Goal: Information Seeking & Learning: Compare options

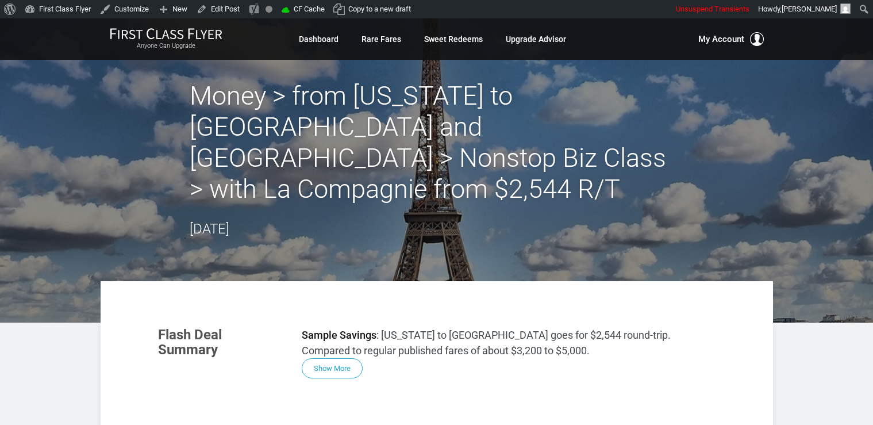
scroll to position [642, 0]
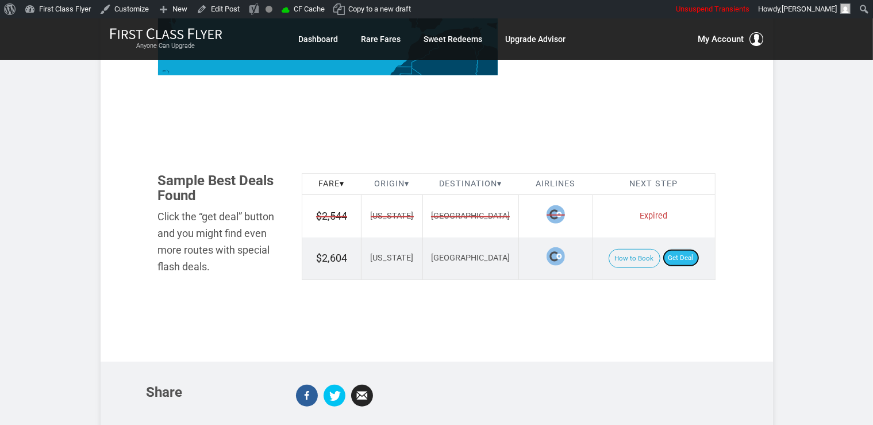
click at [681, 249] on link "Get Deal" at bounding box center [681, 258] width 37 height 18
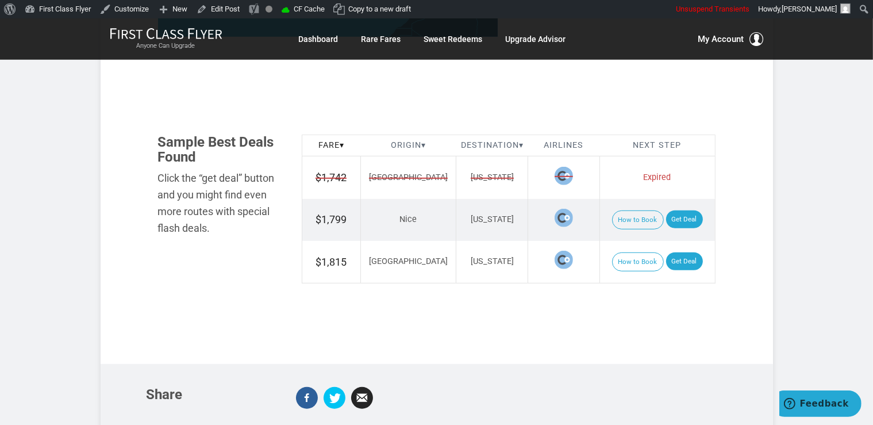
scroll to position [667, 0]
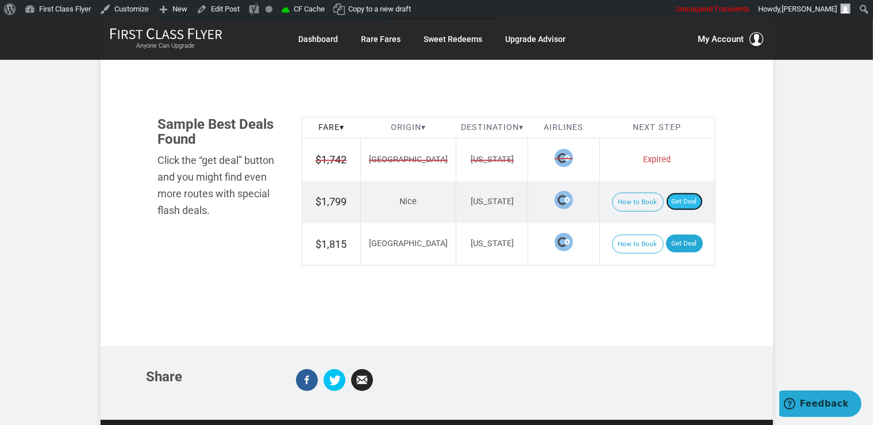
click at [666, 203] on link "Get Deal" at bounding box center [684, 202] width 37 height 18
click at [666, 238] on link "Get Deal" at bounding box center [684, 243] width 37 height 18
click at [676, 244] on link "Get Deal" at bounding box center [684, 243] width 37 height 18
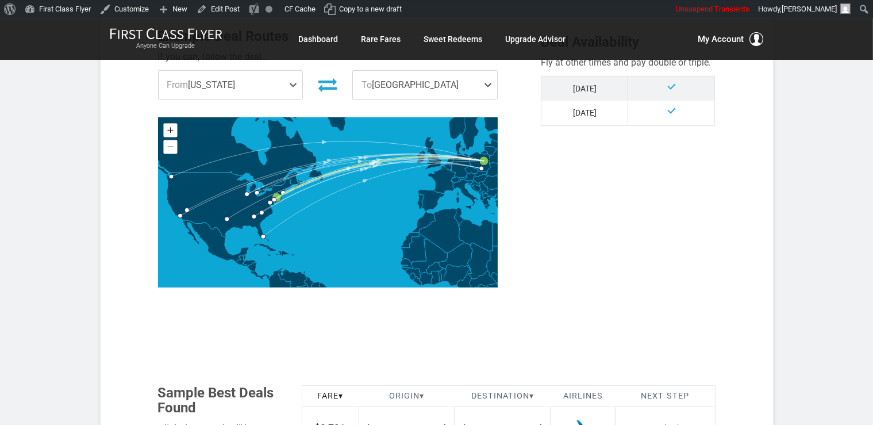
scroll to position [667, 0]
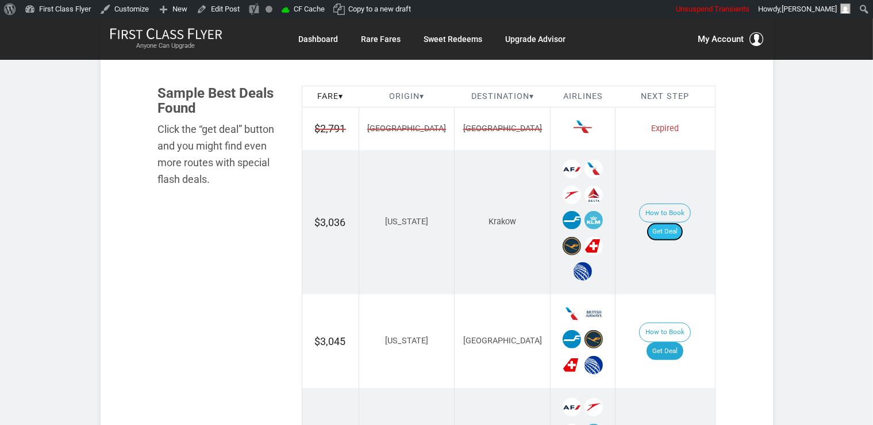
click at [678, 222] on link "Get Deal" at bounding box center [664, 231] width 37 height 18
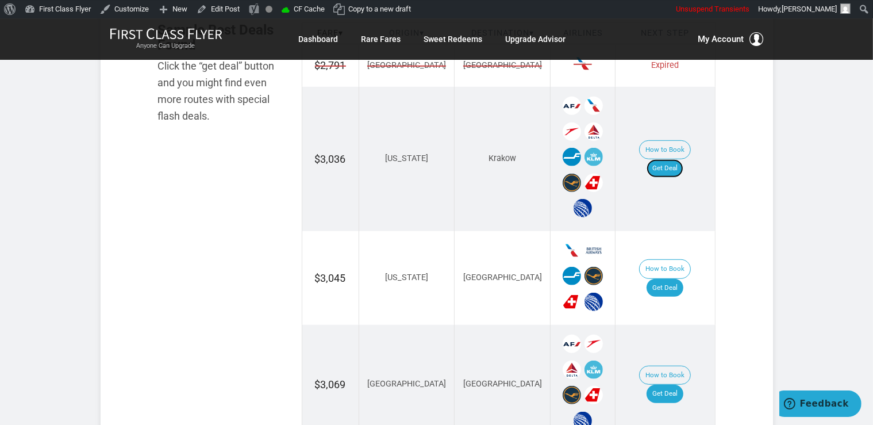
scroll to position [788, 0]
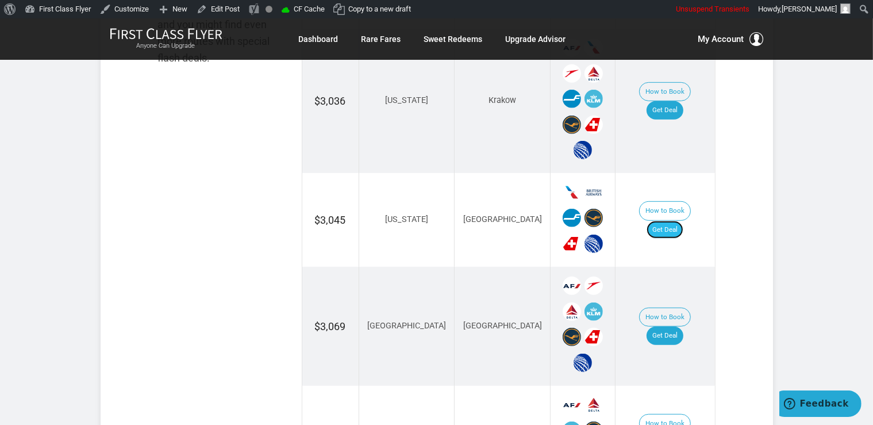
click at [671, 221] on link "Get Deal" at bounding box center [664, 230] width 37 height 18
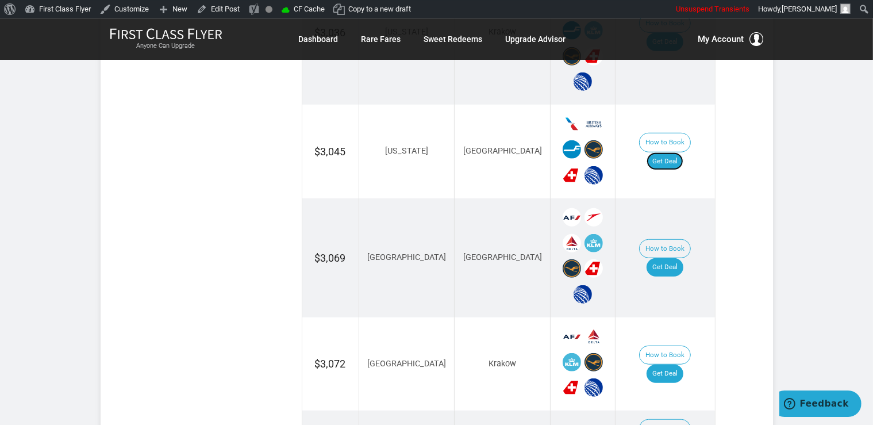
scroll to position [910, 0]
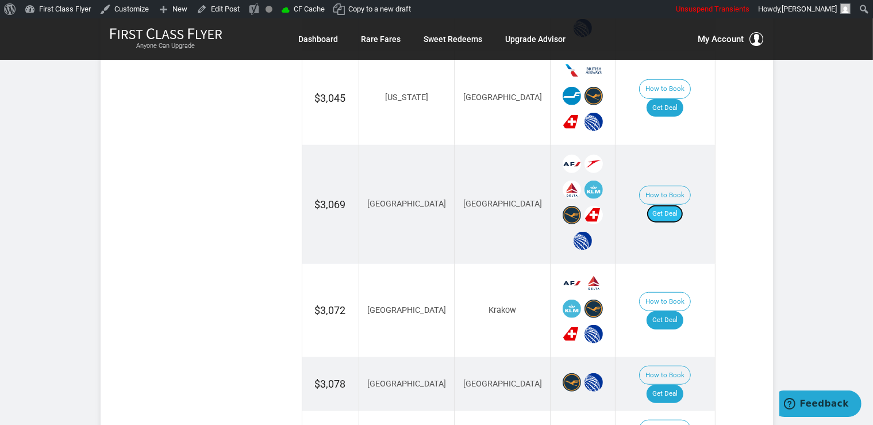
click at [675, 205] on link "Get Deal" at bounding box center [664, 214] width 37 height 18
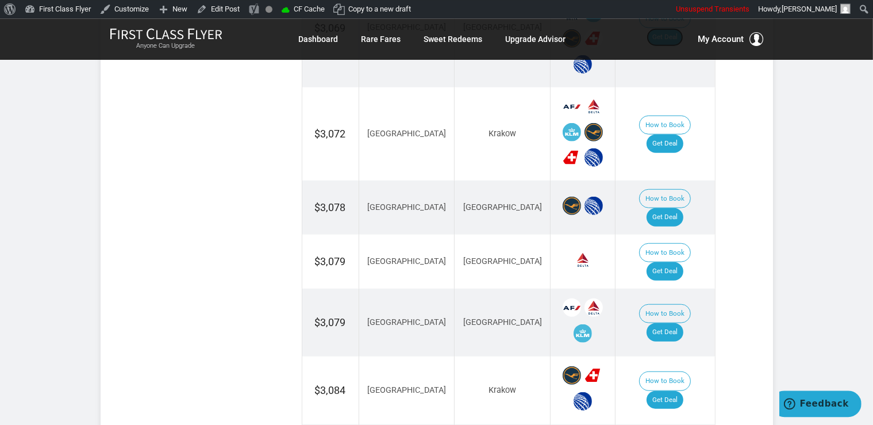
scroll to position [1092, 0]
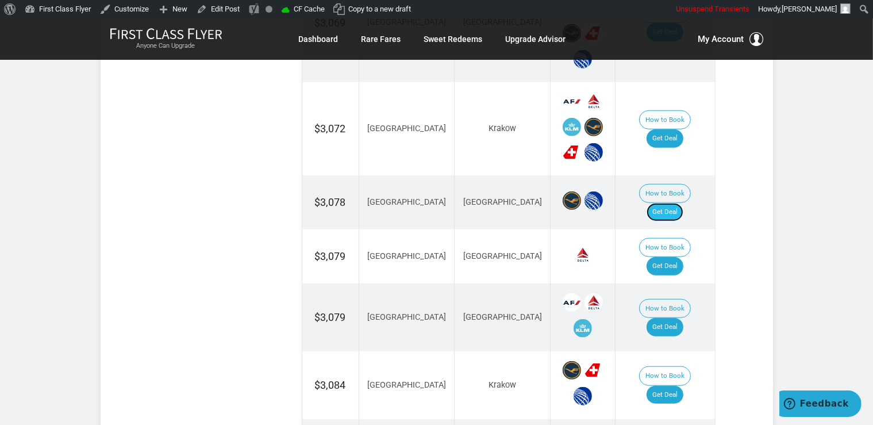
click at [666, 203] on link "Get Deal" at bounding box center [664, 212] width 37 height 18
click at [680, 257] on link "Get Deal" at bounding box center [664, 266] width 37 height 18
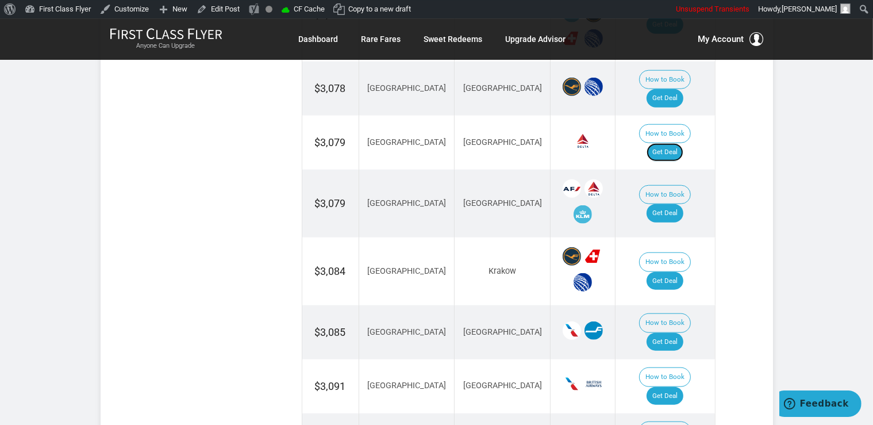
scroll to position [1214, 0]
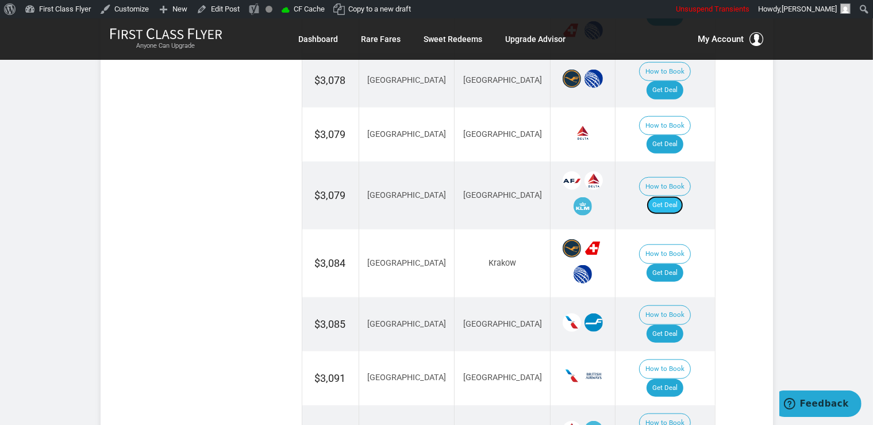
click at [681, 196] on link "Get Deal" at bounding box center [664, 205] width 37 height 18
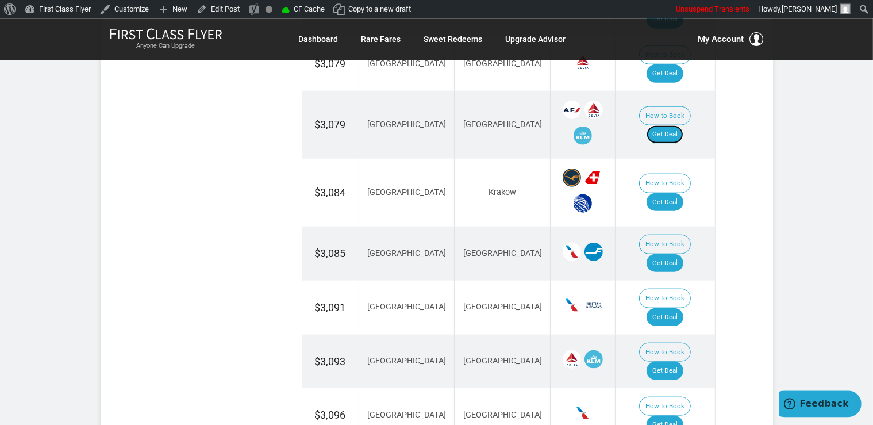
scroll to position [1335, 0]
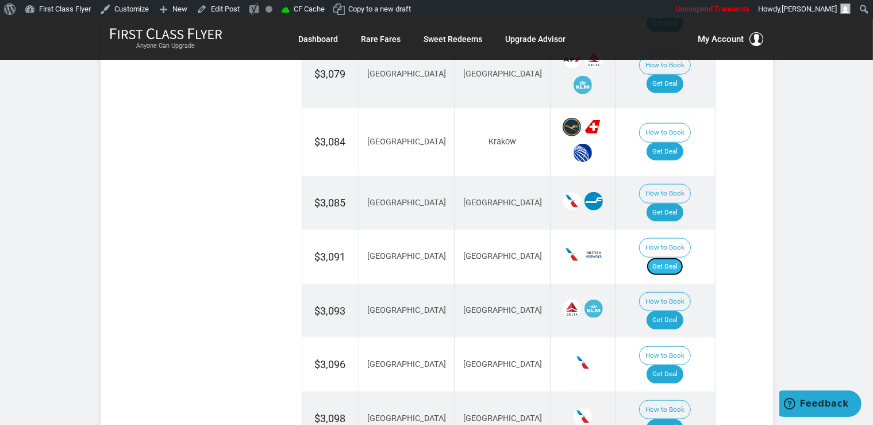
click at [679, 257] on link "Get Deal" at bounding box center [664, 266] width 37 height 18
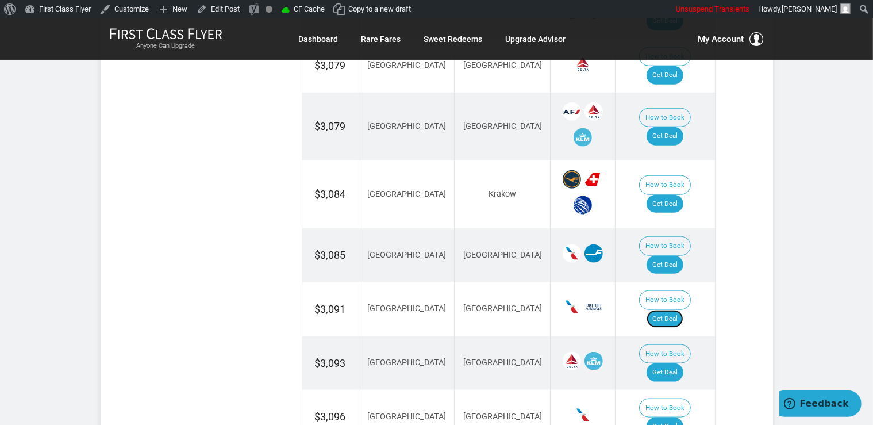
scroll to position [1214, 0]
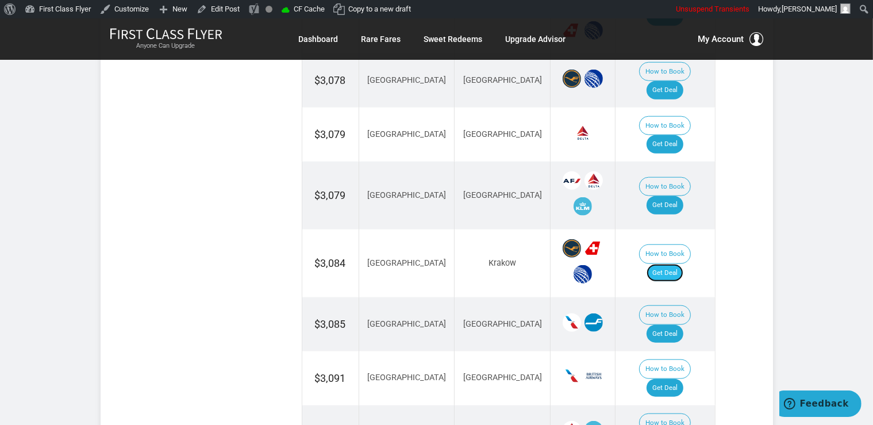
click at [665, 264] on link "Get Deal" at bounding box center [664, 273] width 37 height 18
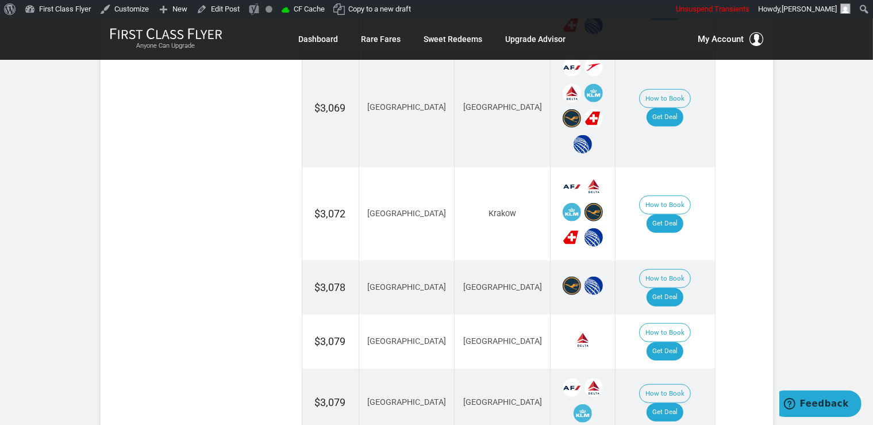
scroll to position [971, 0]
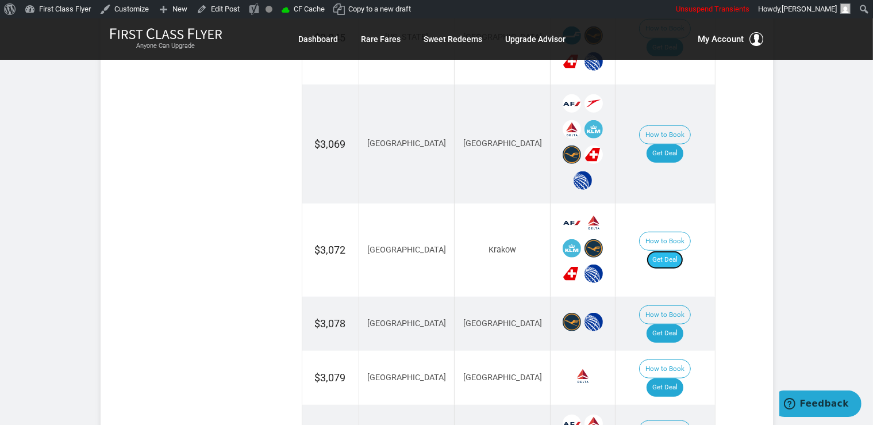
click at [663, 251] on link "Get Deal" at bounding box center [664, 260] width 37 height 18
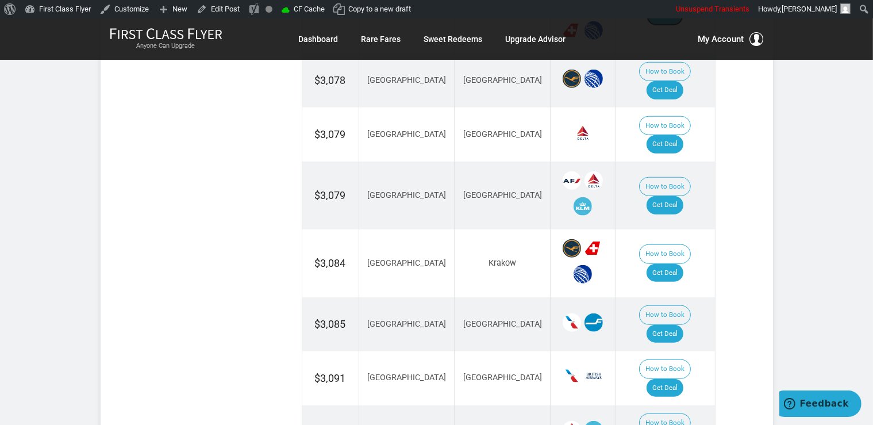
scroll to position [1335, 0]
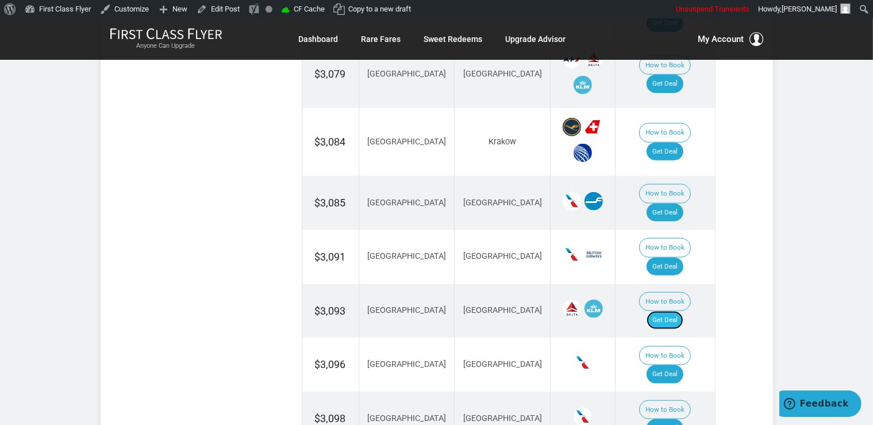
click at [683, 311] on link "Get Deal" at bounding box center [664, 320] width 37 height 18
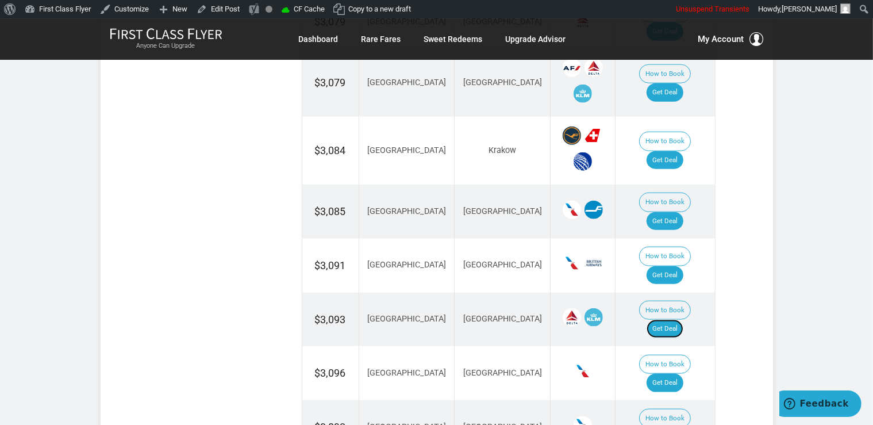
scroll to position [1274, 0]
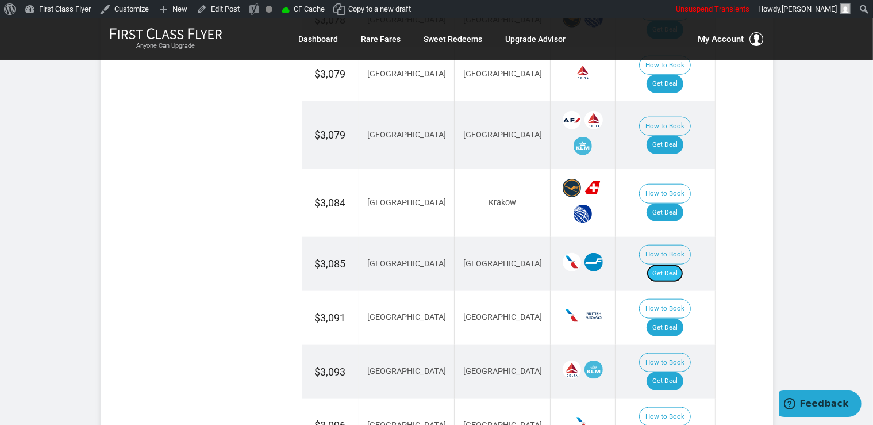
click at [679, 264] on link "Get Deal" at bounding box center [664, 273] width 37 height 18
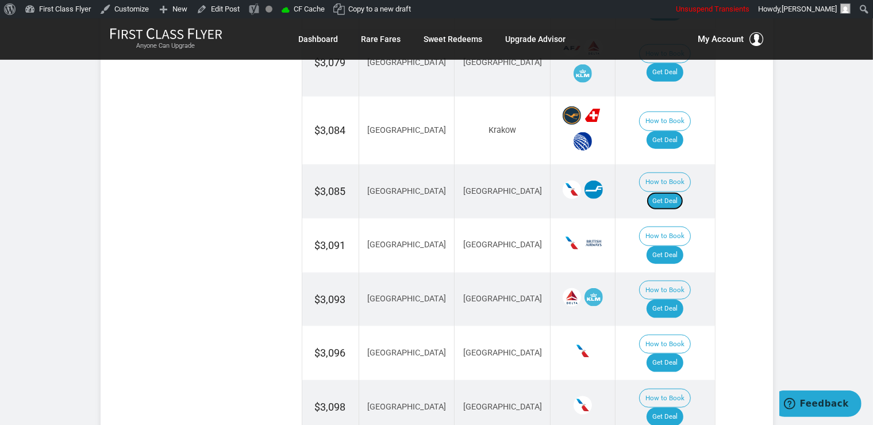
scroll to position [1456, 0]
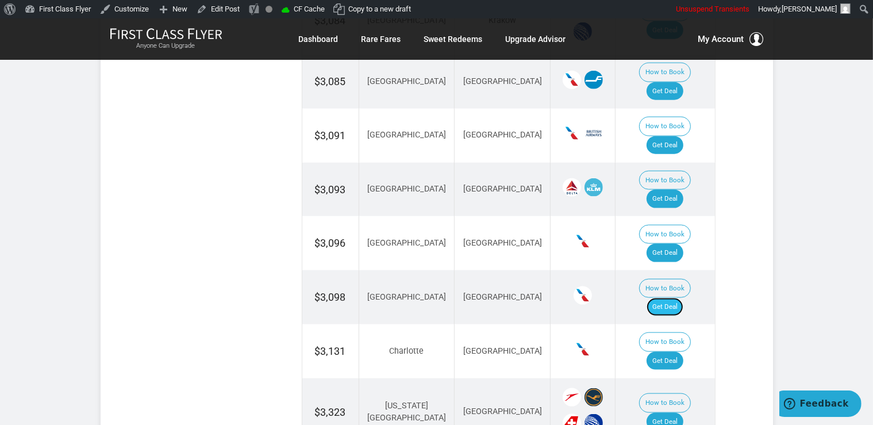
click at [674, 298] on link "Get Deal" at bounding box center [664, 307] width 37 height 18
drag, startPoint x: 672, startPoint y: 245, endPoint x: 686, endPoint y: 224, distance: 25.5
click at [672, 352] on link "Get Deal" at bounding box center [664, 361] width 37 height 18
click at [673, 244] on link "Get Deal" at bounding box center [664, 253] width 37 height 18
click at [664, 413] on link "Get Deal" at bounding box center [664, 422] width 37 height 18
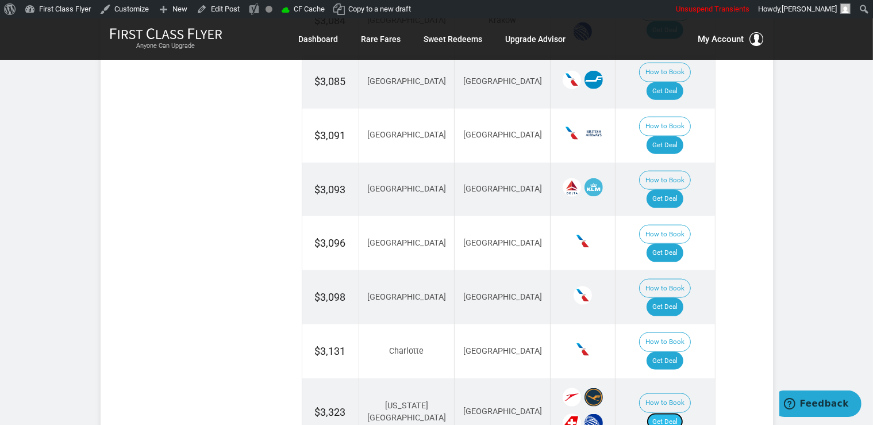
click at [665, 413] on link "Get Deal" at bounding box center [664, 422] width 37 height 18
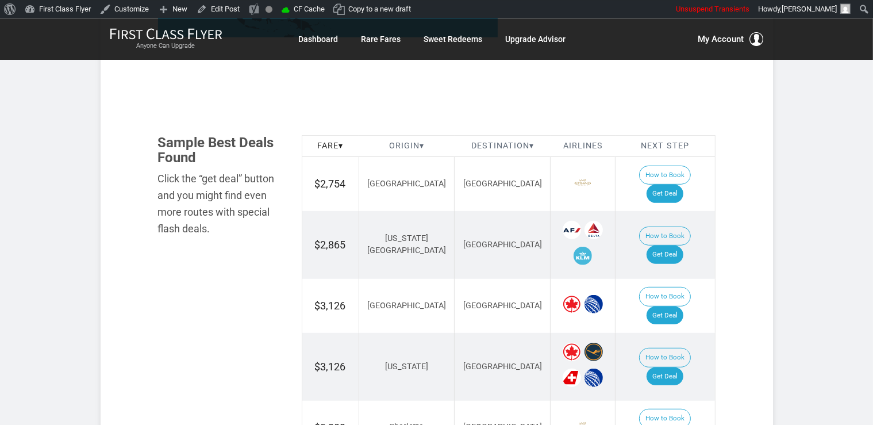
scroll to position [641, 0]
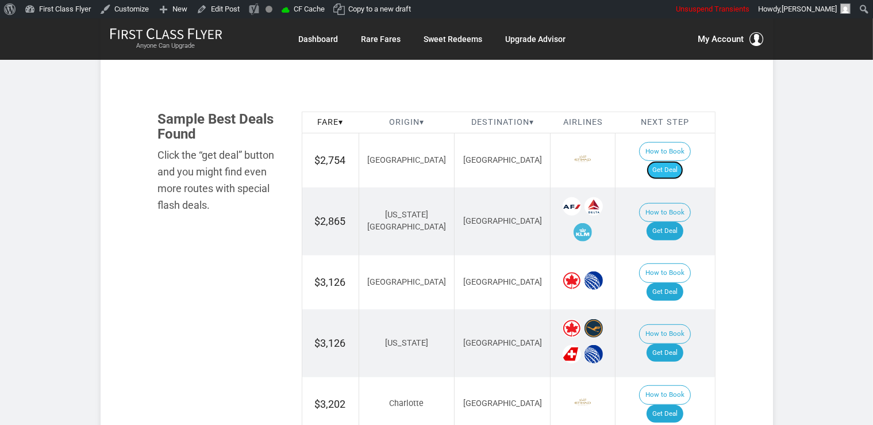
click at [682, 161] on link "Get Deal" at bounding box center [664, 170] width 37 height 18
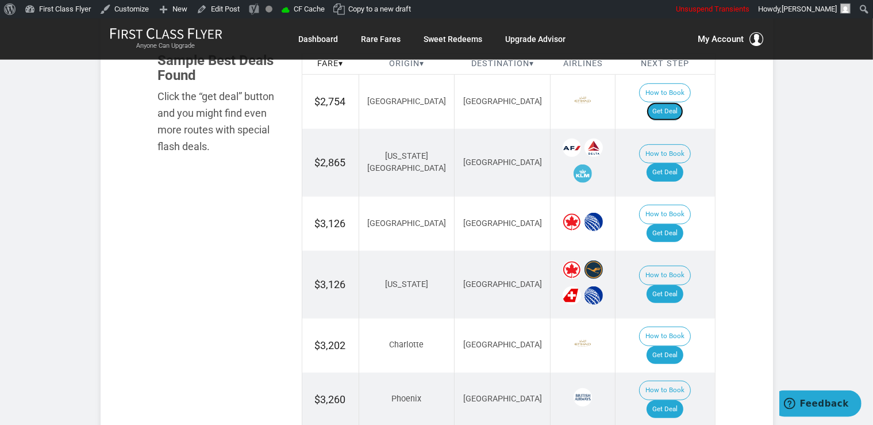
scroll to position [823, 0]
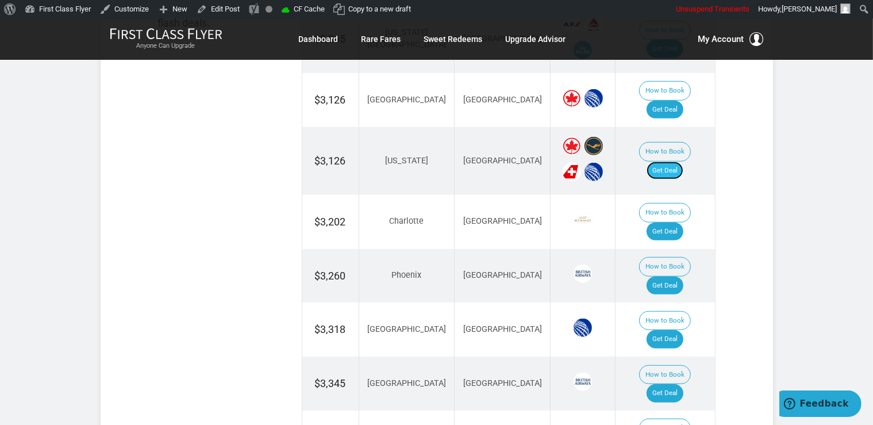
click at [674, 161] on link "Get Deal" at bounding box center [664, 170] width 37 height 18
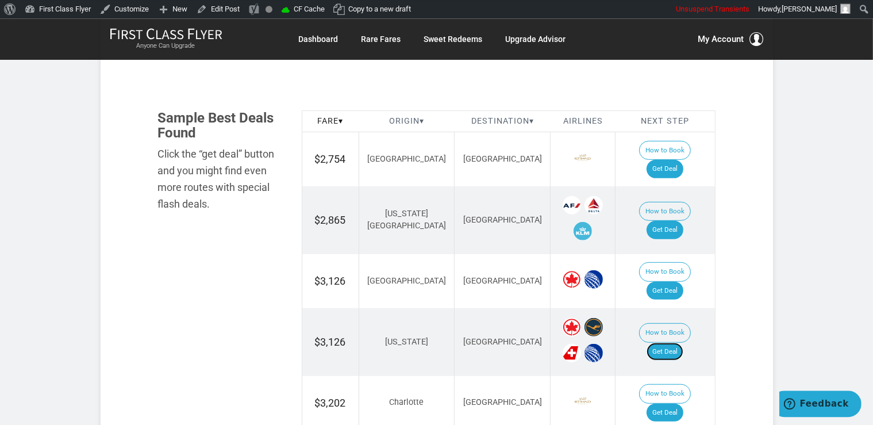
scroll to position [641, 0]
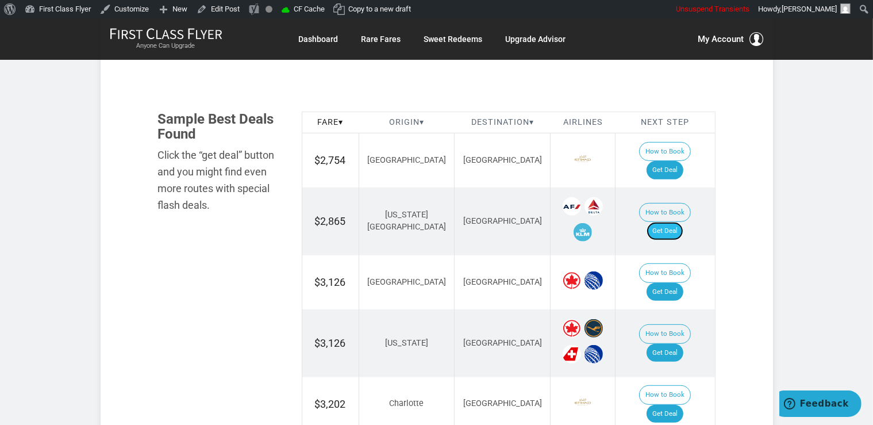
click at [677, 222] on link "Get Deal" at bounding box center [664, 231] width 37 height 18
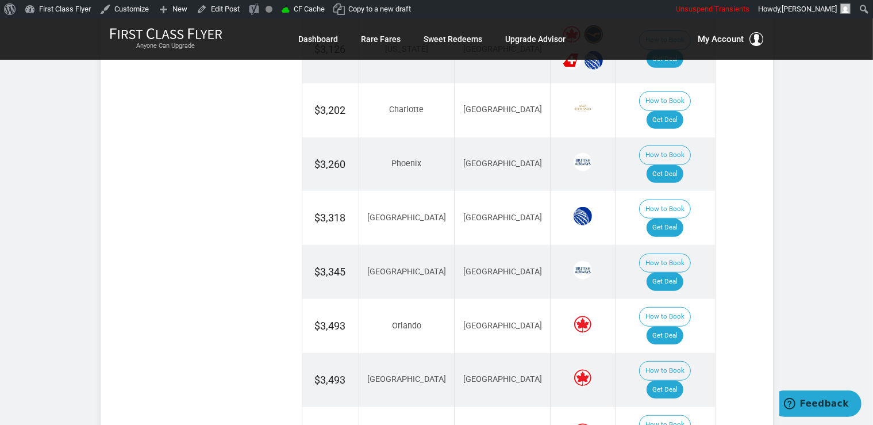
scroll to position [945, 0]
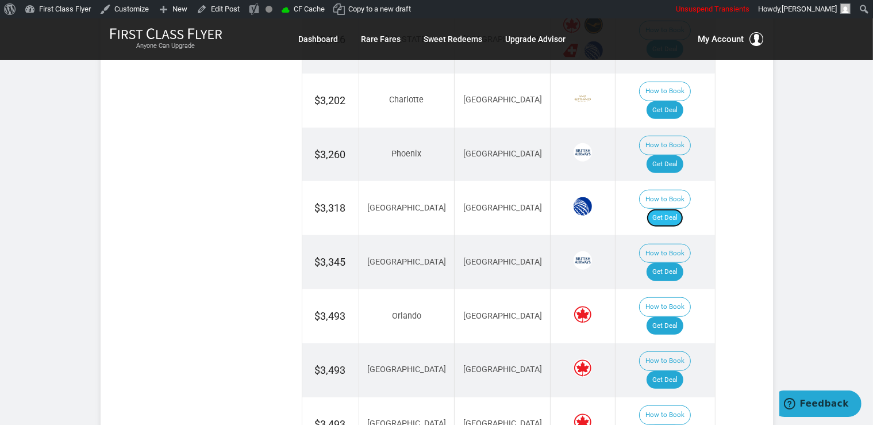
click at [665, 209] on link "Get Deal" at bounding box center [664, 218] width 37 height 18
click at [680, 263] on link "Get Deal" at bounding box center [664, 272] width 37 height 18
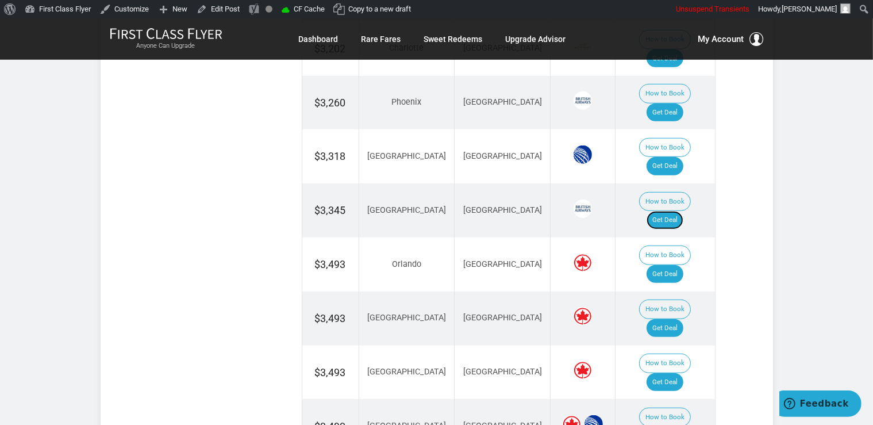
scroll to position [884, 0]
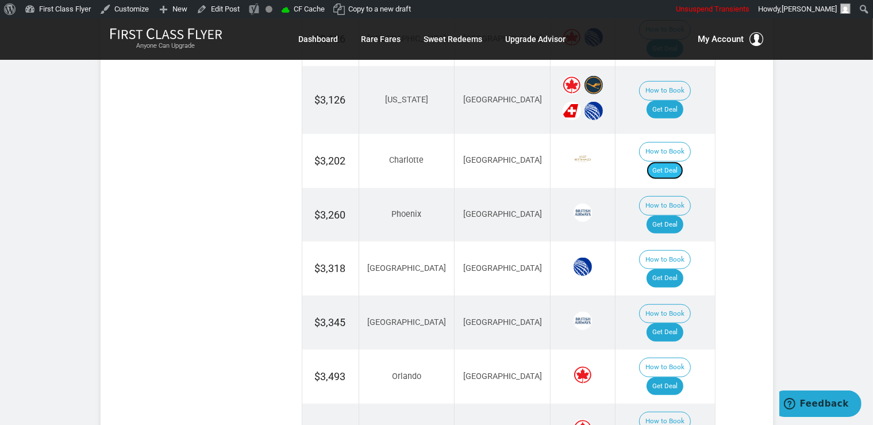
click at [679, 161] on link "Get Deal" at bounding box center [664, 170] width 37 height 18
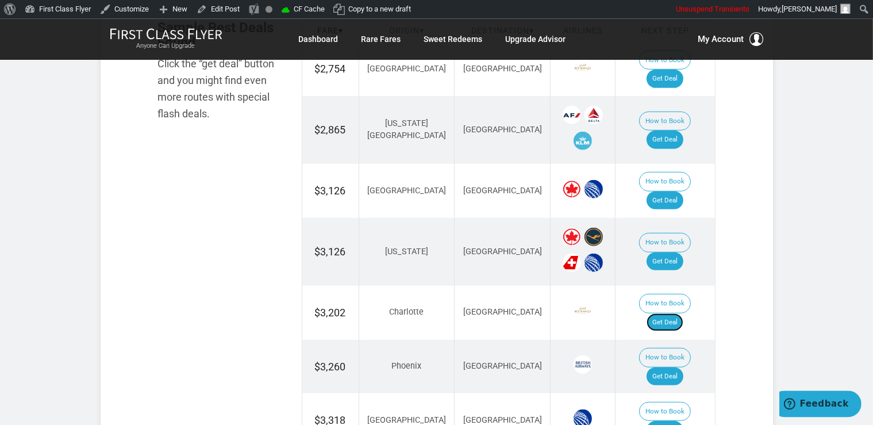
scroll to position [823, 0]
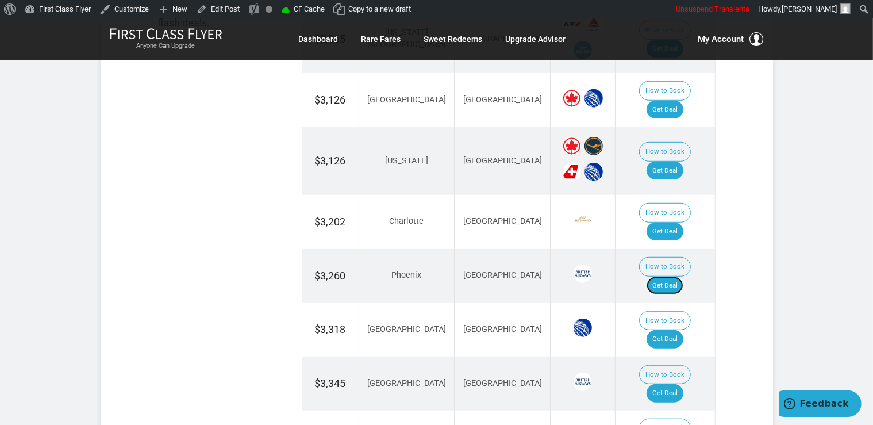
drag, startPoint x: 671, startPoint y: 222, endPoint x: 671, endPoint y: 149, distance: 73.0
click at [671, 276] on link "Get Deal" at bounding box center [664, 285] width 37 height 18
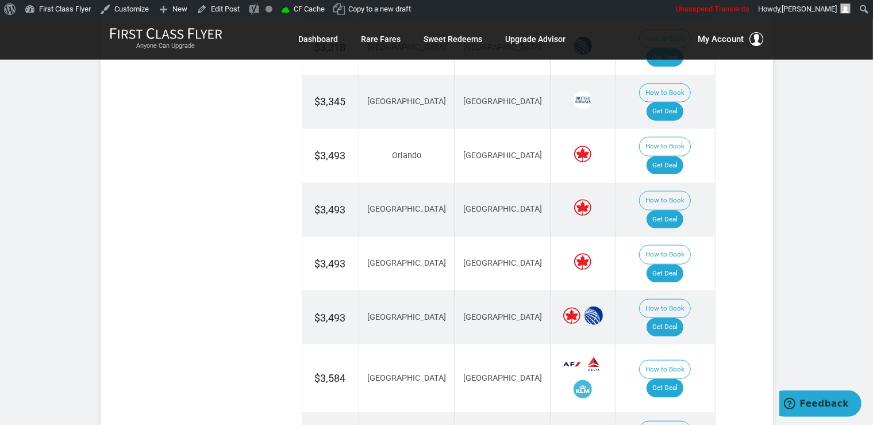
scroll to position [1127, 0]
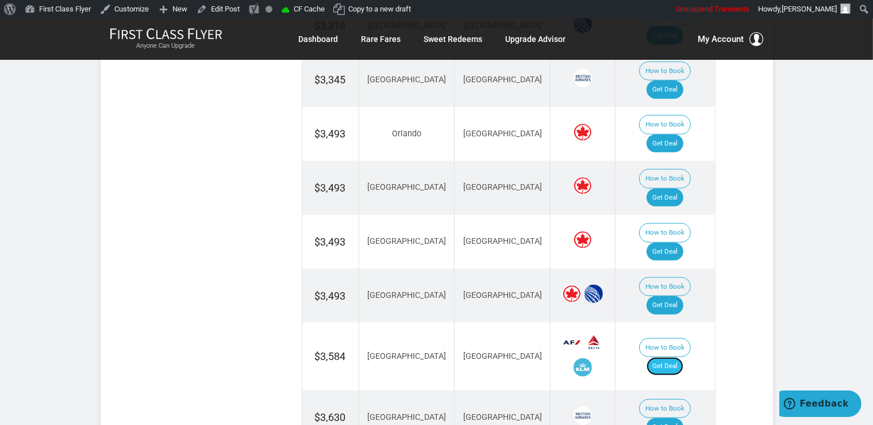
click at [683, 357] on link "Get Deal" at bounding box center [664, 366] width 37 height 18
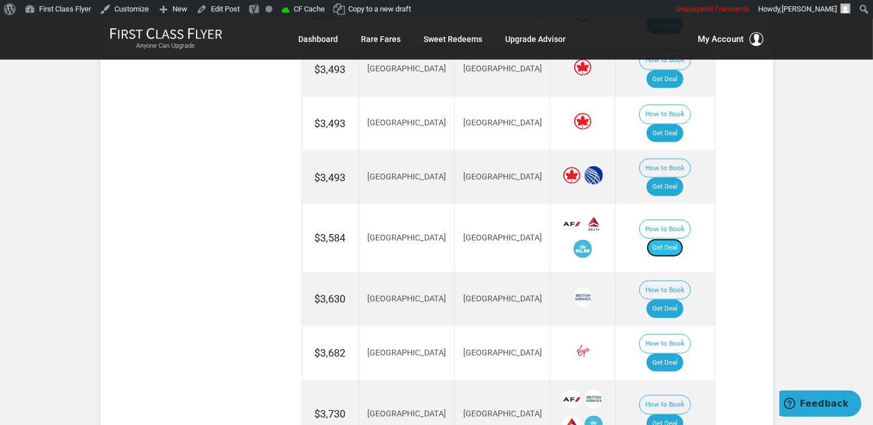
scroll to position [1248, 0]
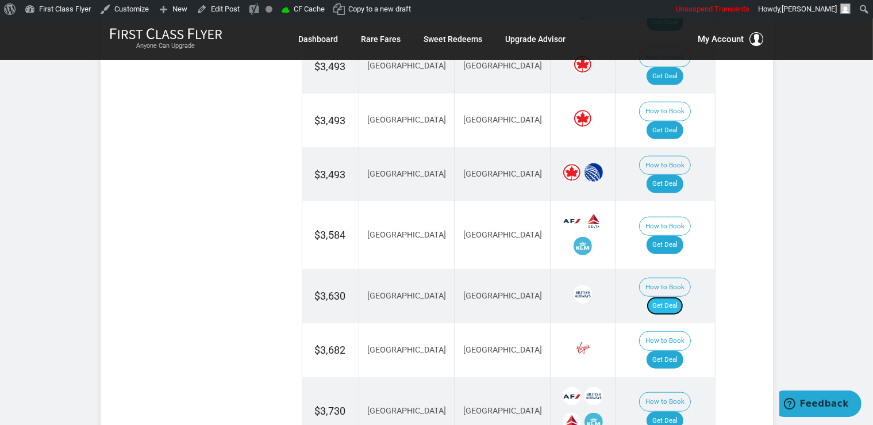
click at [683, 297] on link "Get Deal" at bounding box center [664, 306] width 37 height 18
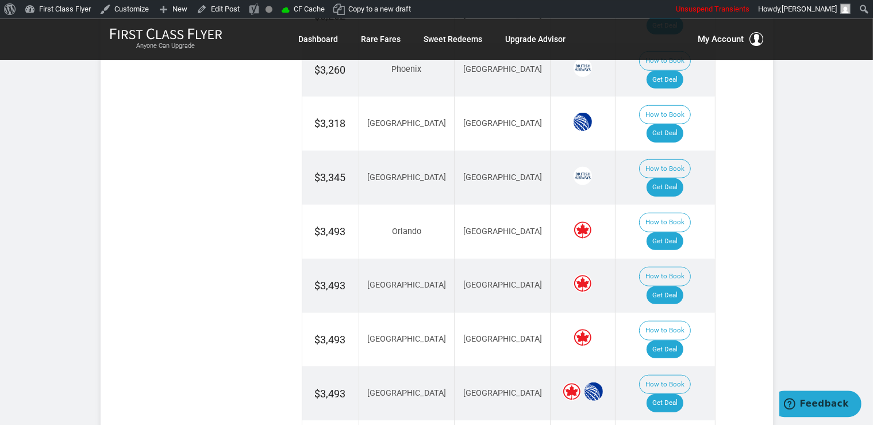
scroll to position [1006, 0]
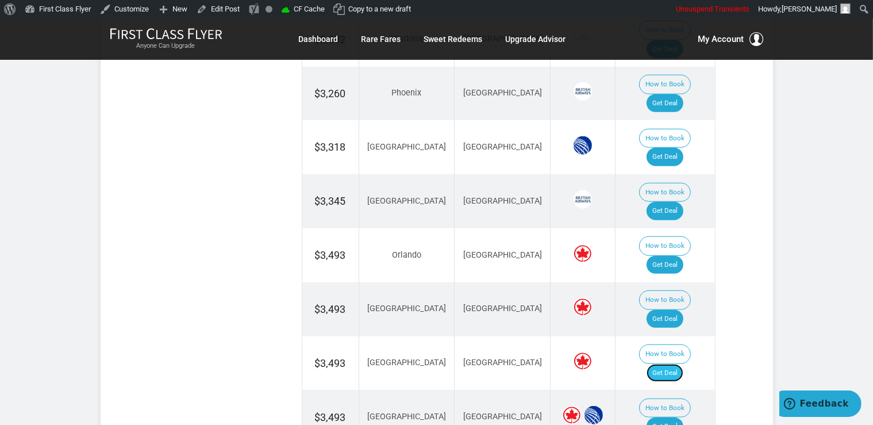
click at [672, 364] on link "Get Deal" at bounding box center [664, 373] width 37 height 18
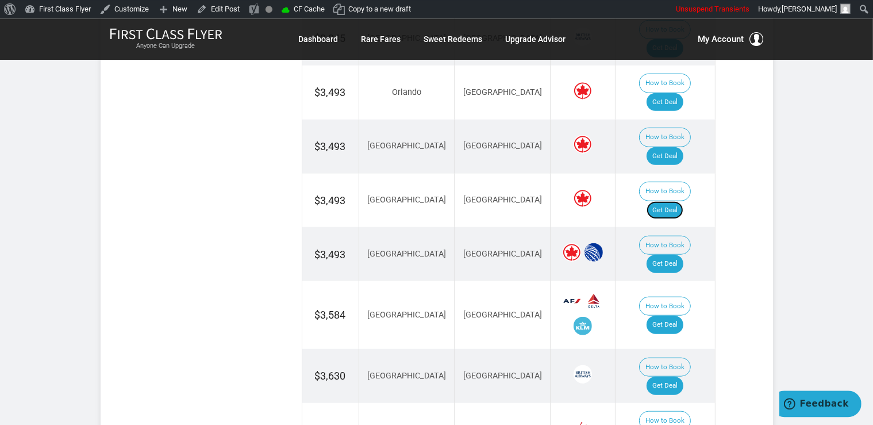
scroll to position [1188, 0]
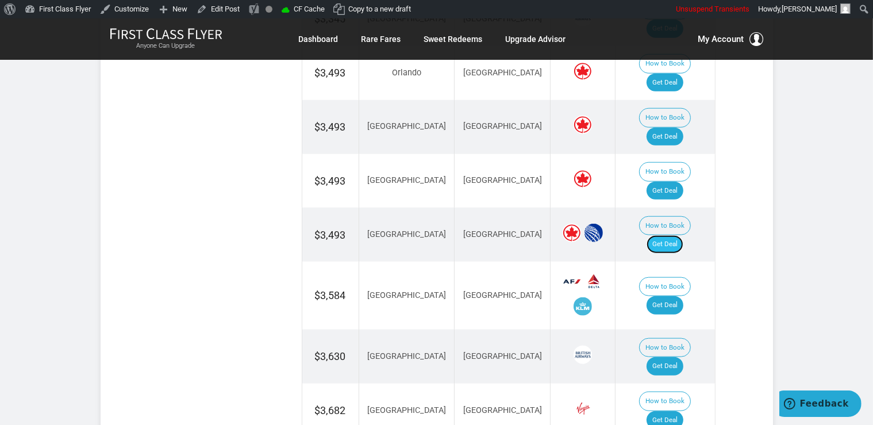
click at [683, 235] on link "Get Deal" at bounding box center [664, 244] width 37 height 18
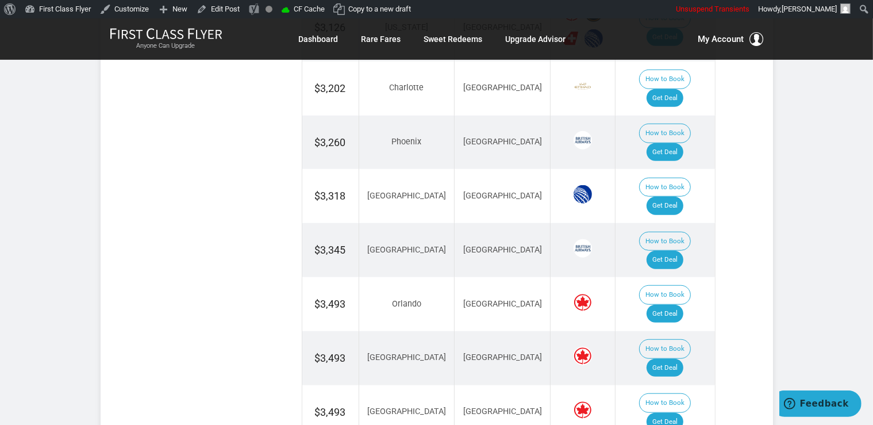
scroll to position [945, 0]
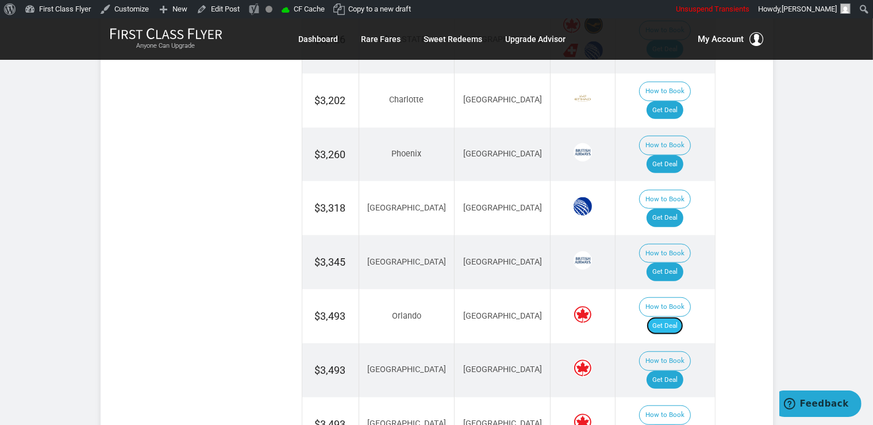
click at [667, 317] on link "Get Deal" at bounding box center [664, 326] width 37 height 18
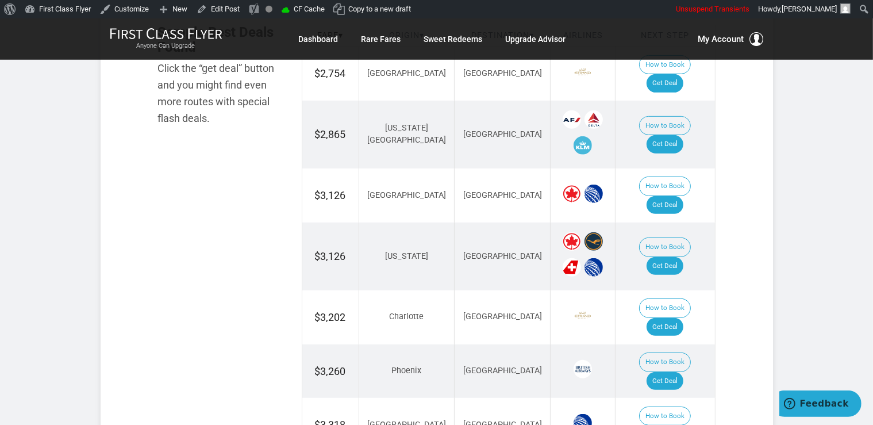
scroll to position [702, 0]
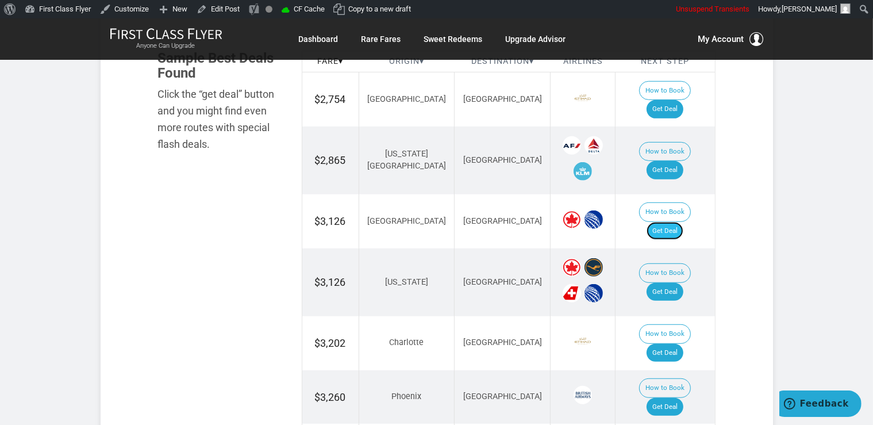
click at [674, 222] on link "Get Deal" at bounding box center [664, 231] width 37 height 18
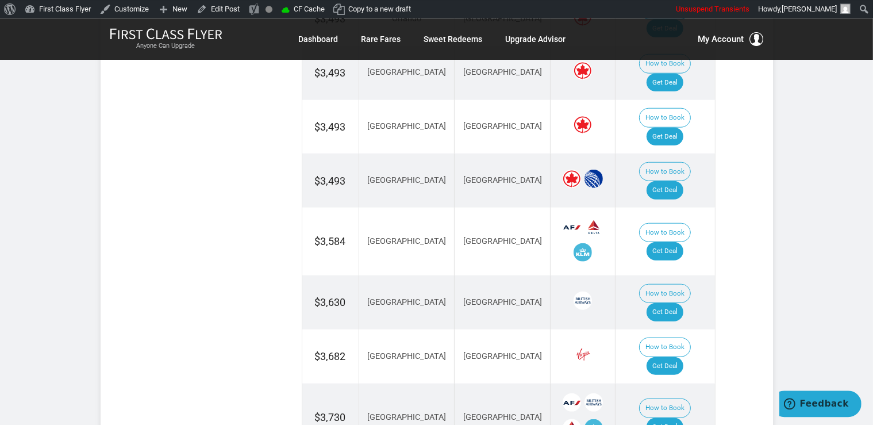
scroll to position [1248, 0]
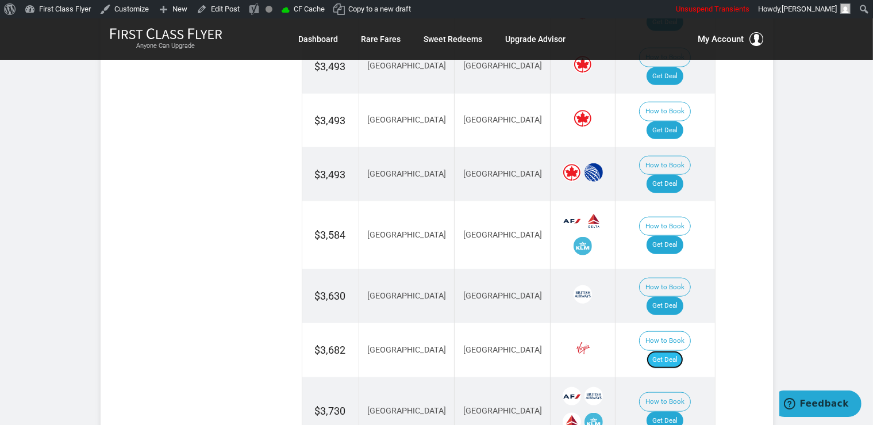
click at [668, 351] on link "Get Deal" at bounding box center [664, 360] width 37 height 18
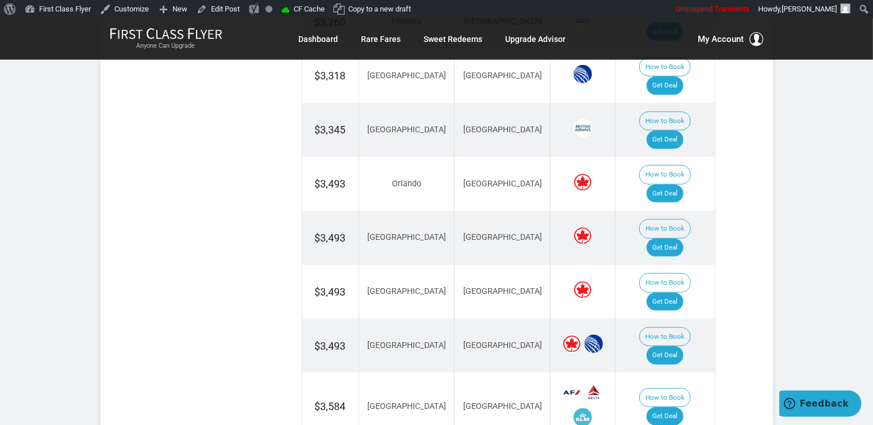
scroll to position [1066, 0]
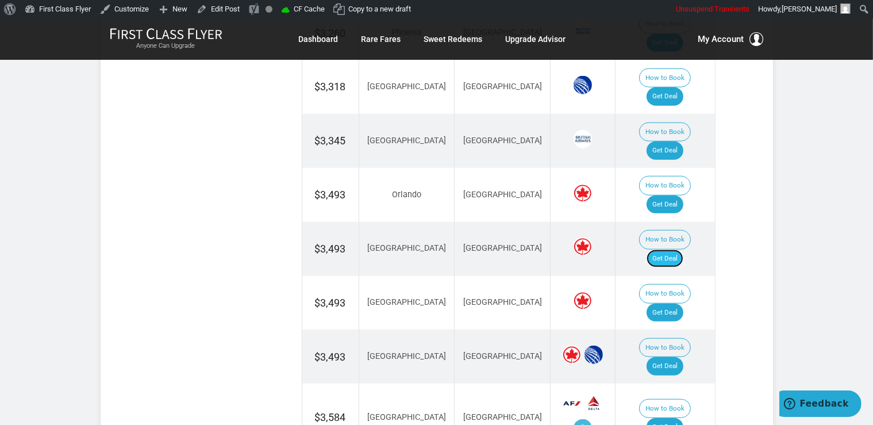
click at [681, 249] on link "Get Deal" at bounding box center [664, 258] width 37 height 18
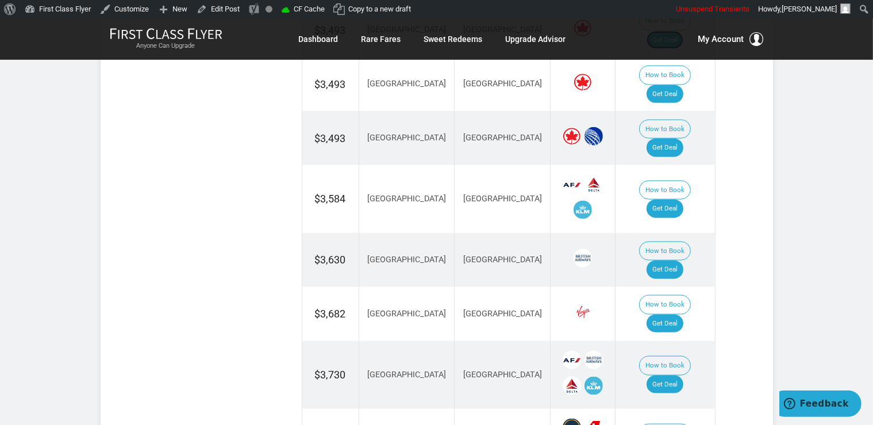
scroll to position [1309, 0]
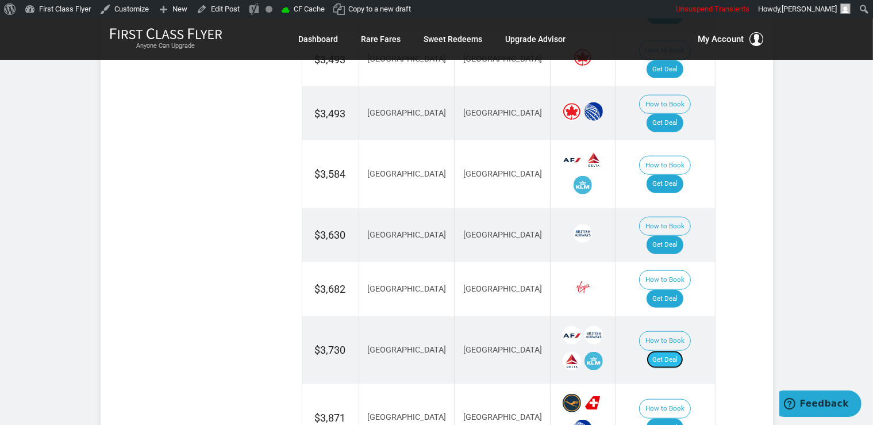
click at [676, 351] on link "Get Deal" at bounding box center [664, 360] width 37 height 18
click at [672, 418] on link "Get Deal" at bounding box center [664, 427] width 37 height 18
click at [673, 418] on link "Get Deal" at bounding box center [664, 427] width 37 height 18
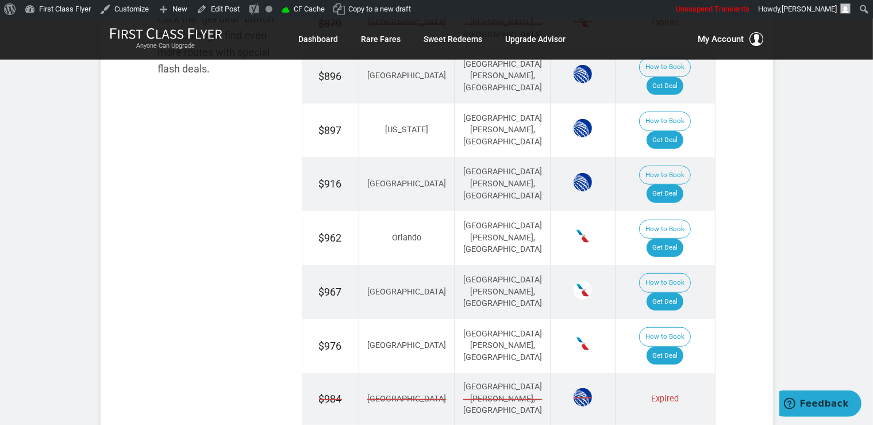
scroll to position [849, 0]
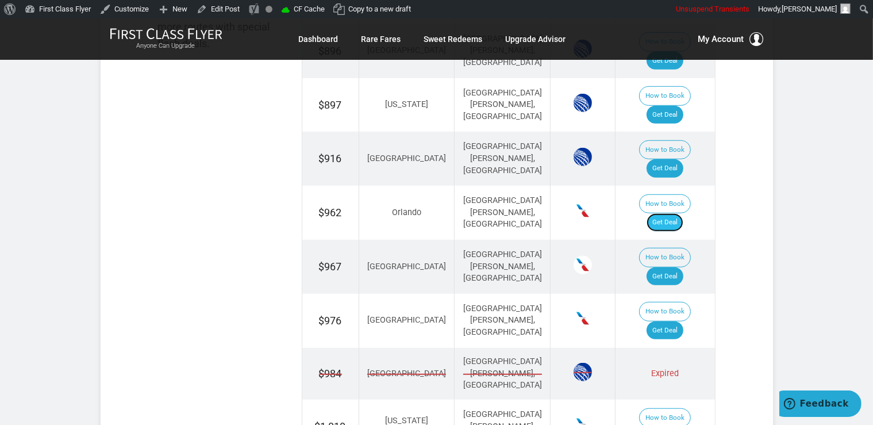
click at [670, 213] on link "Get Deal" at bounding box center [664, 222] width 37 height 18
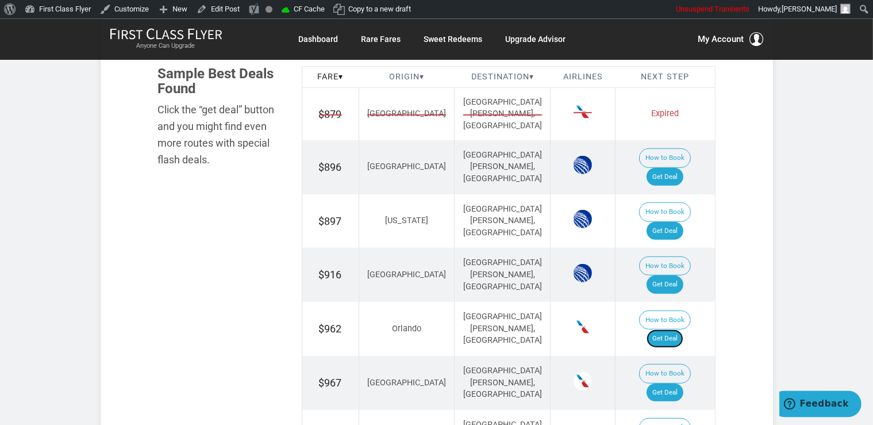
scroll to position [728, 0]
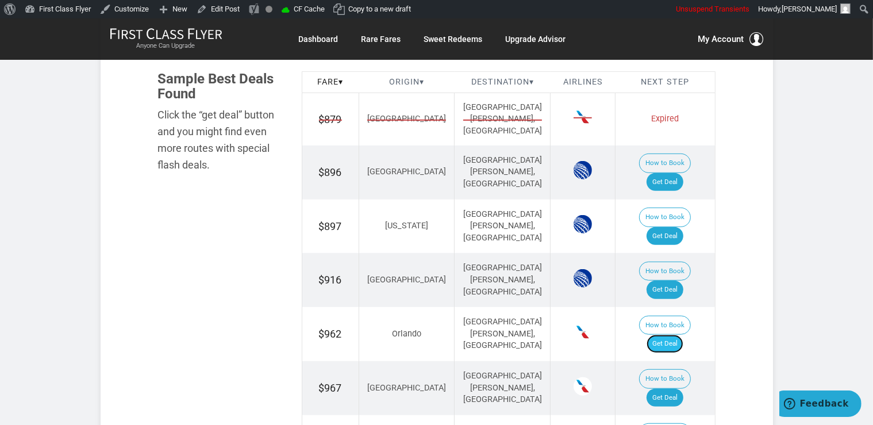
click at [679, 334] on link "Get Deal" at bounding box center [664, 343] width 37 height 18
click at [672, 227] on link "Get Deal" at bounding box center [664, 236] width 37 height 18
click at [682, 227] on link "Get Deal" at bounding box center [664, 236] width 37 height 18
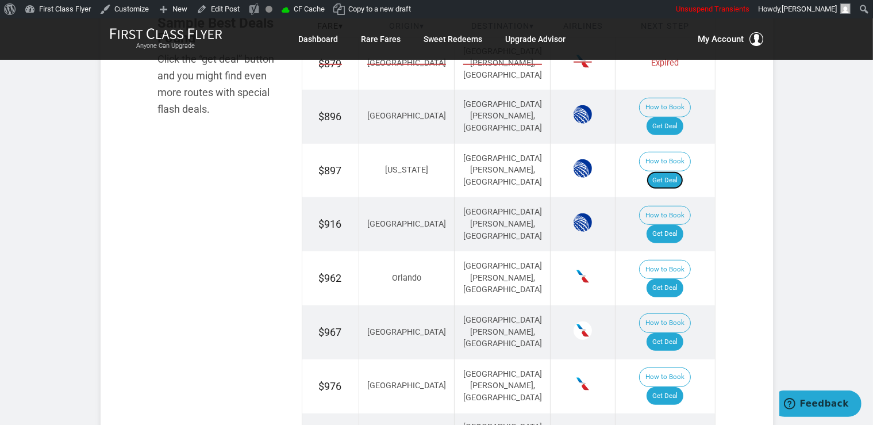
scroll to position [788, 0]
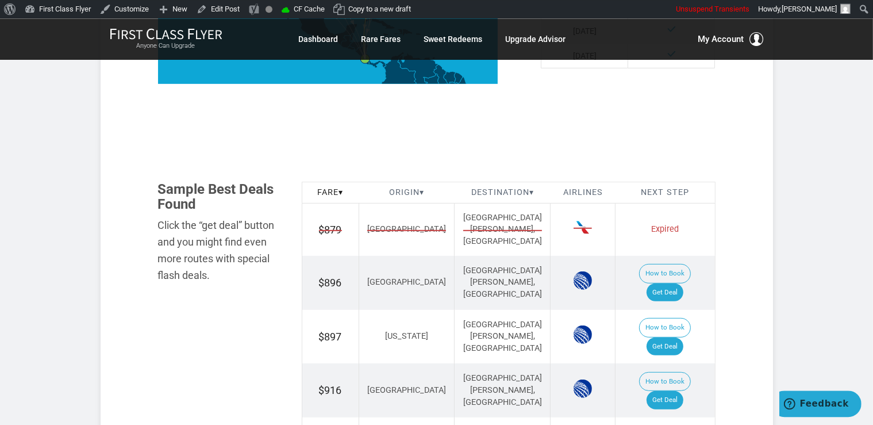
scroll to position [607, 0]
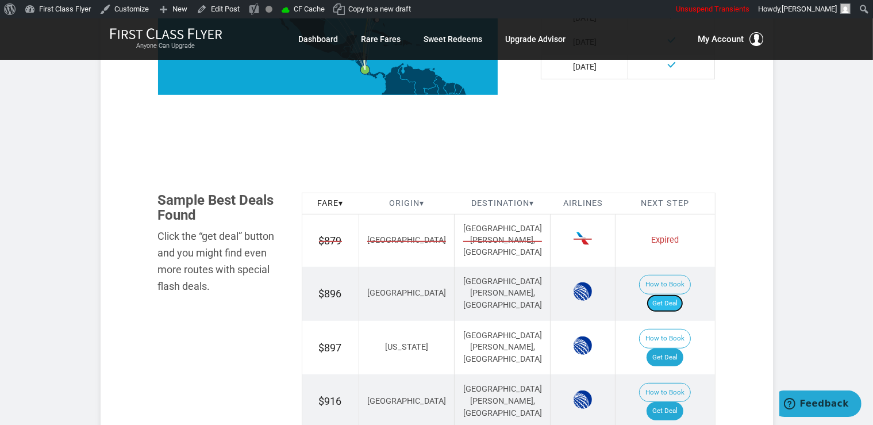
click at [674, 294] on link "Get Deal" at bounding box center [664, 303] width 37 height 18
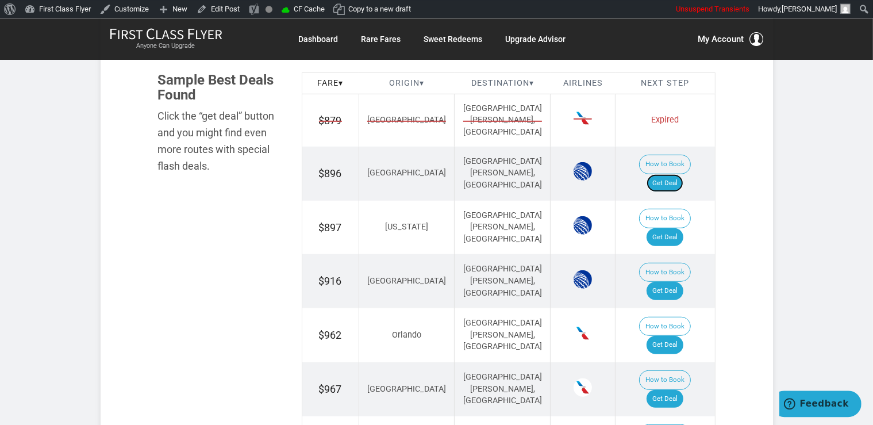
scroll to position [728, 0]
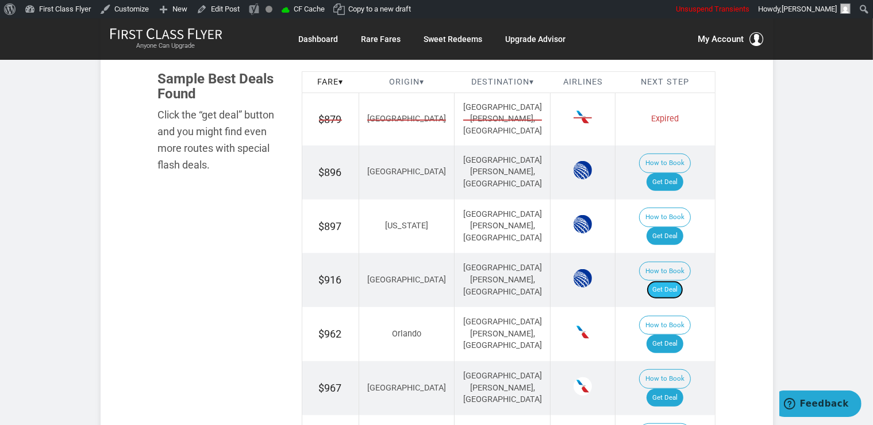
click at [681, 280] on link "Get Deal" at bounding box center [664, 289] width 37 height 18
click at [675, 388] on link "Get Deal" at bounding box center [664, 397] width 37 height 18
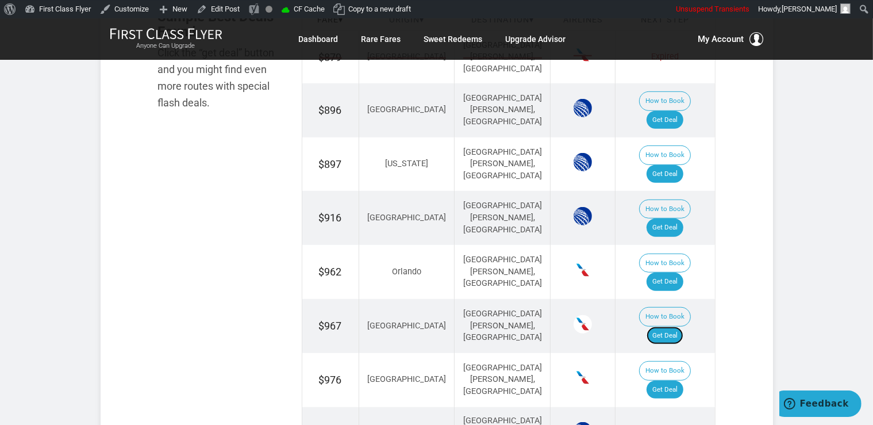
scroll to position [849, 0]
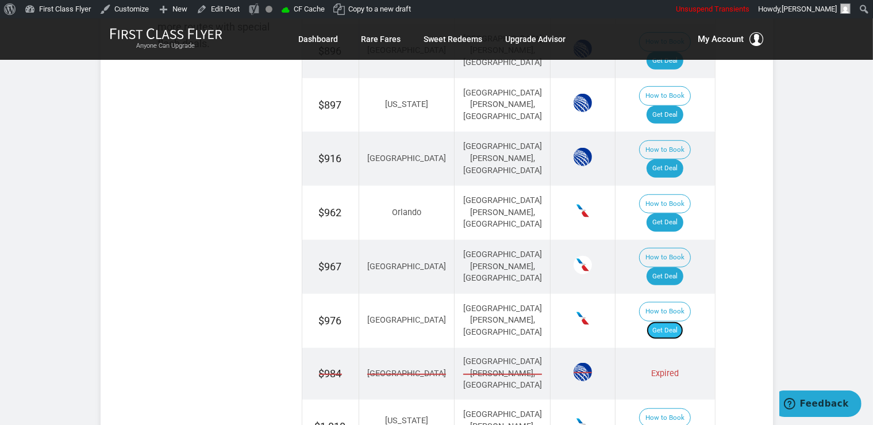
click at [671, 321] on link "Get Deal" at bounding box center [664, 330] width 37 height 18
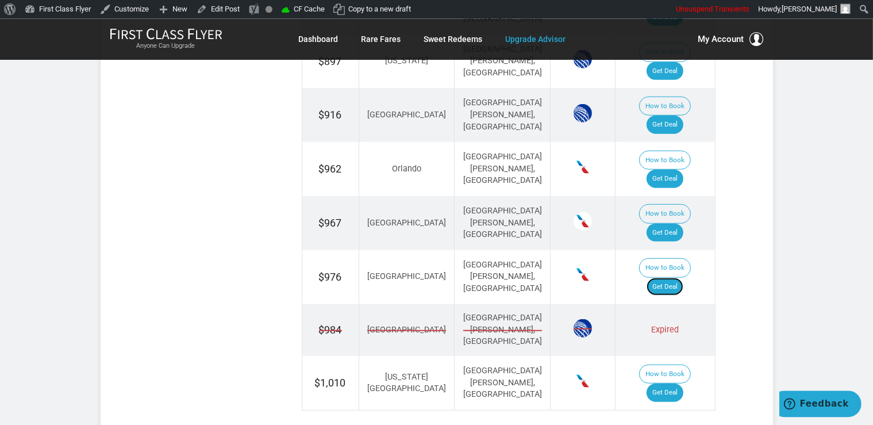
scroll to position [910, 0]
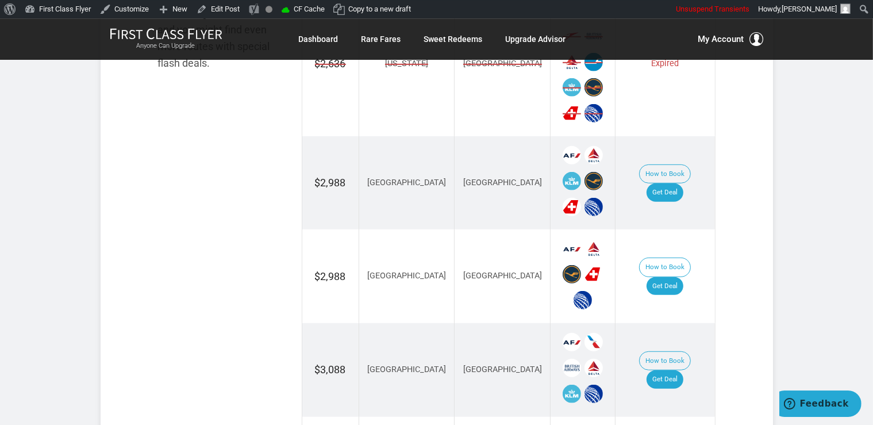
scroll to position [788, 0]
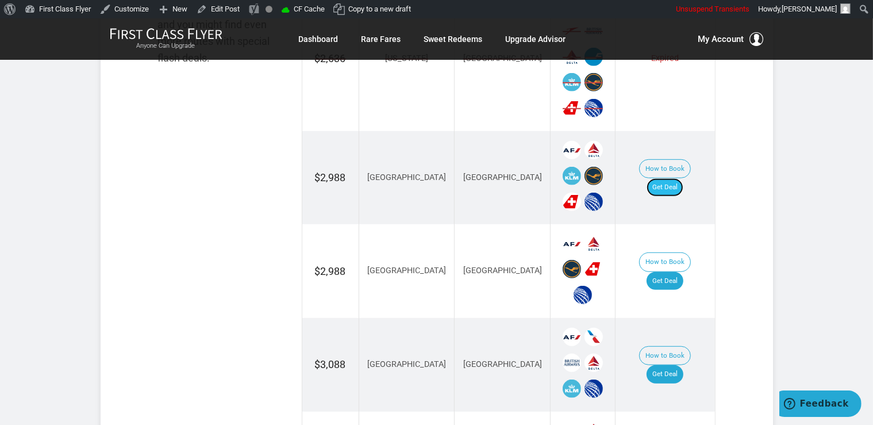
click at [672, 180] on link "Get Deal" at bounding box center [664, 187] width 37 height 18
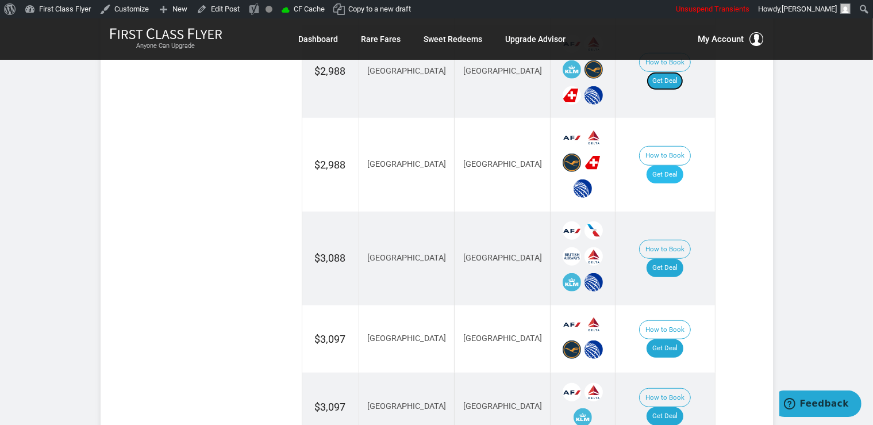
scroll to position [910, 0]
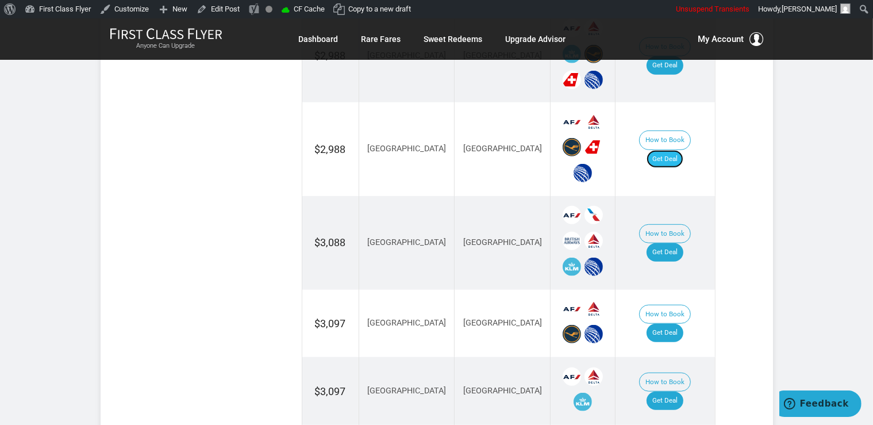
click at [665, 151] on link "Get Deal" at bounding box center [664, 159] width 37 height 18
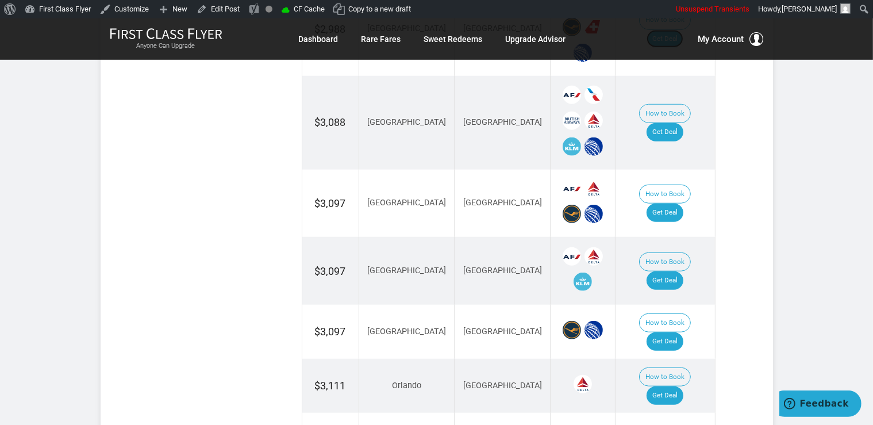
scroll to position [1031, 0]
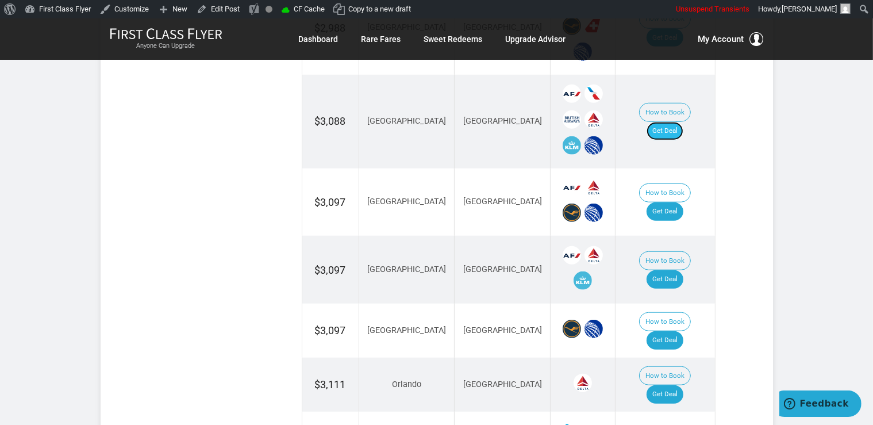
click at [673, 122] on link "Get Deal" at bounding box center [664, 131] width 37 height 18
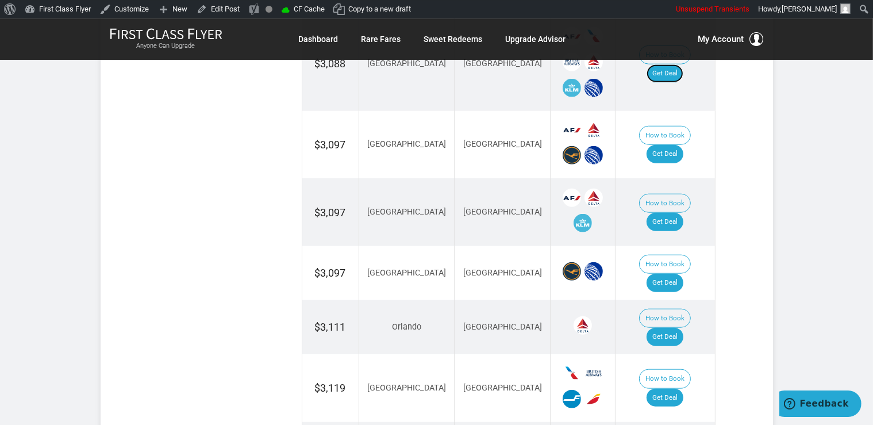
scroll to position [1214, 0]
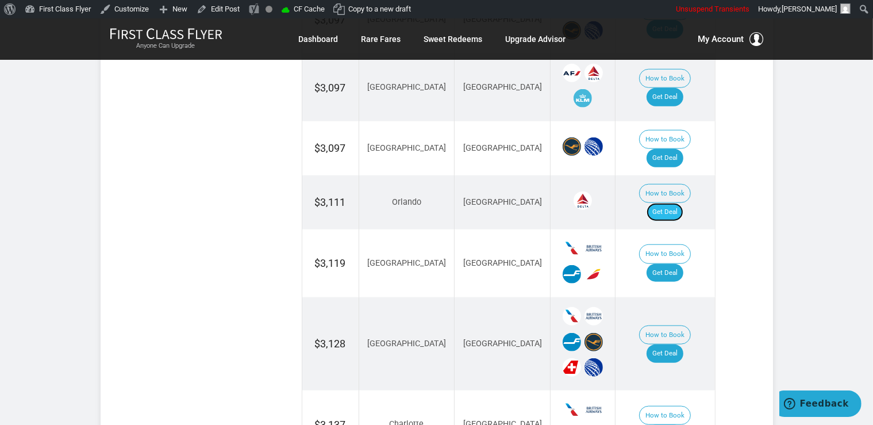
click at [674, 203] on link "Get Deal" at bounding box center [664, 212] width 37 height 18
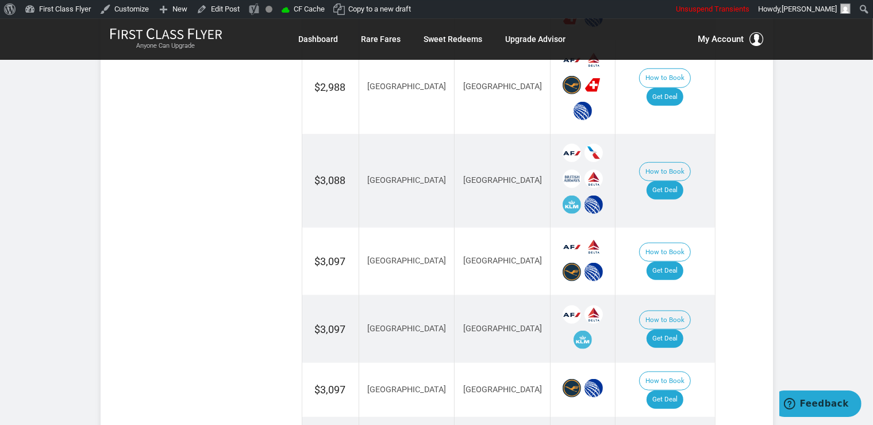
scroll to position [971, 0]
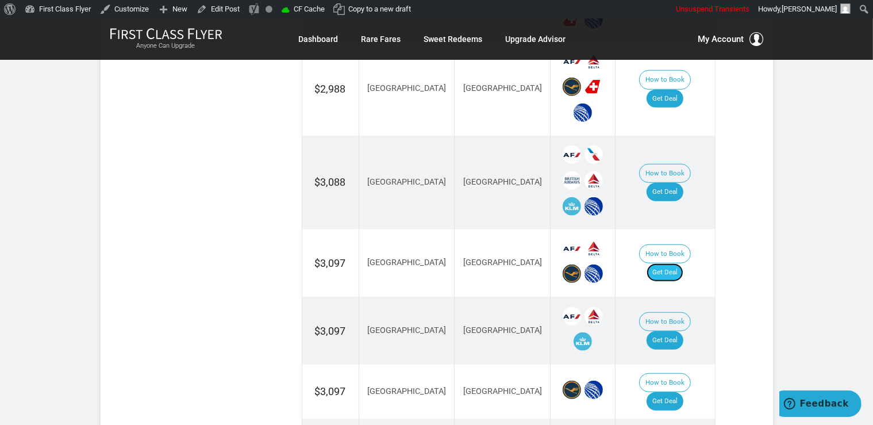
click at [669, 263] on link "Get Deal" at bounding box center [664, 272] width 37 height 18
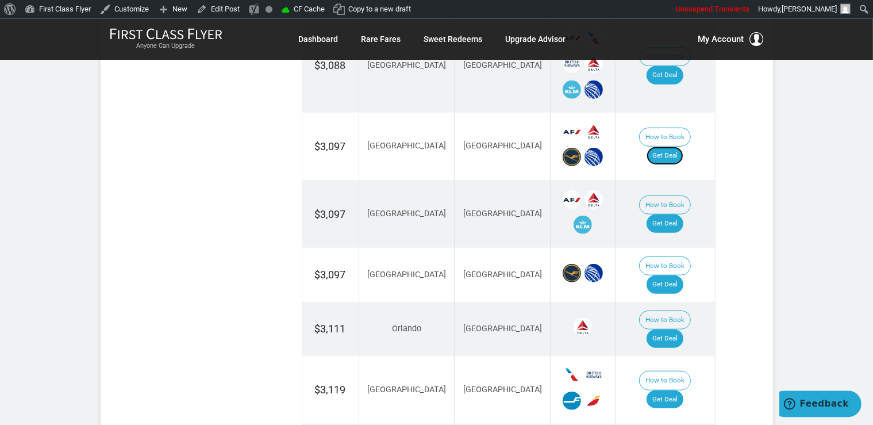
scroll to position [1092, 0]
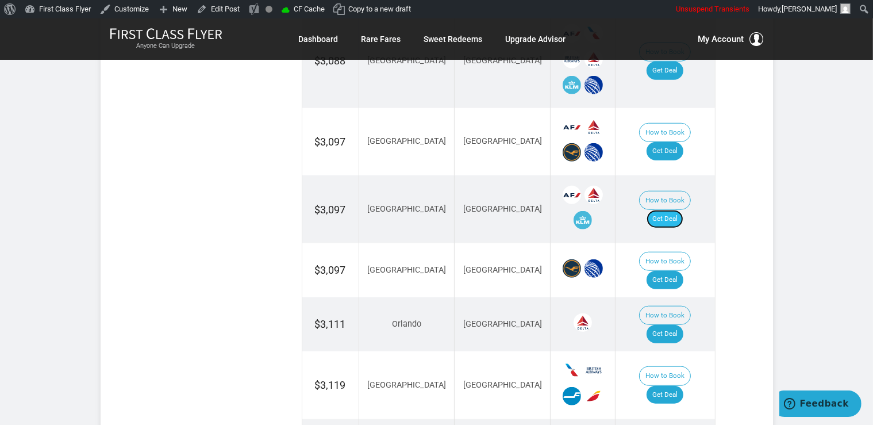
click at [683, 210] on link "Get Deal" at bounding box center [664, 219] width 37 height 18
click at [678, 271] on link "Get Deal" at bounding box center [664, 280] width 37 height 18
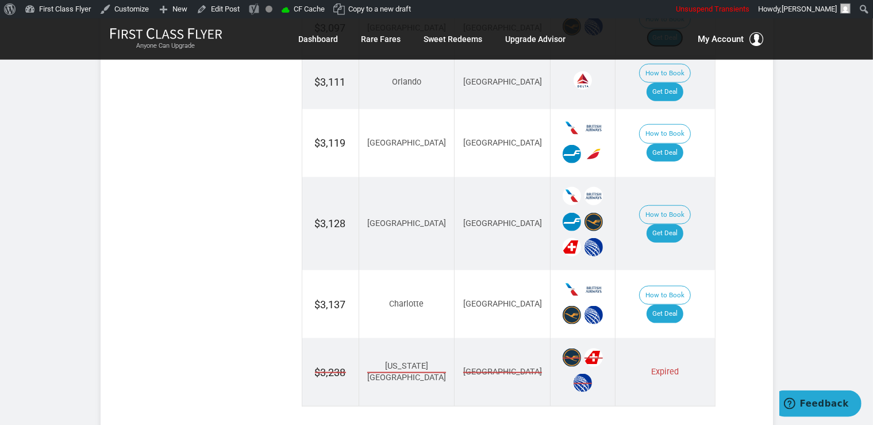
scroll to position [1335, 0]
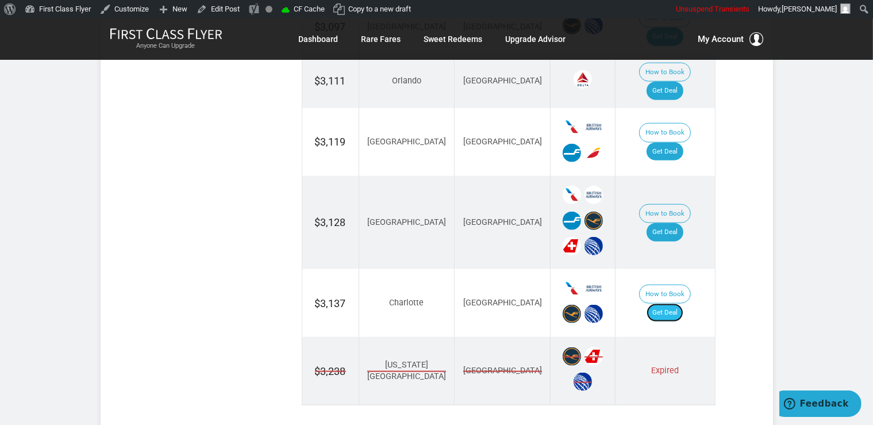
click at [675, 303] on link "Get Deal" at bounding box center [664, 312] width 37 height 18
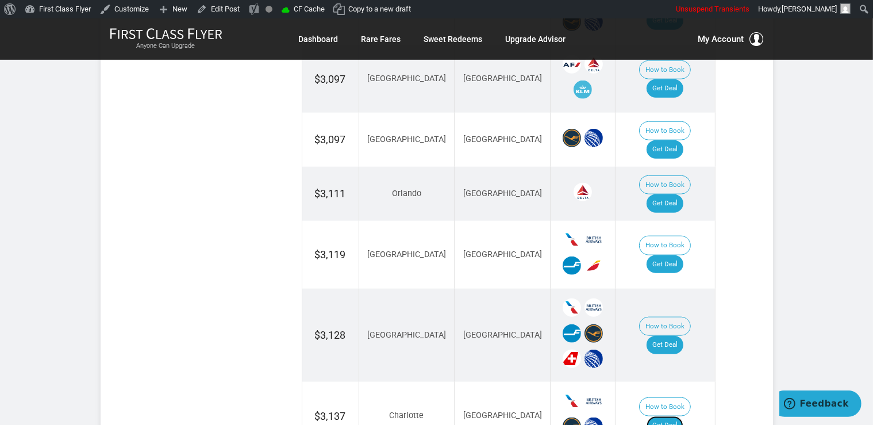
scroll to position [1214, 0]
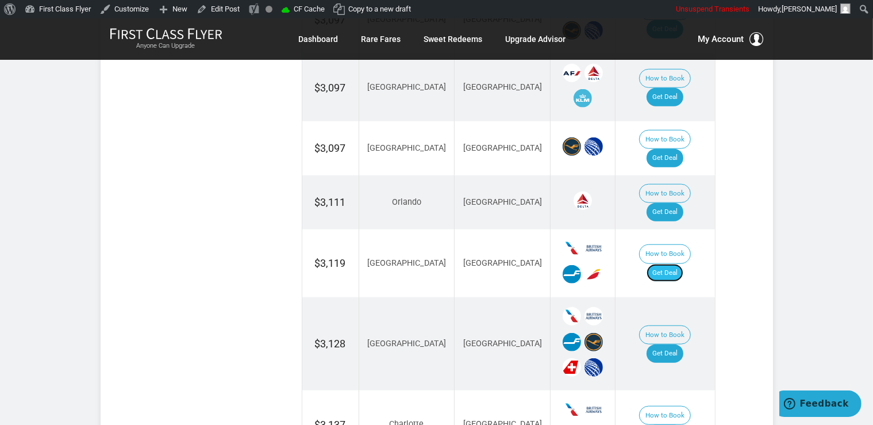
click at [672, 264] on link "Get Deal" at bounding box center [664, 273] width 37 height 18
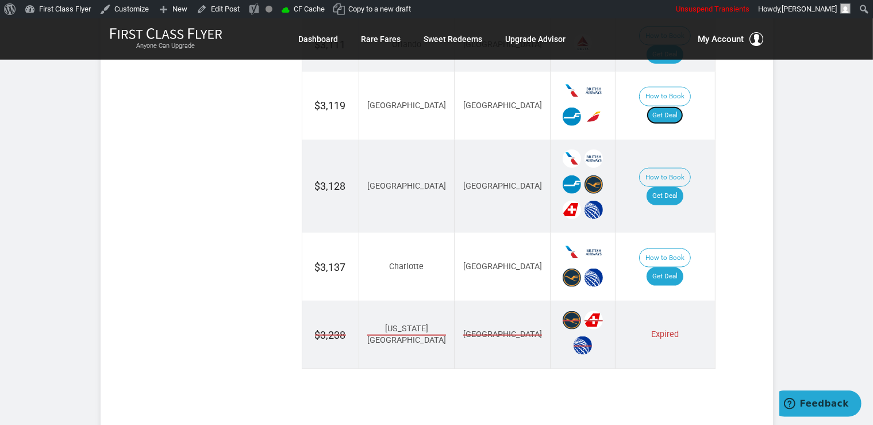
scroll to position [1395, 0]
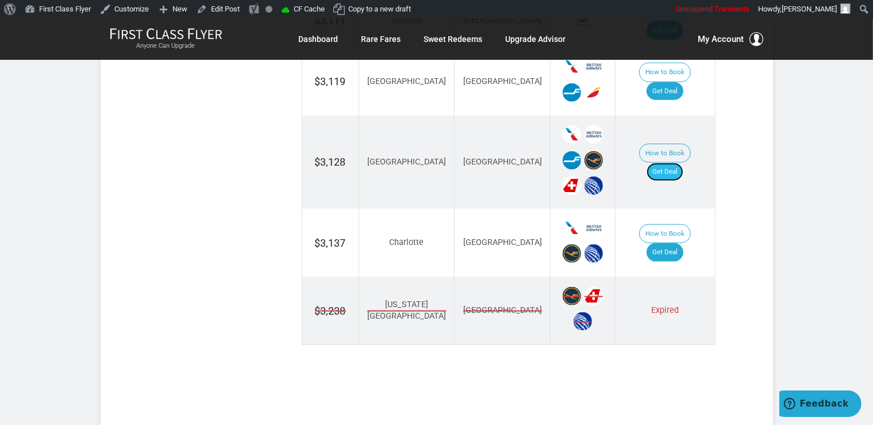
click at [678, 163] on link "Get Deal" at bounding box center [664, 172] width 37 height 18
click at [673, 163] on link "Get Deal" at bounding box center [664, 172] width 37 height 18
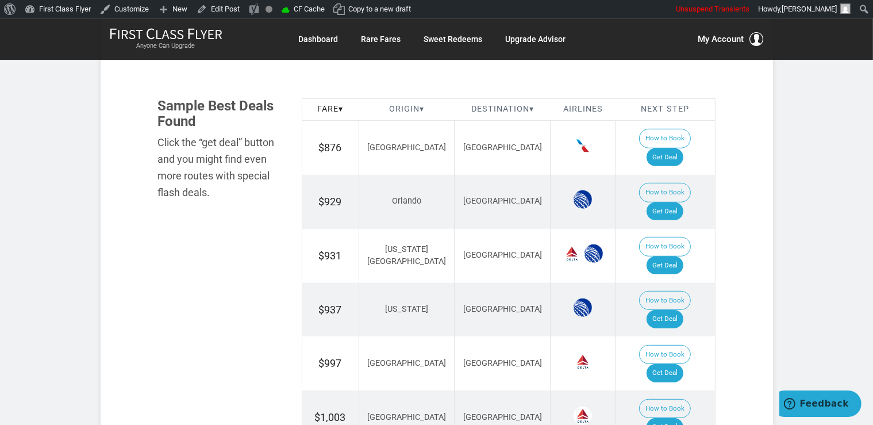
scroll to position [667, 0]
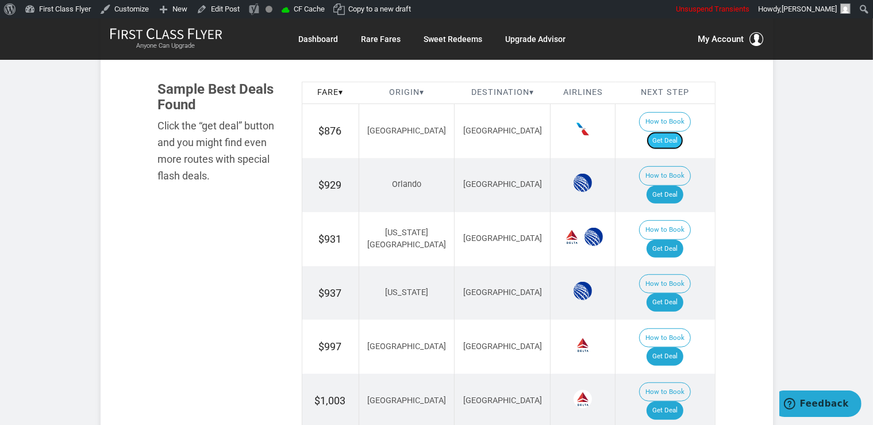
click at [683, 132] on link "Get Deal" at bounding box center [664, 141] width 37 height 18
click at [679, 216] on td "How to Book Get Deal" at bounding box center [664, 239] width 99 height 54
click at [679, 240] on link "Get Deal" at bounding box center [664, 249] width 37 height 18
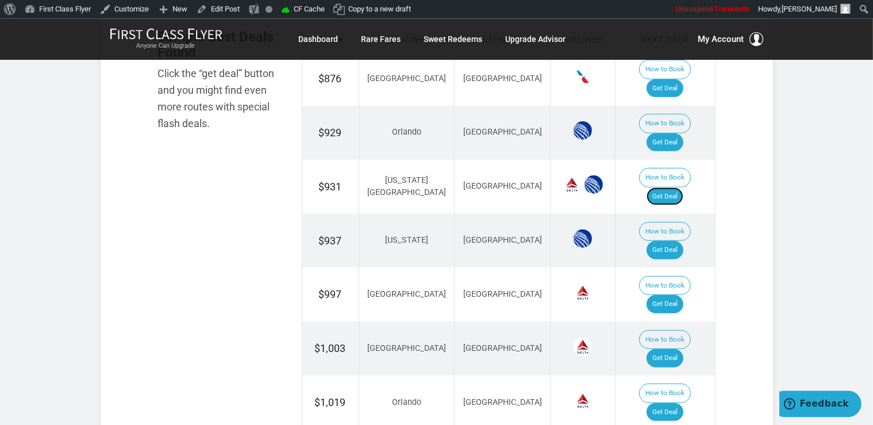
scroll to position [788, 0]
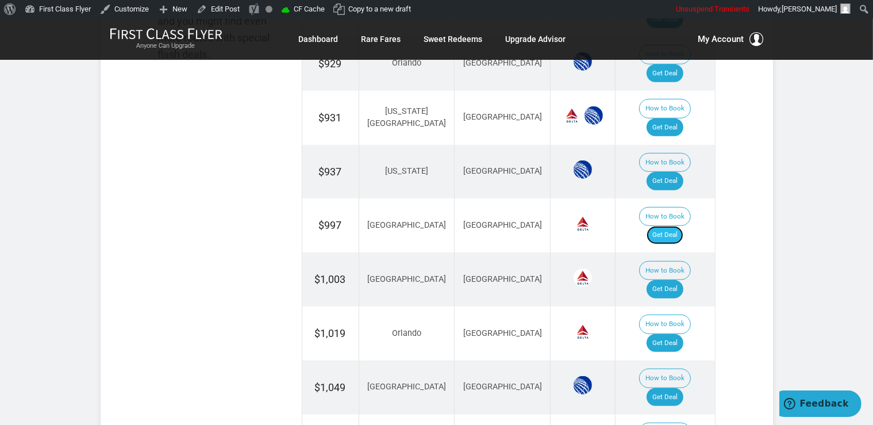
click at [677, 226] on link "Get Deal" at bounding box center [664, 235] width 37 height 18
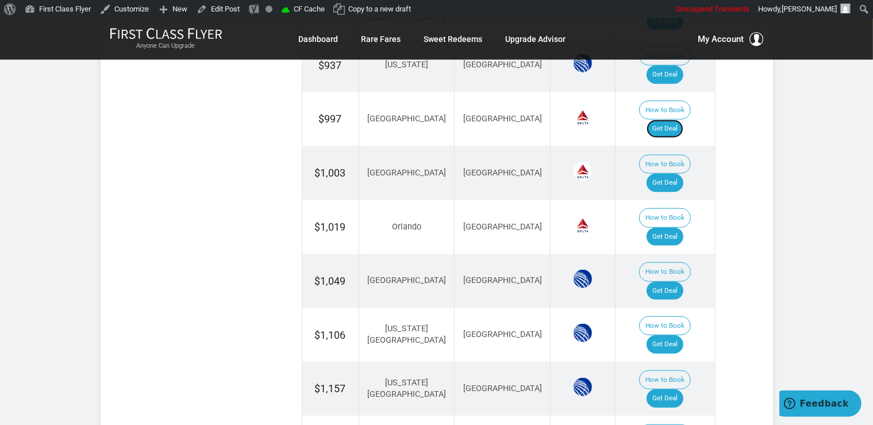
scroll to position [910, 0]
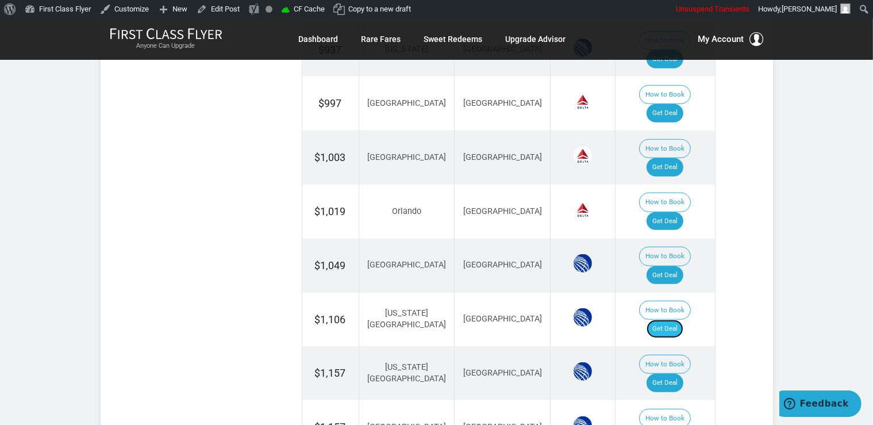
click at [673, 319] on link "Get Deal" at bounding box center [664, 328] width 37 height 18
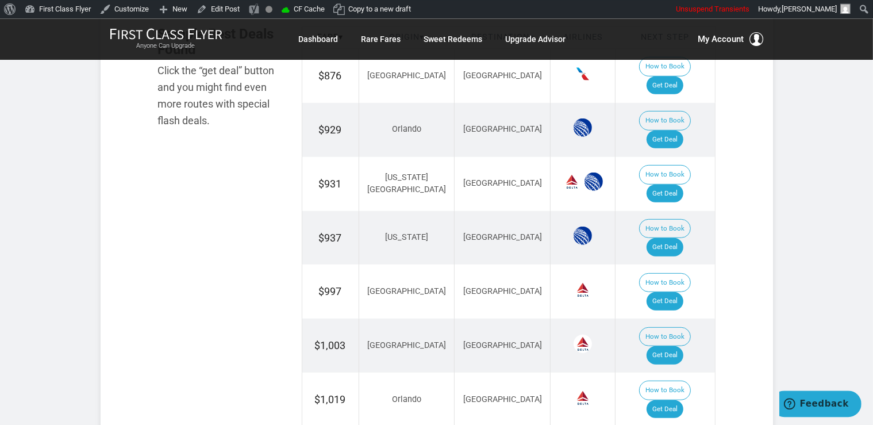
scroll to position [667, 0]
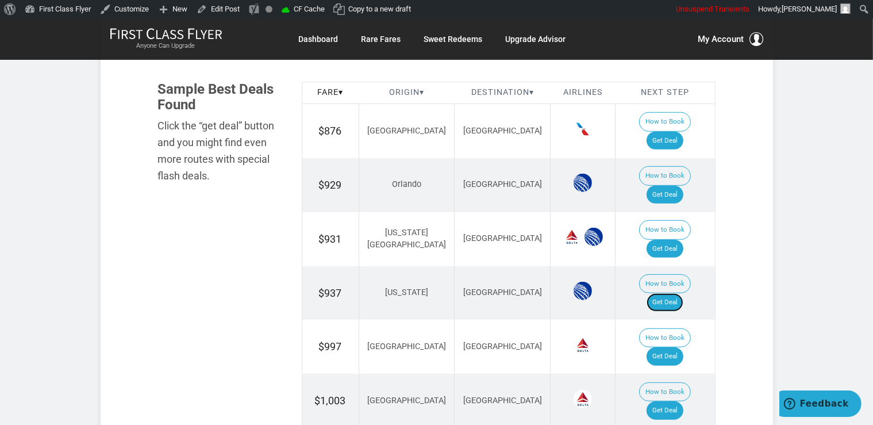
drag, startPoint x: 668, startPoint y: 247, endPoint x: 669, endPoint y: 237, distance: 10.4
click at [668, 293] on link "Get Deal" at bounding box center [664, 302] width 37 height 18
click at [679, 186] on link "Get Deal" at bounding box center [664, 195] width 37 height 18
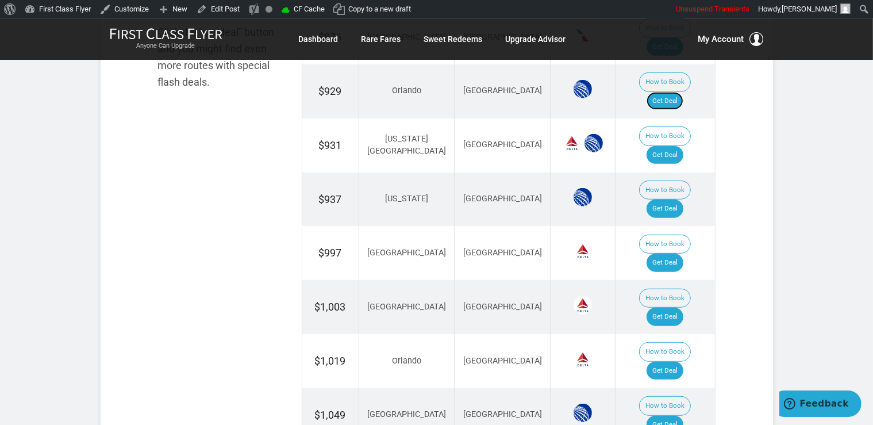
scroll to position [788, 0]
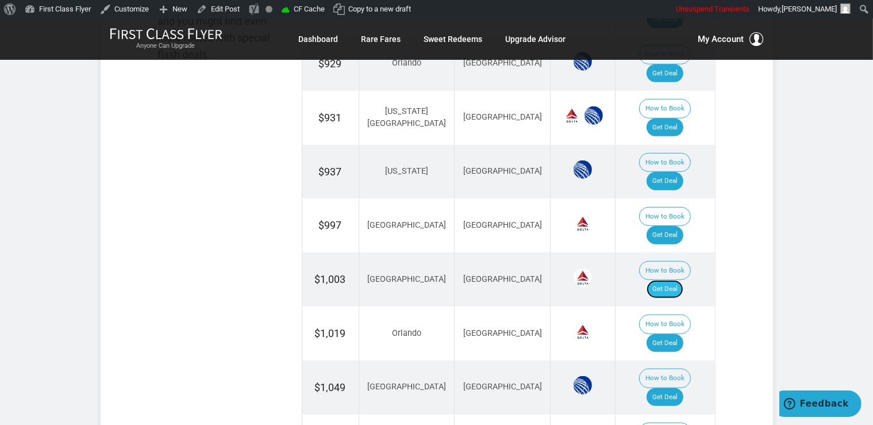
click at [680, 280] on link "Get Deal" at bounding box center [664, 289] width 37 height 18
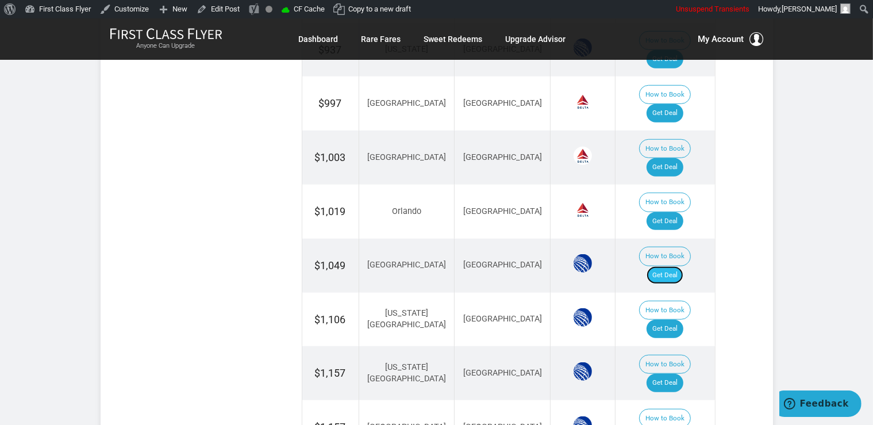
click at [679, 266] on link "Get Deal" at bounding box center [664, 275] width 37 height 18
click at [675, 374] on link "Get Deal" at bounding box center [664, 383] width 37 height 18
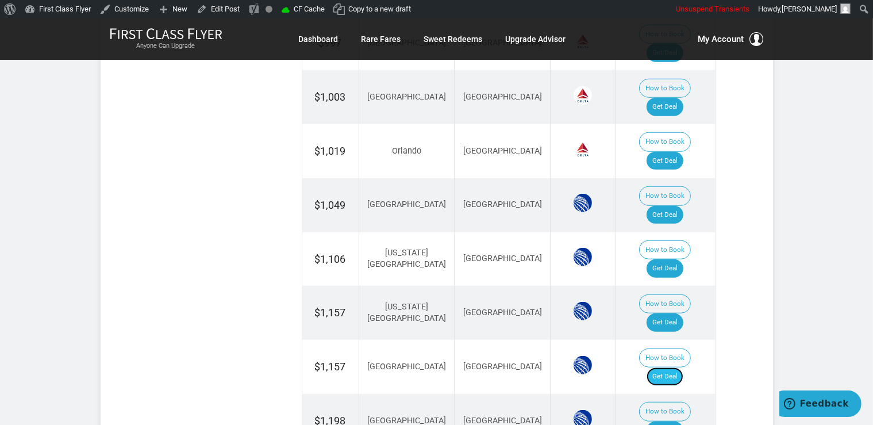
click at [683, 367] on link "Get Deal" at bounding box center [664, 376] width 37 height 18
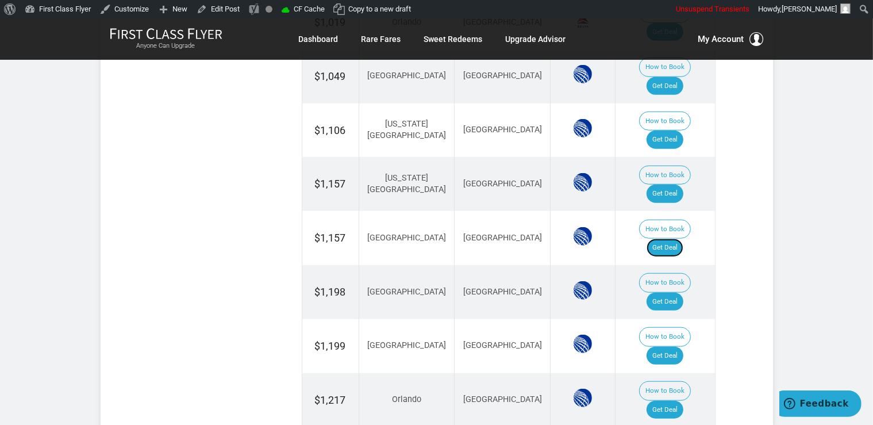
scroll to position [1153, 0]
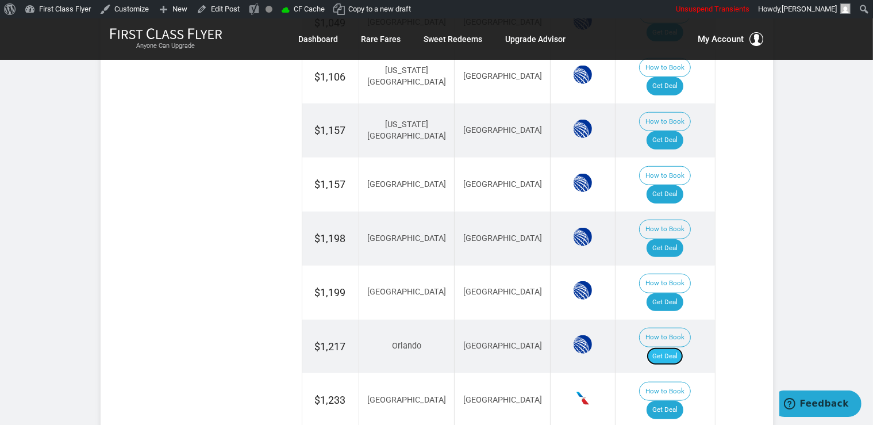
click at [665, 347] on link "Get Deal" at bounding box center [664, 356] width 37 height 18
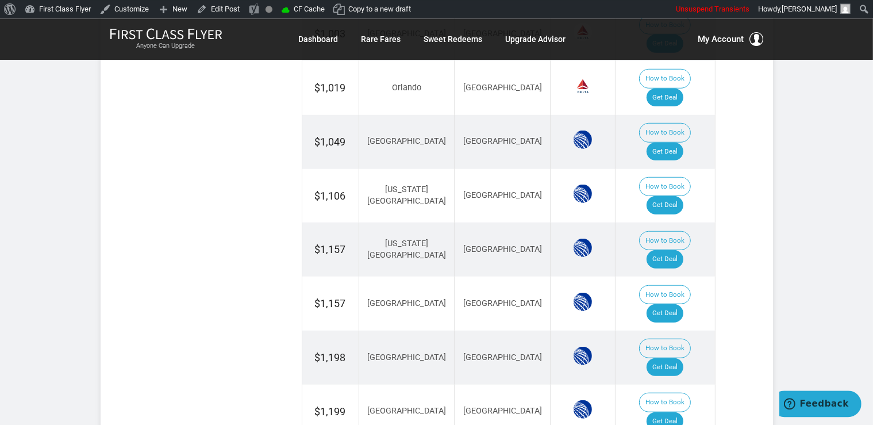
scroll to position [1031, 0]
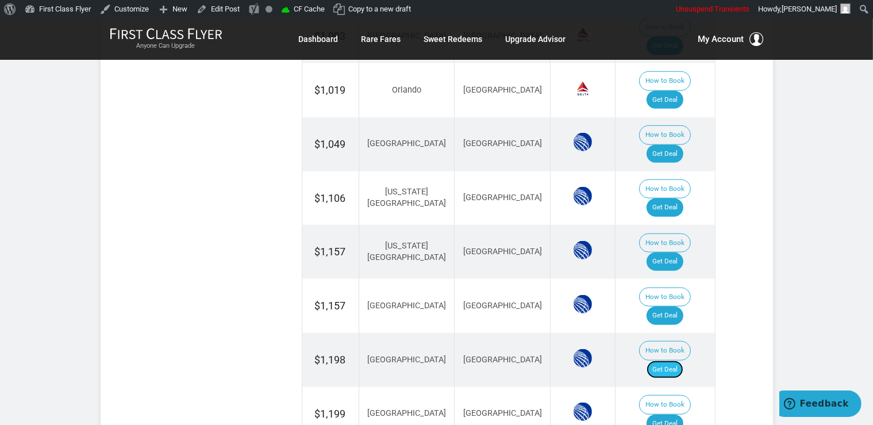
click at [679, 360] on link "Get Deal" at bounding box center [664, 369] width 37 height 18
drag, startPoint x: 660, startPoint y: 210, endPoint x: 631, endPoint y: 9, distance: 203.2
click at [660, 360] on link "Get Deal" at bounding box center [664, 369] width 37 height 18
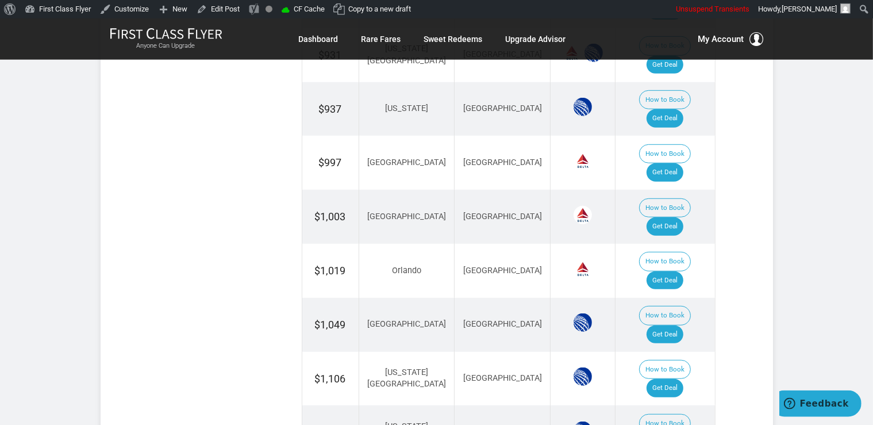
scroll to position [849, 0]
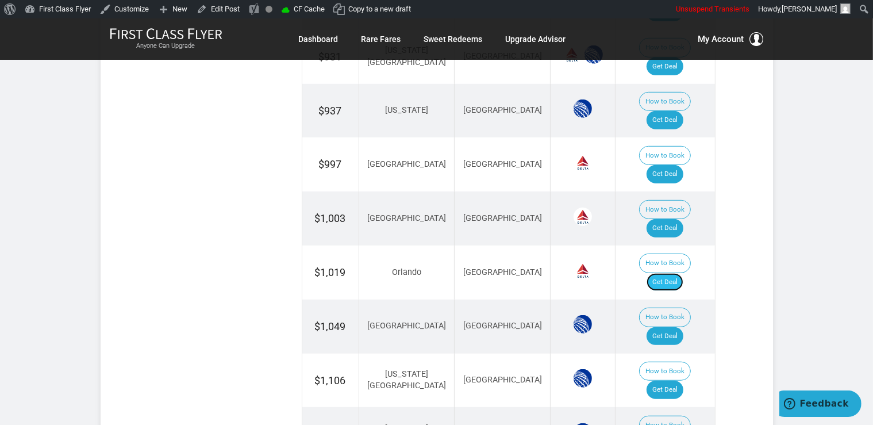
click at [665, 273] on link "Get Deal" at bounding box center [664, 282] width 37 height 18
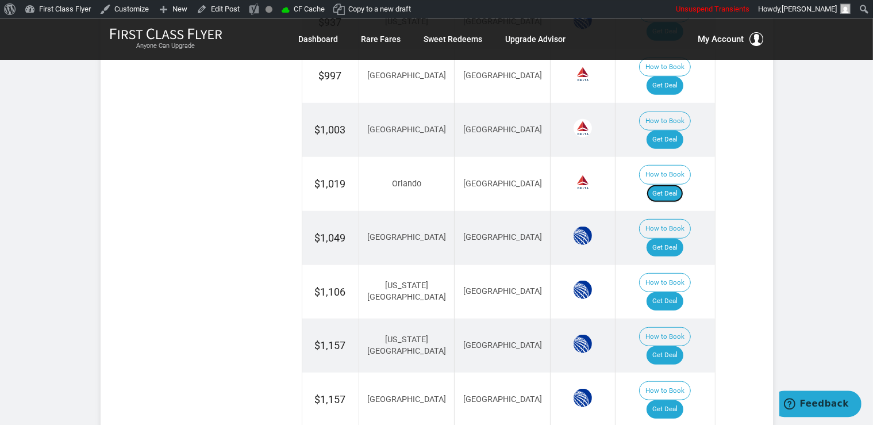
scroll to position [1031, 0]
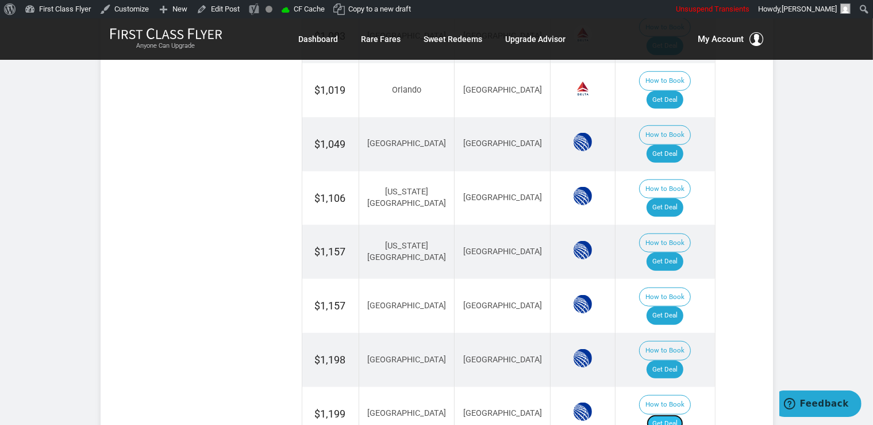
click at [665, 414] on link "Get Deal" at bounding box center [664, 423] width 37 height 18
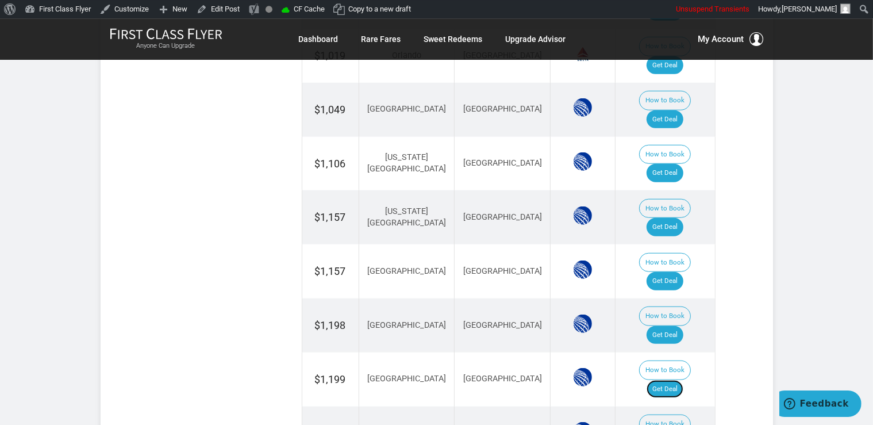
scroll to position [1092, 0]
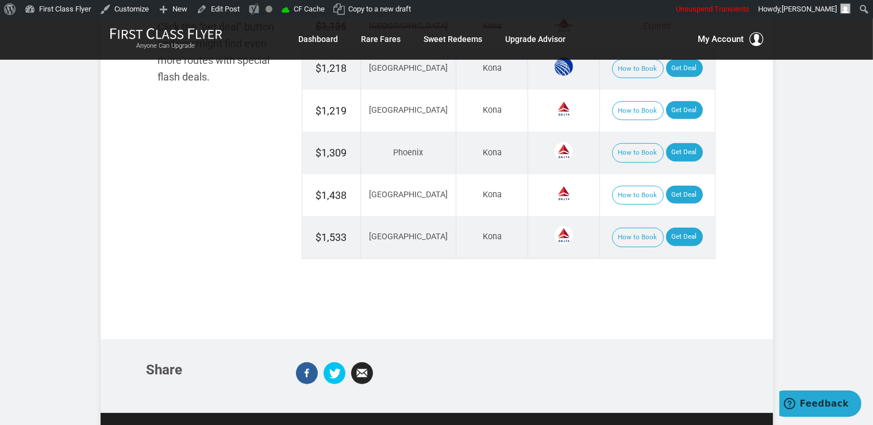
scroll to position [788, 0]
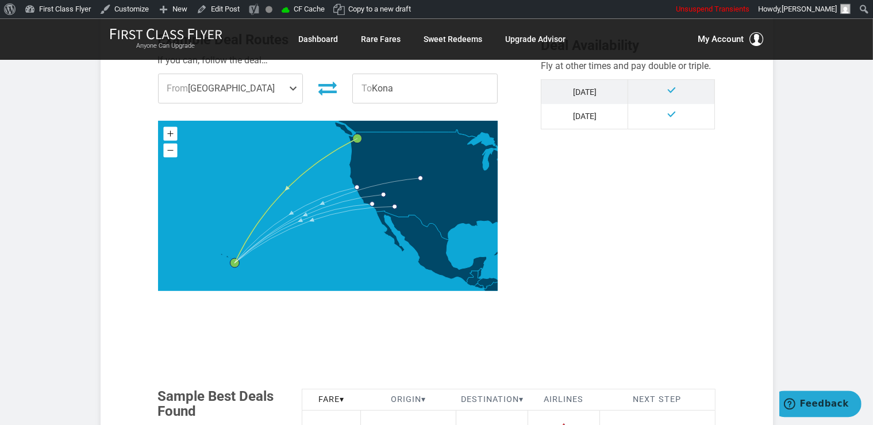
scroll to position [667, 0]
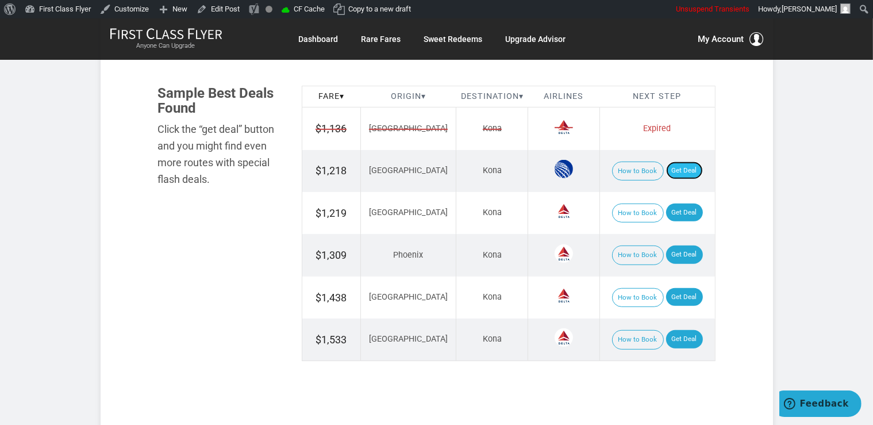
click at [686, 171] on link "Get Deal" at bounding box center [684, 170] width 37 height 18
click at [680, 215] on link "Get Deal" at bounding box center [684, 212] width 37 height 18
click at [668, 255] on link "Get Deal" at bounding box center [684, 254] width 37 height 18
click at [676, 293] on link "Get Deal" at bounding box center [684, 297] width 37 height 18
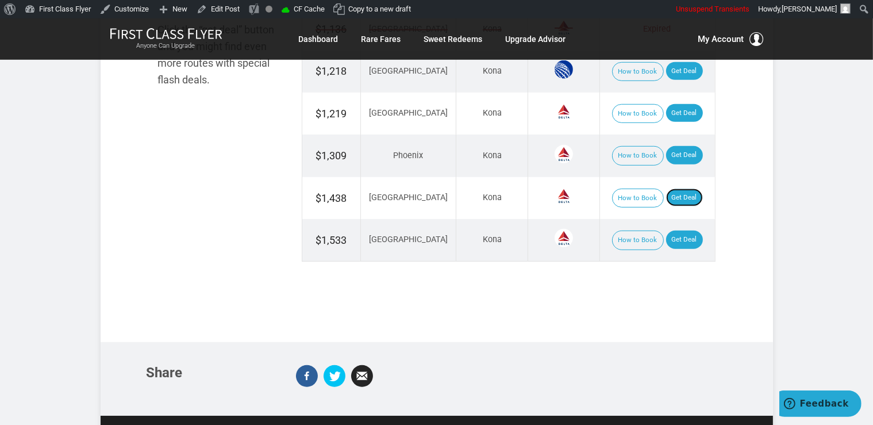
scroll to position [788, 0]
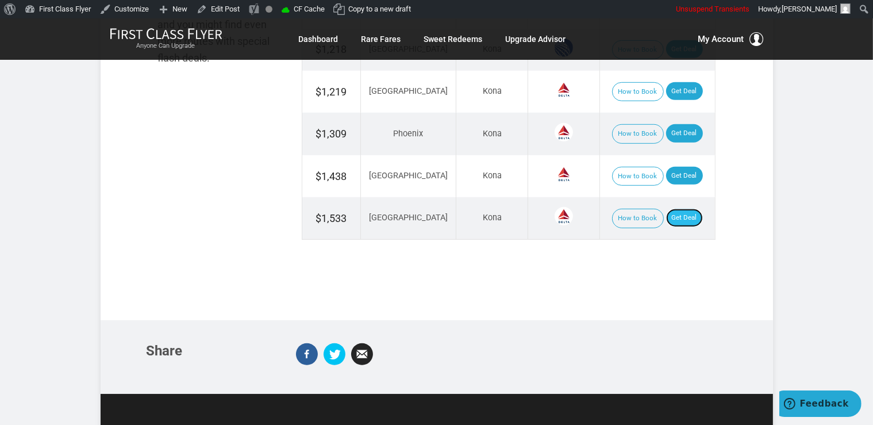
click at [673, 209] on link "Get Deal" at bounding box center [684, 218] width 37 height 18
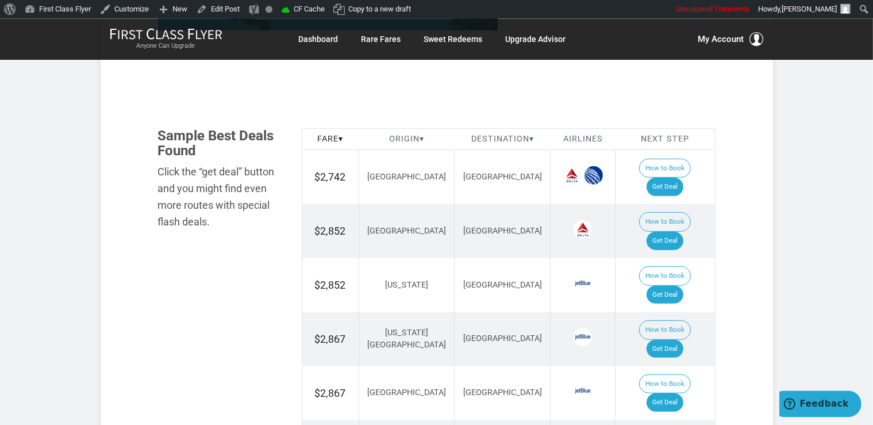
scroll to position [607, 0]
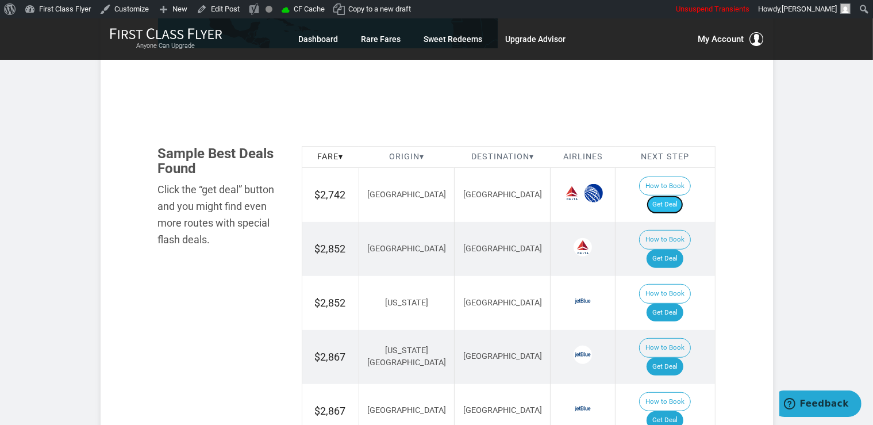
click at [681, 195] on link "Get Deal" at bounding box center [664, 204] width 37 height 18
click at [674, 249] on link "Get Deal" at bounding box center [664, 258] width 37 height 18
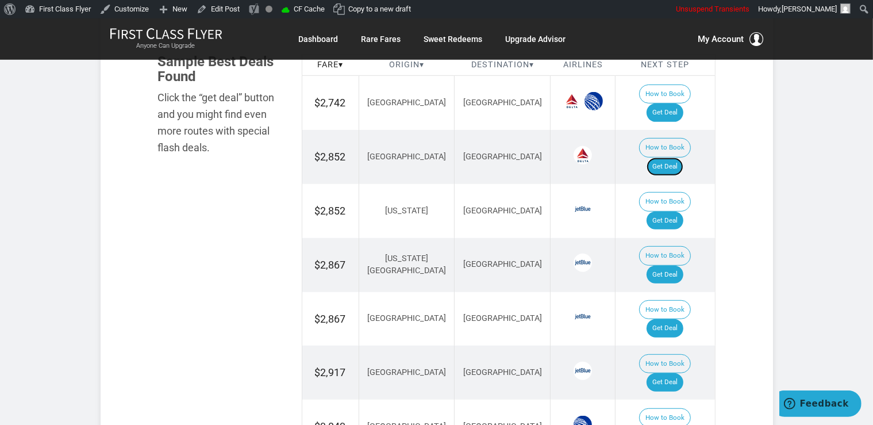
scroll to position [728, 0]
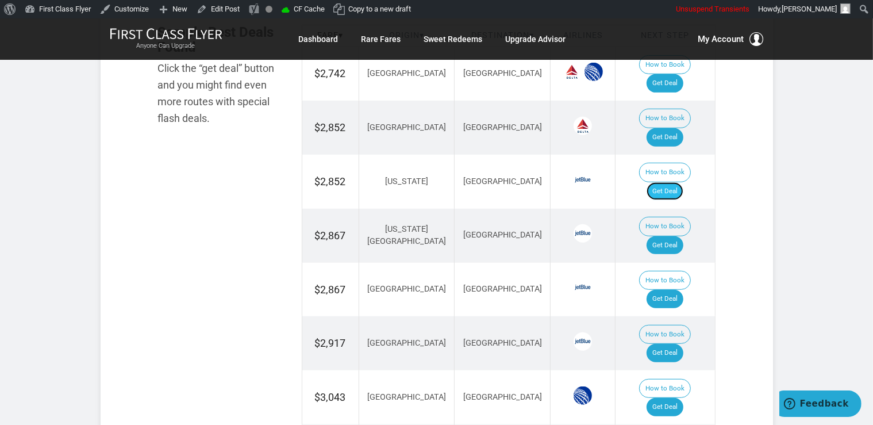
click at [668, 182] on link "Get Deal" at bounding box center [664, 191] width 37 height 18
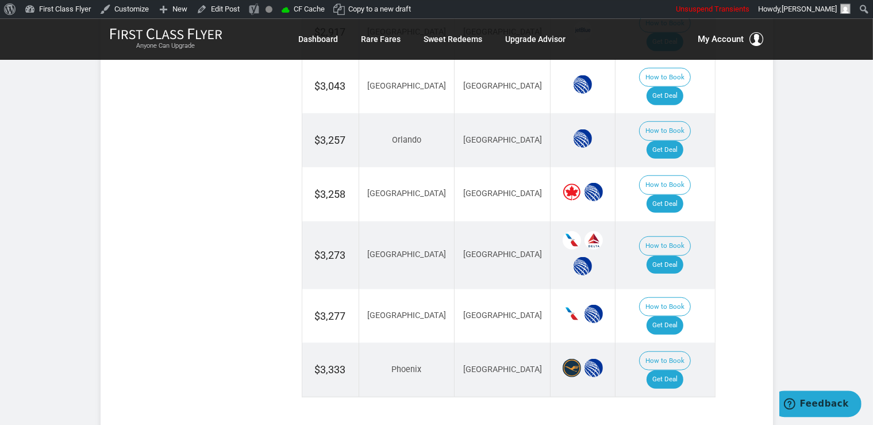
scroll to position [1092, 0]
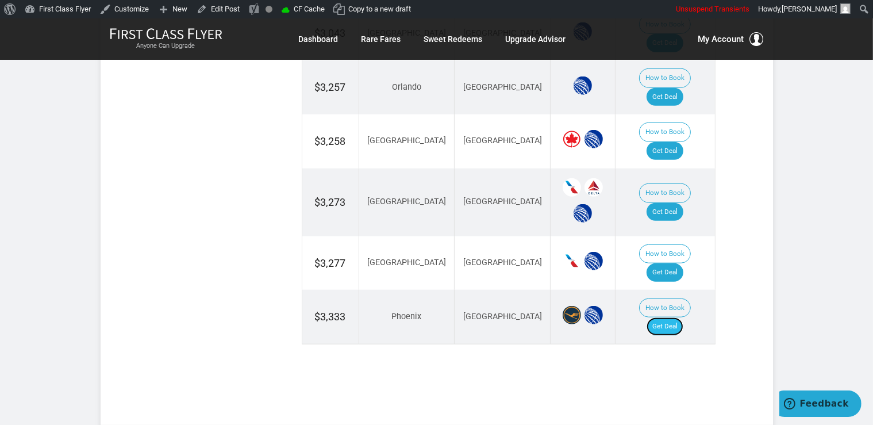
click at [671, 317] on link "Get Deal" at bounding box center [664, 326] width 37 height 18
click at [673, 317] on link "Get Deal" at bounding box center [664, 326] width 37 height 18
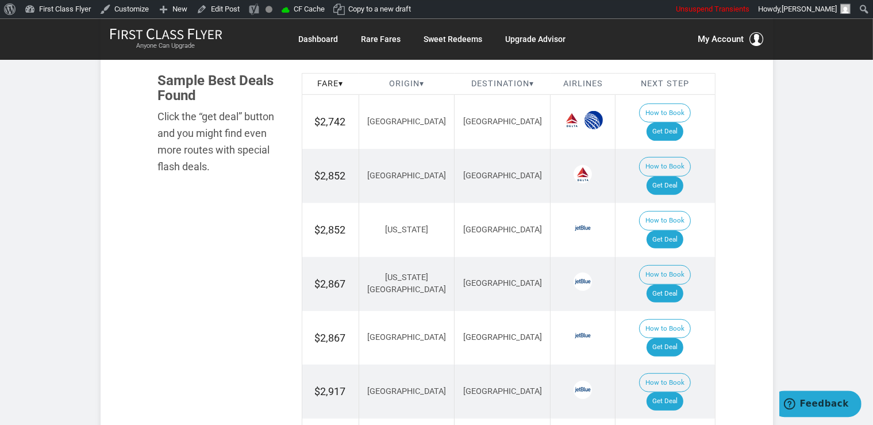
scroll to position [667, 0]
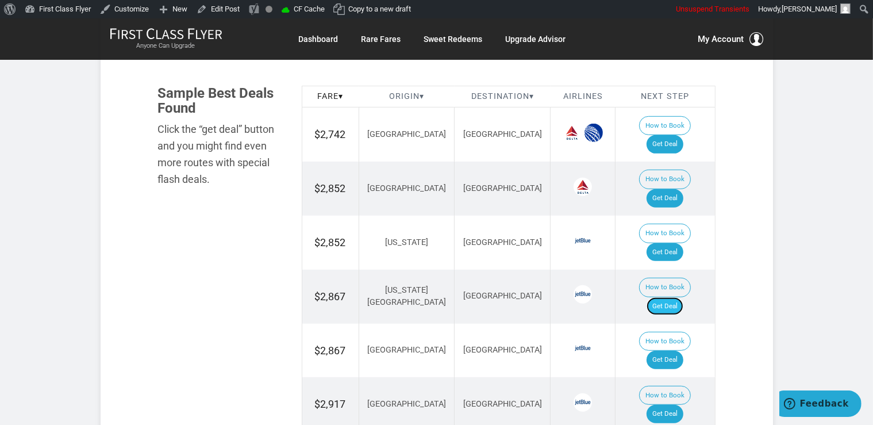
click at [673, 297] on link "Get Deal" at bounding box center [664, 306] width 37 height 18
click at [680, 297] on link "Get Deal" at bounding box center [664, 306] width 37 height 18
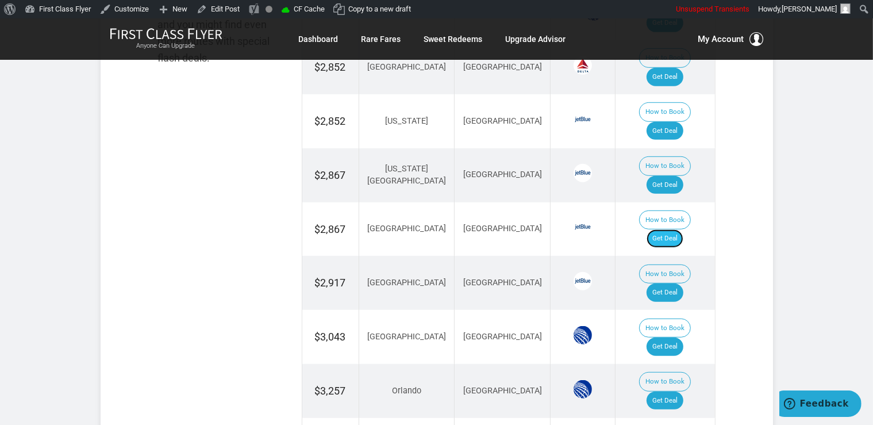
click at [661, 229] on link "Get Deal" at bounding box center [664, 238] width 37 height 18
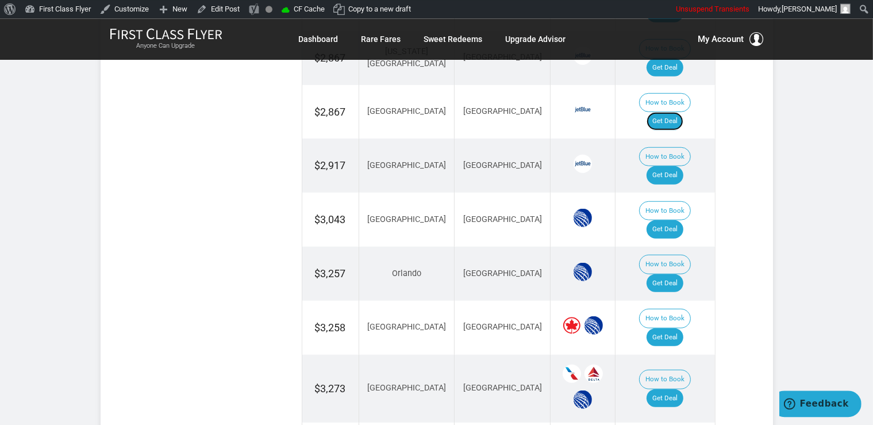
scroll to position [910, 0]
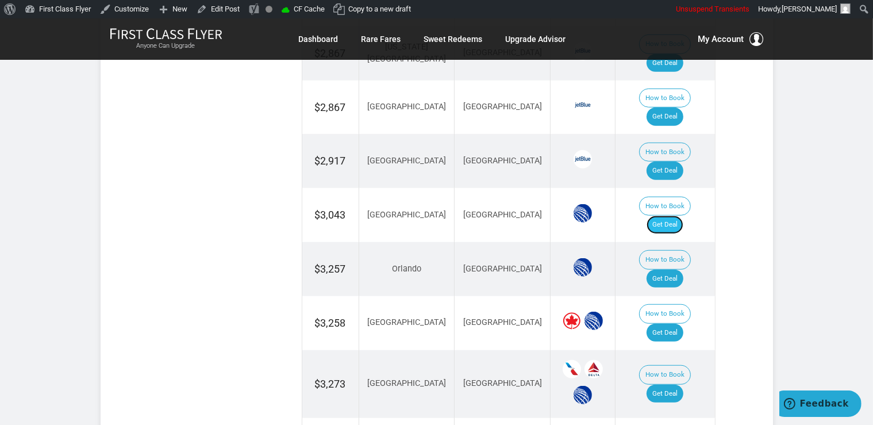
click at [679, 215] on link "Get Deal" at bounding box center [664, 224] width 37 height 18
click at [681, 324] on link "Get Deal" at bounding box center [664, 333] width 37 height 18
click at [679, 270] on link "Get Deal" at bounding box center [664, 279] width 37 height 18
click at [675, 384] on link "Get Deal" at bounding box center [664, 393] width 37 height 18
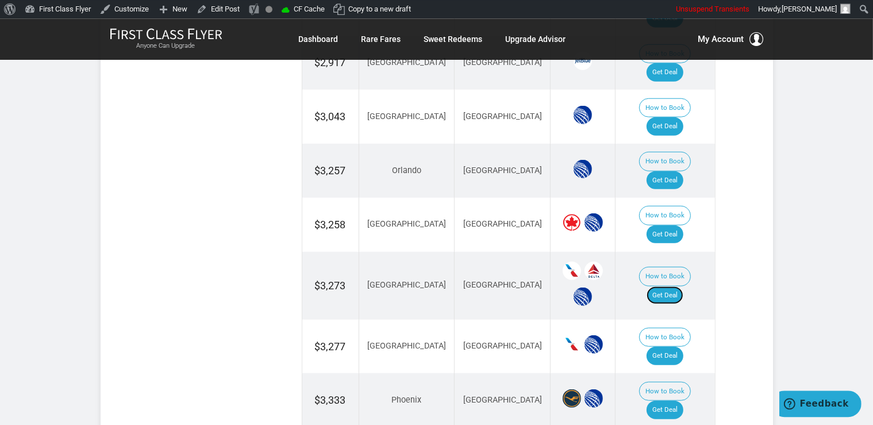
scroll to position [1031, 0]
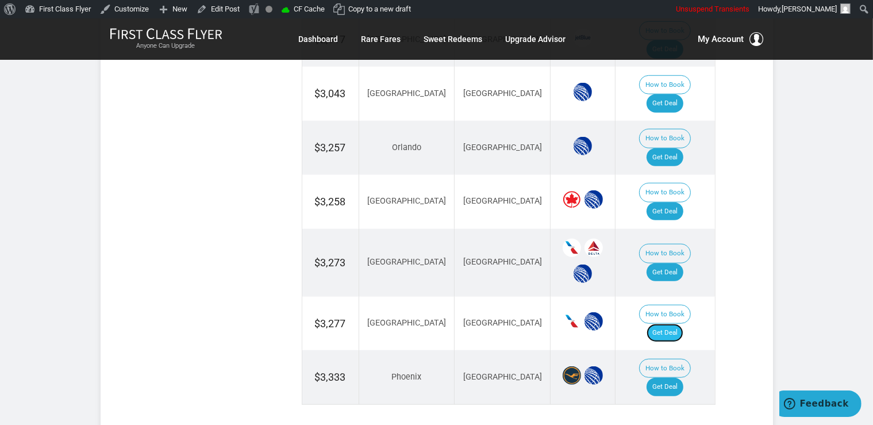
click at [669, 324] on link "Get Deal" at bounding box center [664, 333] width 37 height 18
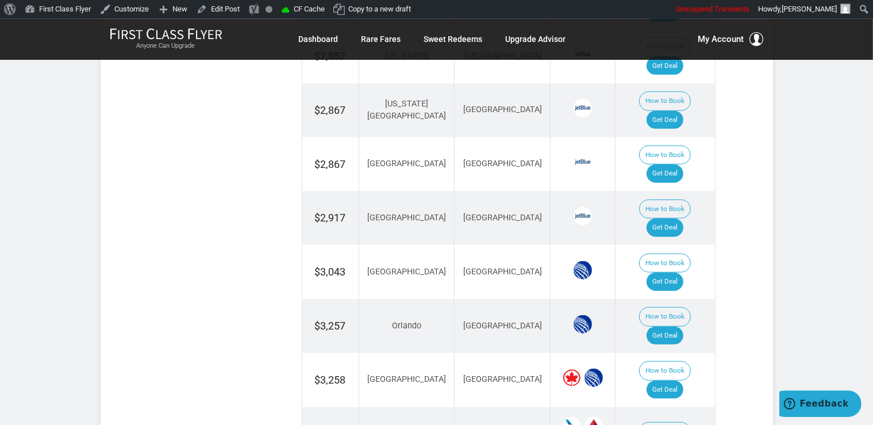
scroll to position [849, 0]
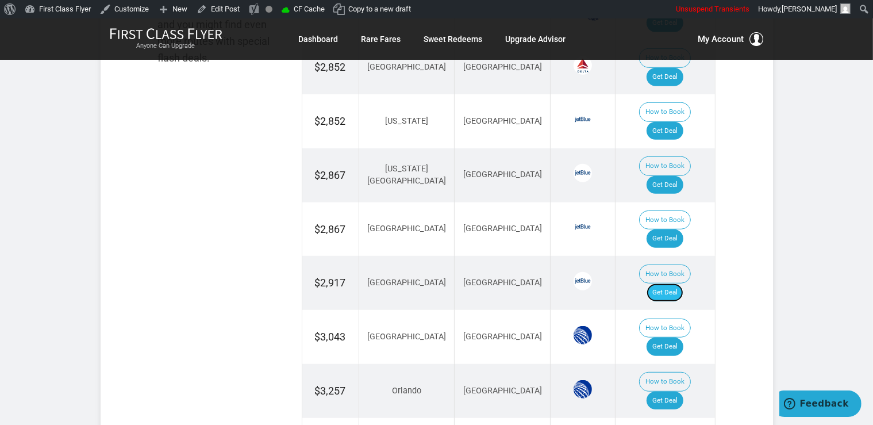
click at [682, 283] on link "Get Deal" at bounding box center [664, 292] width 37 height 18
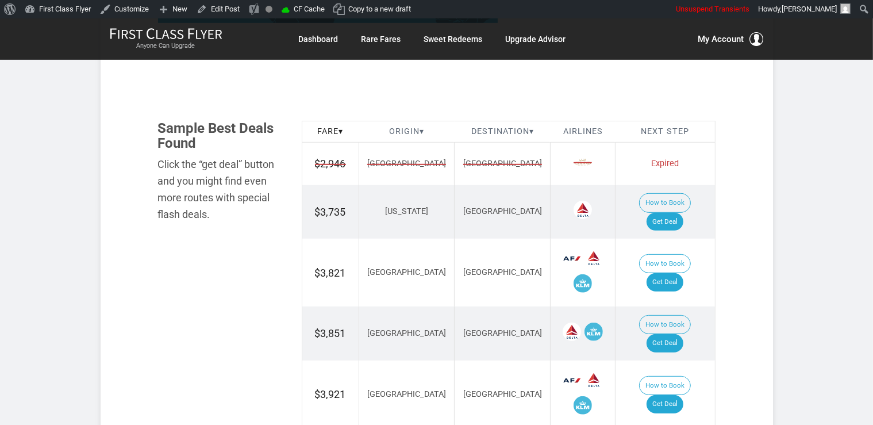
scroll to position [687, 0]
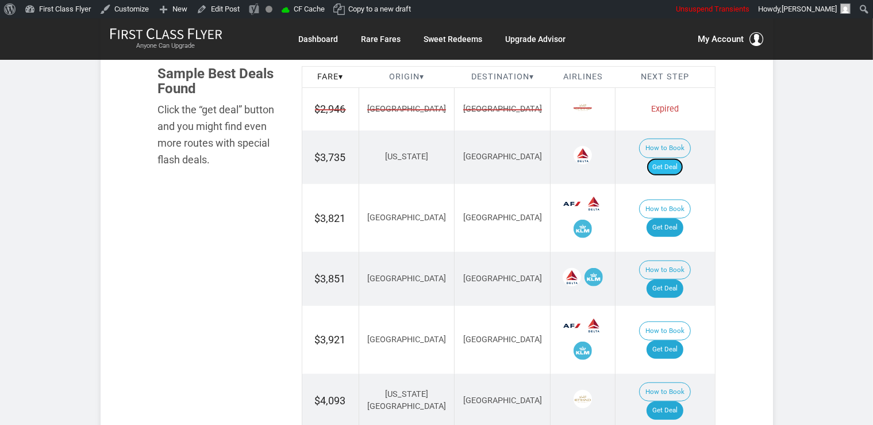
click at [679, 158] on link "Get Deal" at bounding box center [664, 167] width 37 height 18
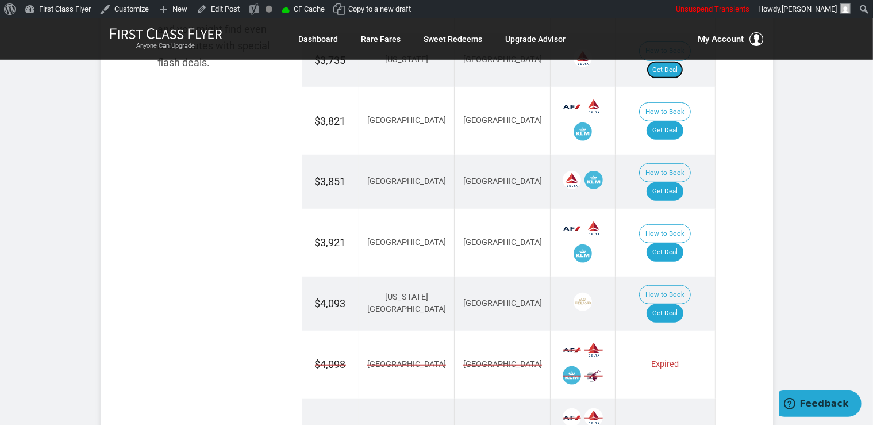
scroll to position [808, 0]
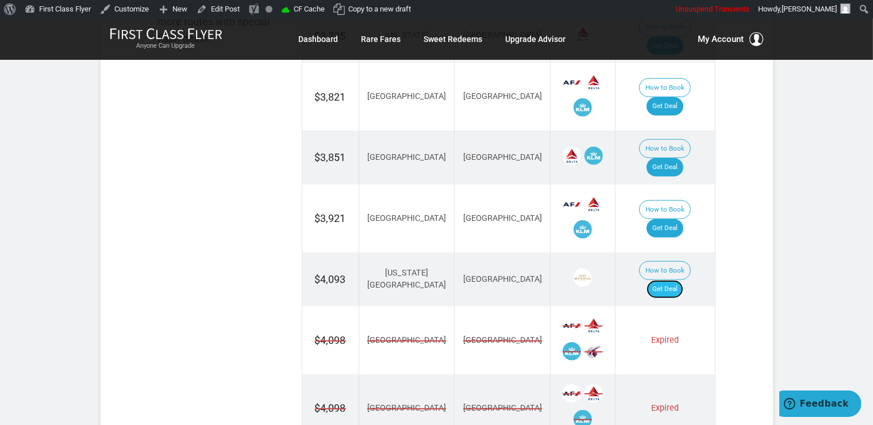
click at [680, 280] on link "Get Deal" at bounding box center [664, 289] width 37 height 18
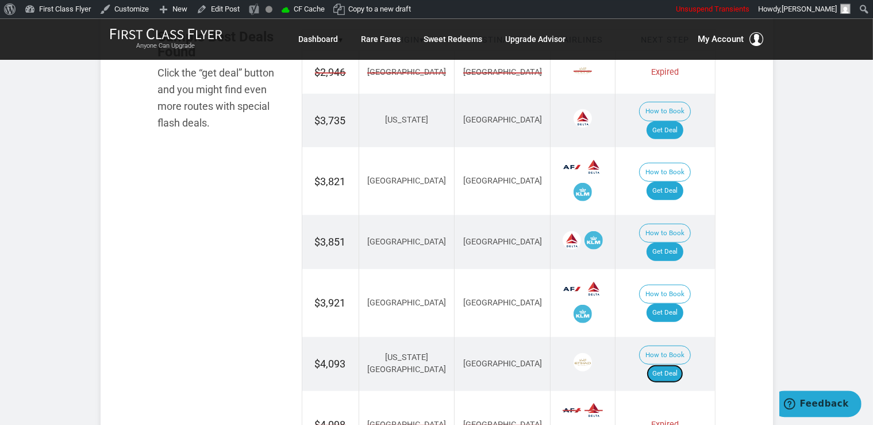
scroll to position [687, 0]
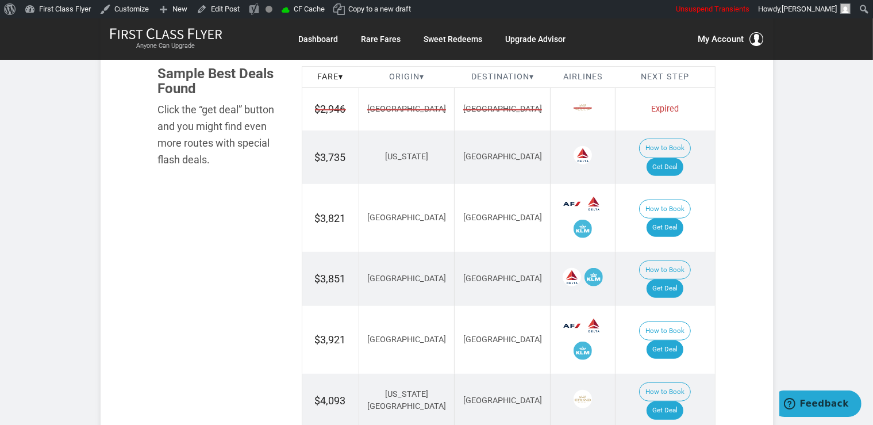
click at [674, 252] on td "How to Book Get Deal" at bounding box center [664, 279] width 99 height 54
click at [673, 279] on link "Get Deal" at bounding box center [664, 288] width 37 height 18
click at [672, 279] on link "Get Deal" at bounding box center [664, 288] width 37 height 18
click at [683, 279] on link "Get Deal" at bounding box center [664, 288] width 37 height 18
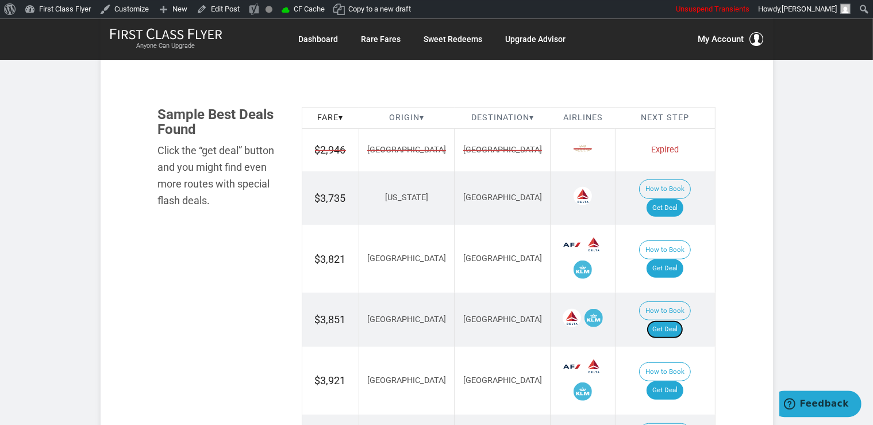
scroll to position [626, 0]
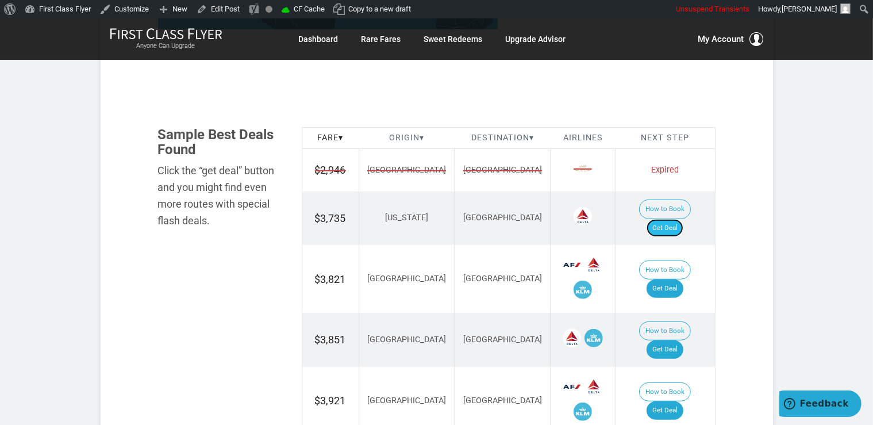
click at [679, 219] on link "Get Deal" at bounding box center [664, 228] width 37 height 18
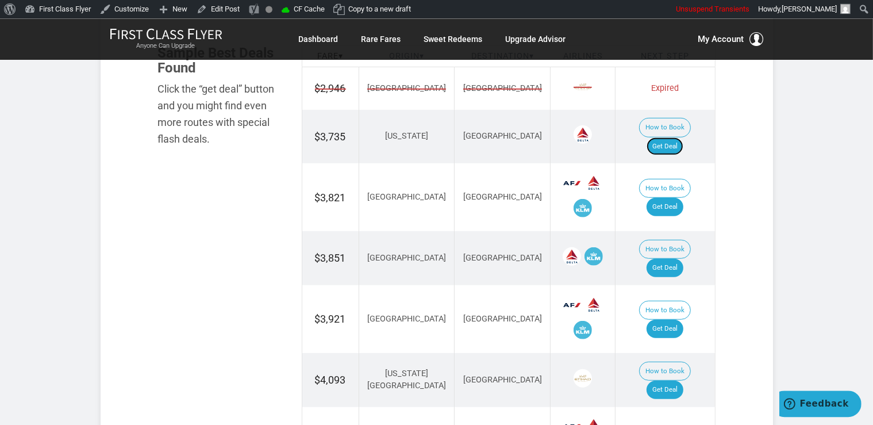
scroll to position [747, 0]
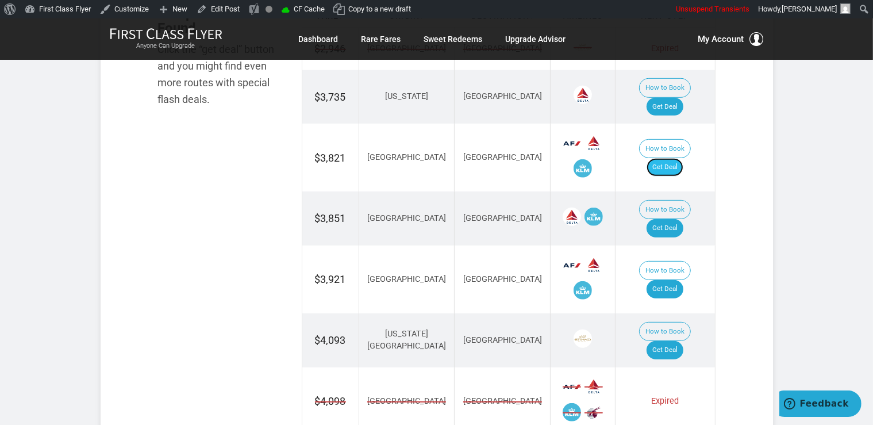
click at [673, 158] on link "Get Deal" at bounding box center [664, 167] width 37 height 18
click at [683, 280] on link "Get Deal" at bounding box center [664, 289] width 37 height 18
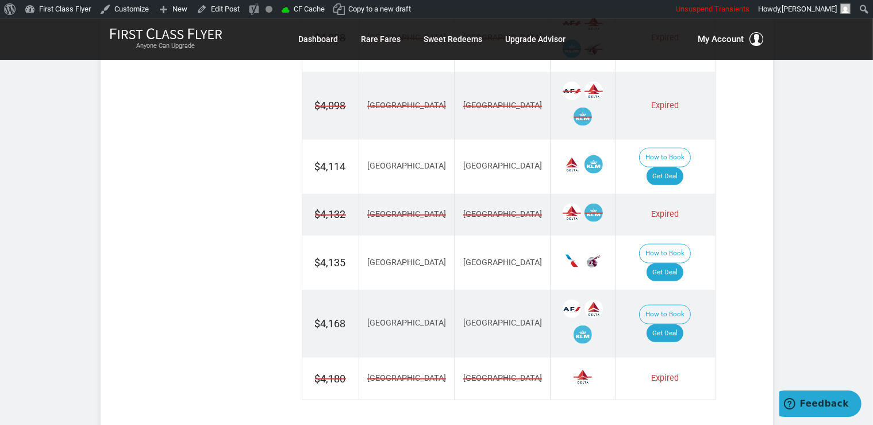
scroll to position [1172, 0]
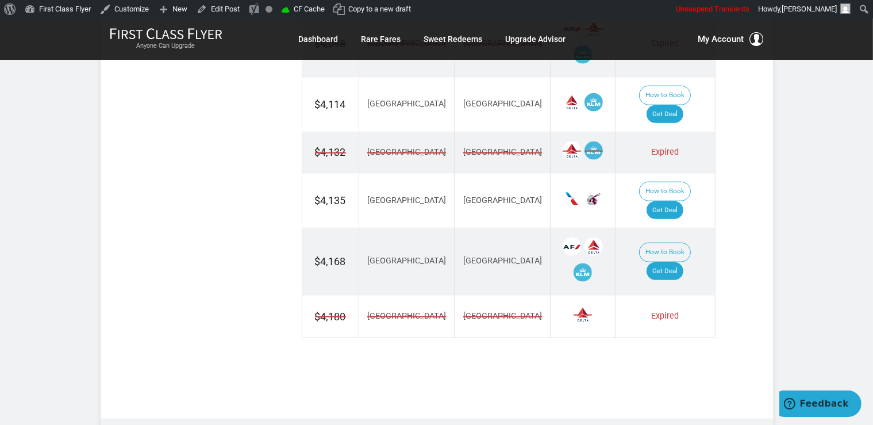
click at [677, 228] on td "How to Book Get Deal" at bounding box center [664, 262] width 99 height 68
click at [683, 262] on link "Get Deal" at bounding box center [664, 271] width 37 height 18
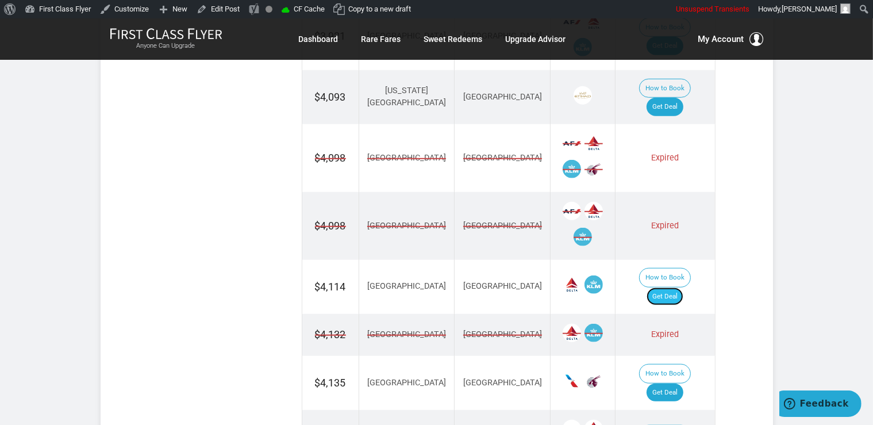
click at [683, 287] on link "Get Deal" at bounding box center [664, 296] width 37 height 18
click at [671, 383] on link "Get Deal" at bounding box center [664, 392] width 37 height 18
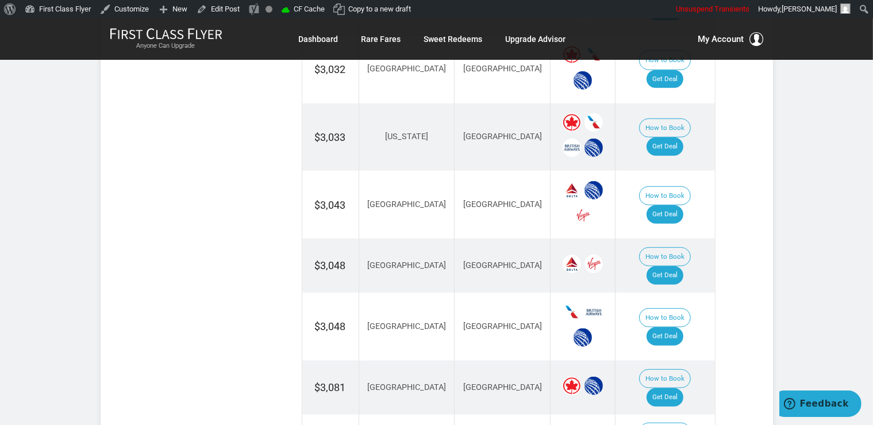
scroll to position [1031, 0]
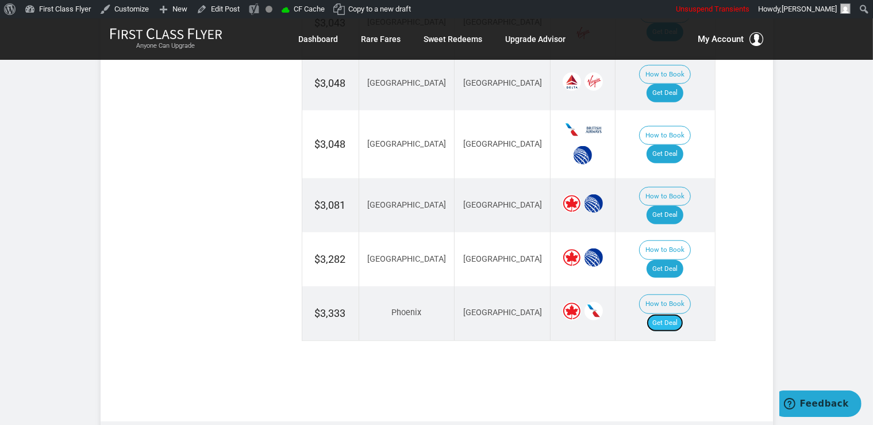
click at [683, 314] on link "Get Deal" at bounding box center [664, 323] width 37 height 18
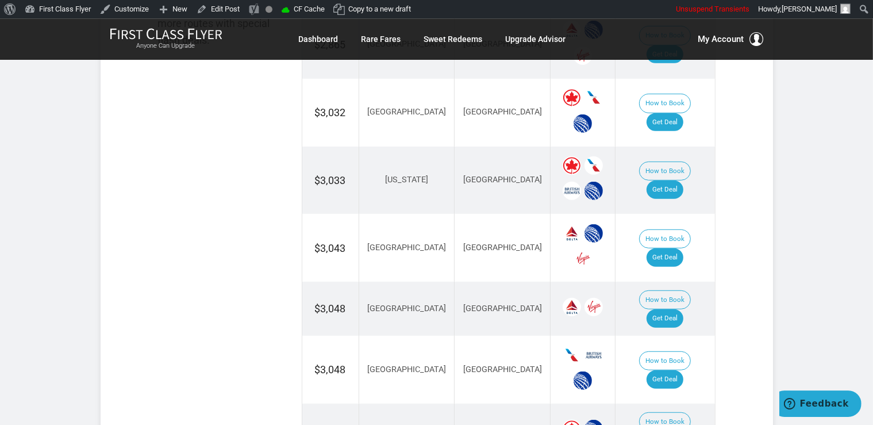
scroll to position [788, 0]
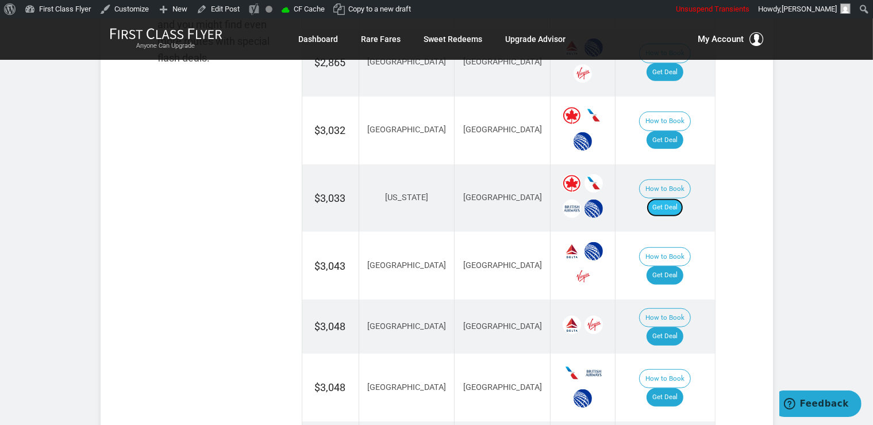
click at [677, 201] on link "Get Deal" at bounding box center [664, 207] width 37 height 18
click at [682, 266] on link "Get Deal" at bounding box center [664, 275] width 37 height 18
click at [679, 131] on link "Get Deal" at bounding box center [664, 140] width 37 height 18
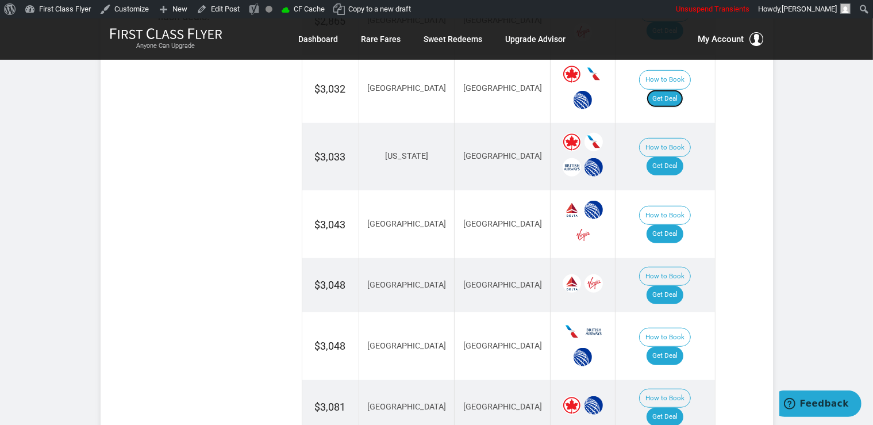
scroll to position [849, 0]
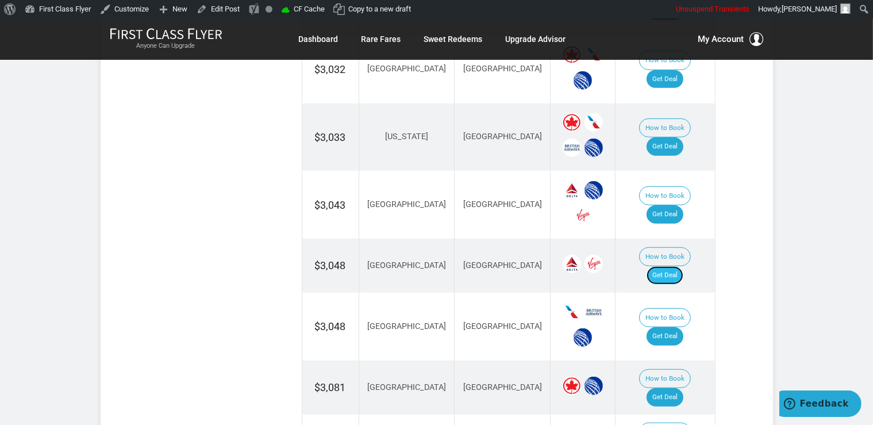
click at [683, 266] on link "Get Deal" at bounding box center [664, 275] width 37 height 18
click at [677, 266] on link "Get Deal" at bounding box center [664, 275] width 37 height 18
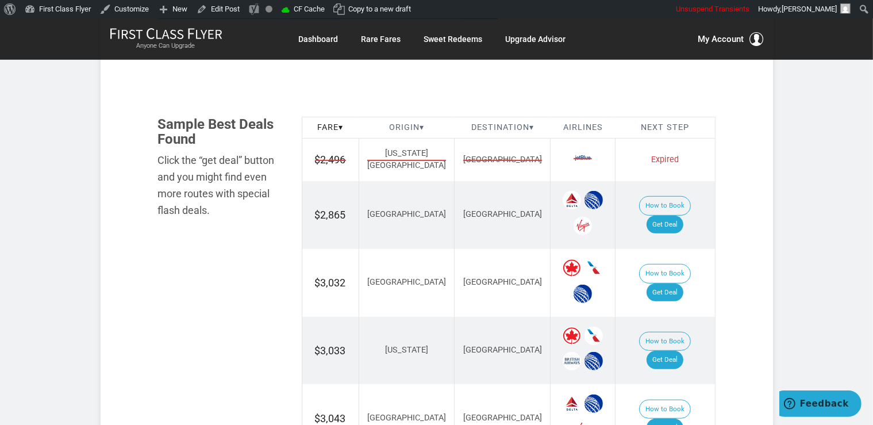
scroll to position [607, 0]
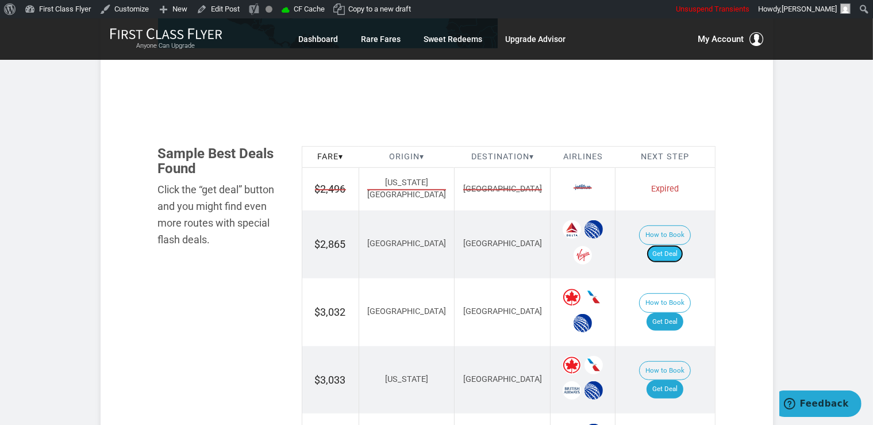
click at [683, 245] on link "Get Deal" at bounding box center [664, 254] width 37 height 18
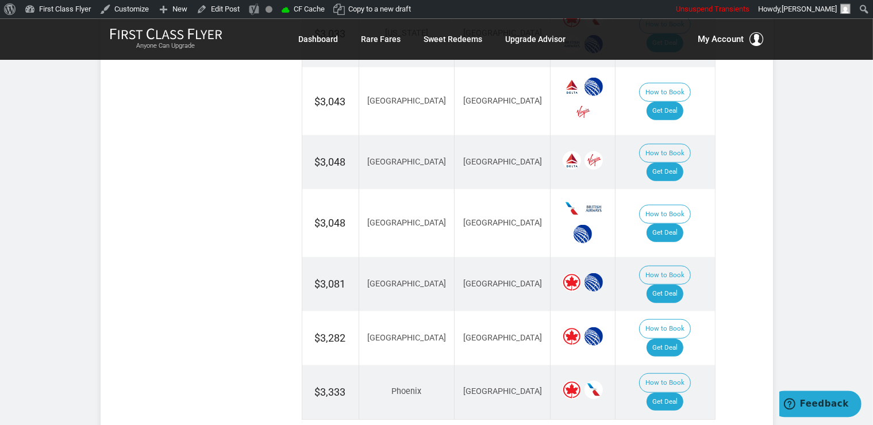
scroll to position [971, 0]
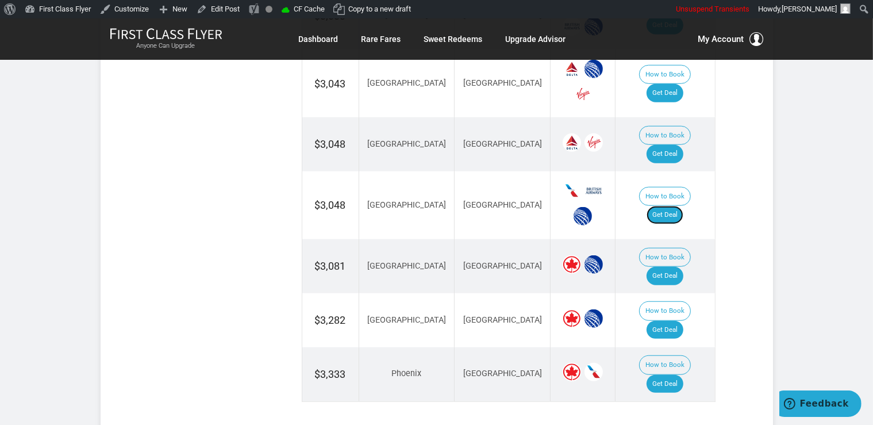
click at [663, 206] on link "Get Deal" at bounding box center [664, 215] width 37 height 18
click at [679, 267] on link "Get Deal" at bounding box center [664, 276] width 37 height 18
click at [683, 321] on link "Get Deal" at bounding box center [664, 330] width 37 height 18
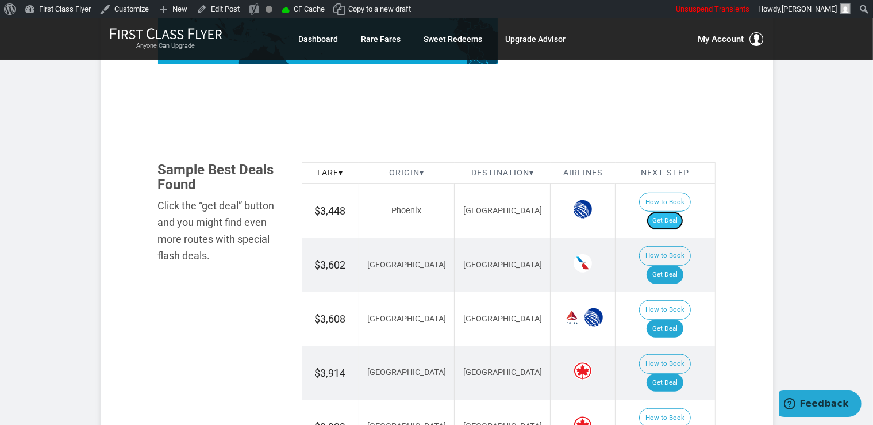
click at [663, 211] on link "Get Deal" at bounding box center [664, 220] width 37 height 18
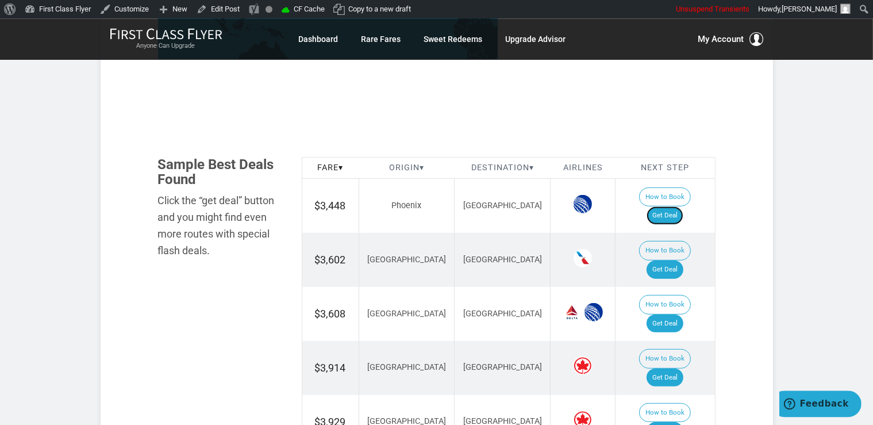
scroll to position [683, 0]
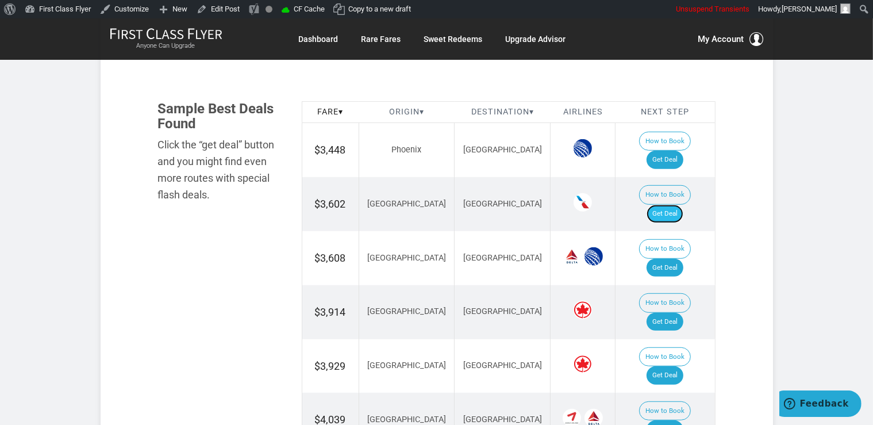
click at [676, 205] on link "Get Deal" at bounding box center [664, 214] width 37 height 18
click at [683, 259] on link "Get Deal" at bounding box center [664, 268] width 37 height 18
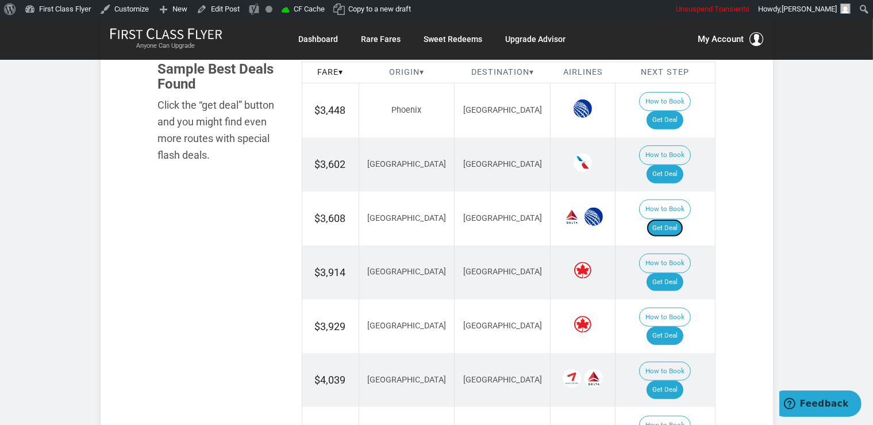
scroll to position [804, 0]
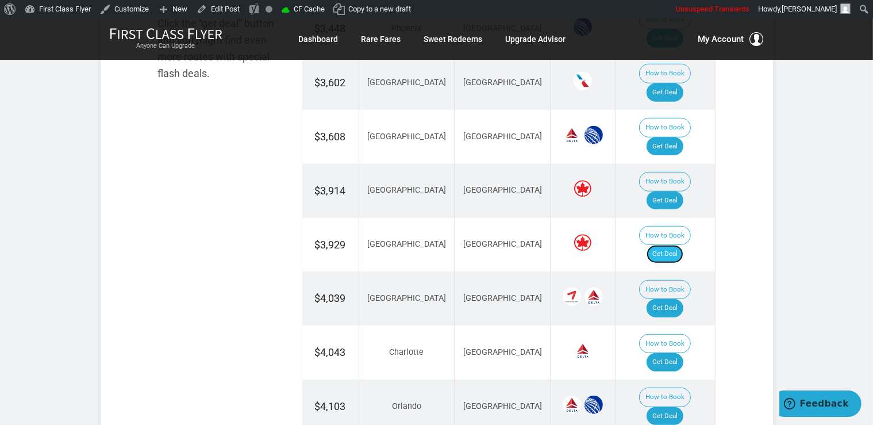
click at [673, 245] on link "Get Deal" at bounding box center [664, 254] width 37 height 18
click at [676, 299] on link "Get Deal" at bounding box center [664, 308] width 37 height 18
click at [671, 353] on link "Get Deal" at bounding box center [664, 362] width 37 height 18
drag, startPoint x: 679, startPoint y: 284, endPoint x: 668, endPoint y: 142, distance: 143.0
click at [679, 407] on link "Get Deal" at bounding box center [664, 416] width 37 height 18
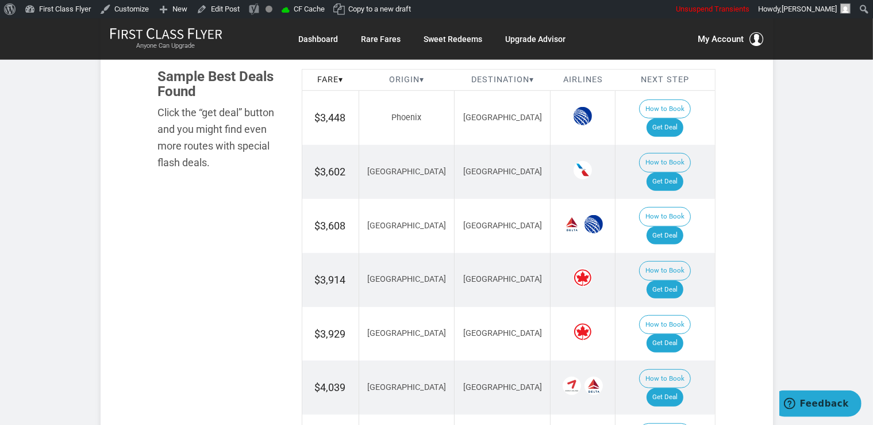
scroll to position [683, 0]
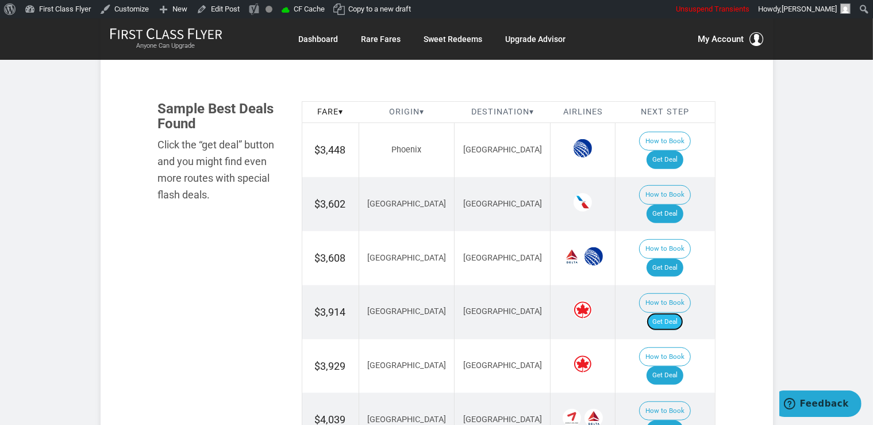
click at [682, 313] on link "Get Deal" at bounding box center [664, 322] width 37 height 18
click at [670, 313] on link "Get Deal" at bounding box center [664, 322] width 37 height 18
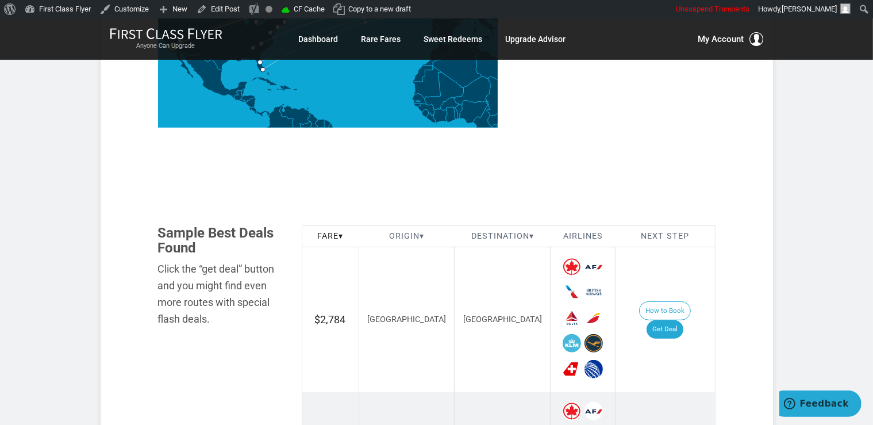
scroll to position [667, 0]
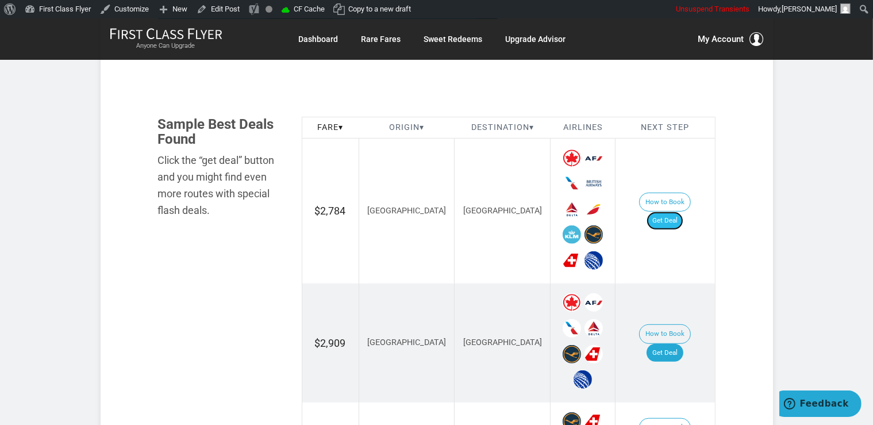
click at [680, 211] on link "Get Deal" at bounding box center [664, 220] width 37 height 18
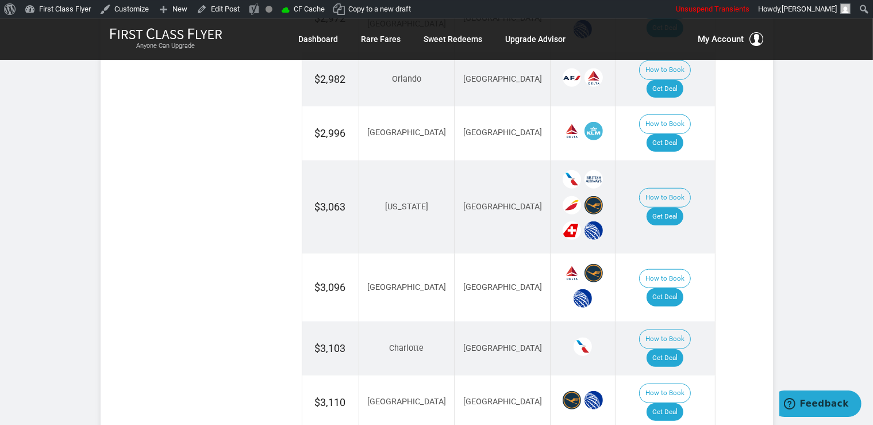
scroll to position [1153, 0]
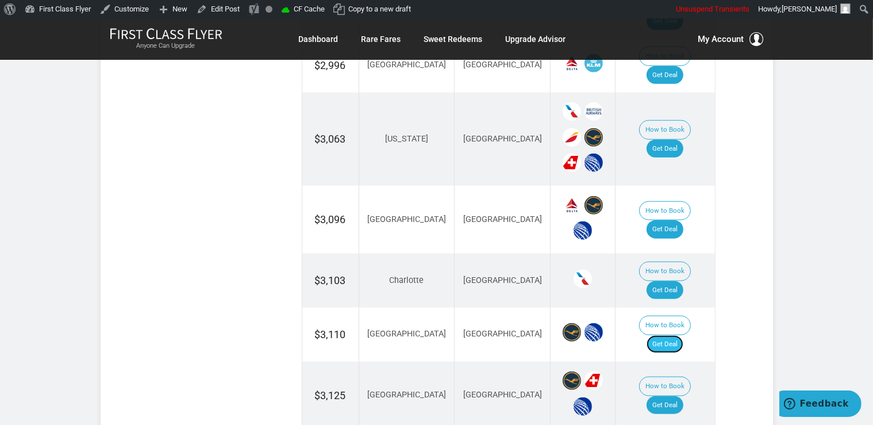
click at [670, 335] on link "Get Deal" at bounding box center [664, 344] width 37 height 18
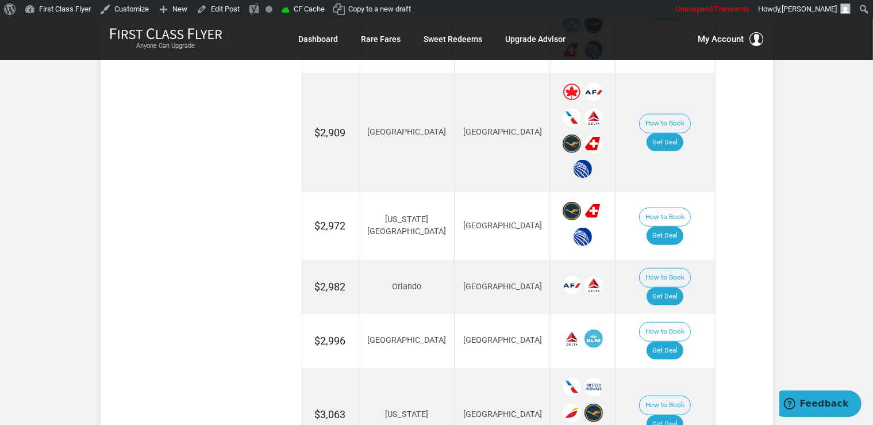
scroll to position [849, 0]
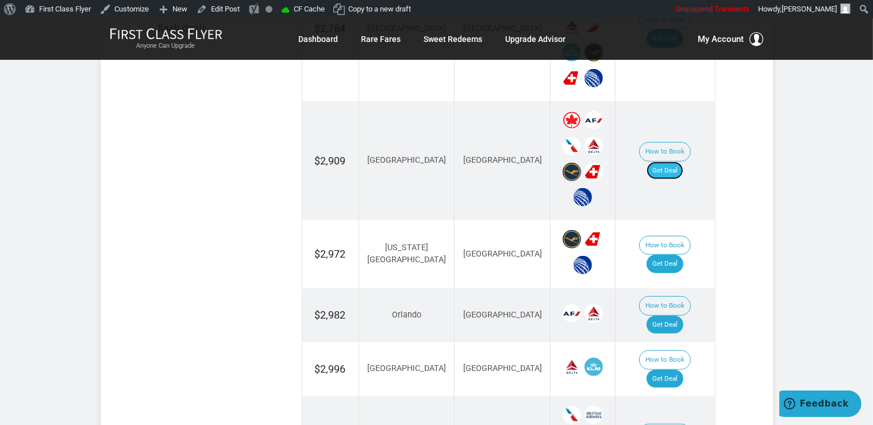
click at [668, 161] on link "Get Deal" at bounding box center [664, 170] width 37 height 18
click at [681, 161] on link "Get Deal" at bounding box center [664, 170] width 37 height 18
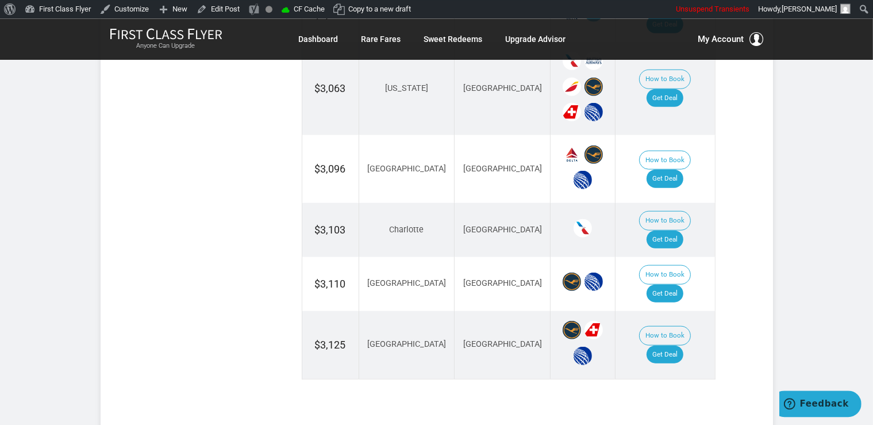
scroll to position [1214, 0]
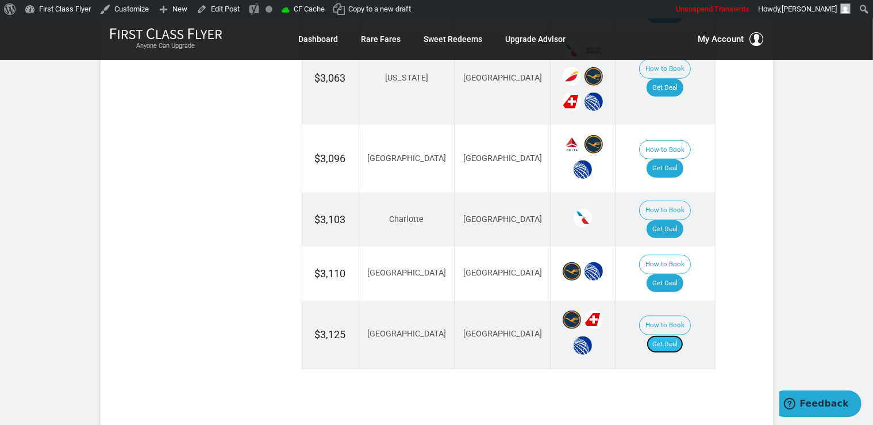
click at [679, 335] on link "Get Deal" at bounding box center [664, 344] width 37 height 18
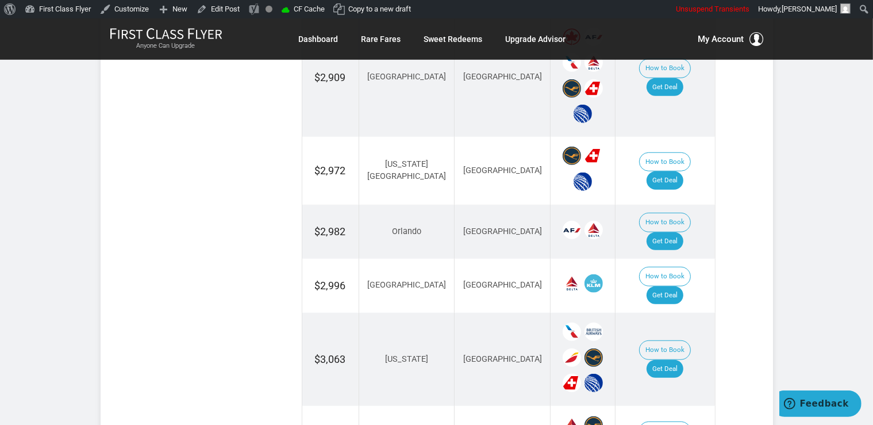
scroll to position [910, 0]
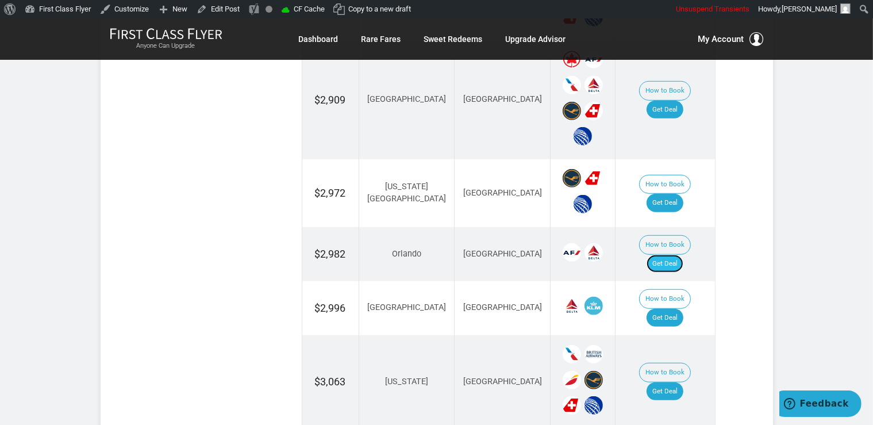
click at [682, 255] on link "Get Deal" at bounding box center [664, 264] width 37 height 18
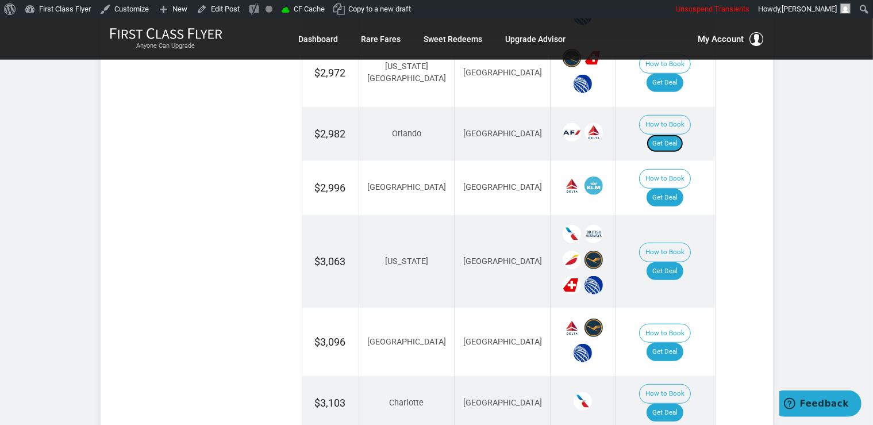
scroll to position [1031, 0]
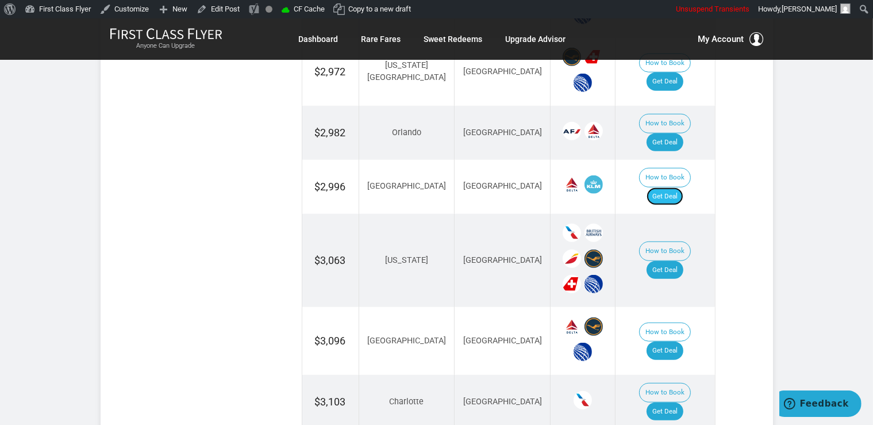
click at [680, 187] on link "Get Deal" at bounding box center [664, 196] width 37 height 18
click at [677, 261] on link "Get Deal" at bounding box center [664, 270] width 37 height 18
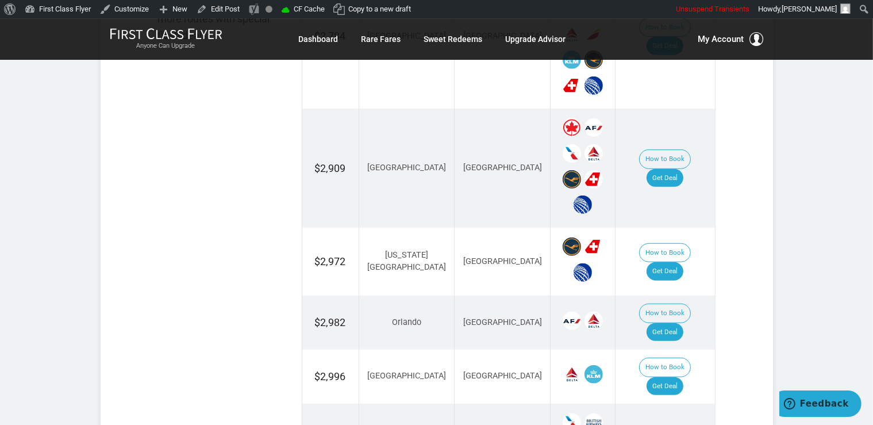
scroll to position [788, 0]
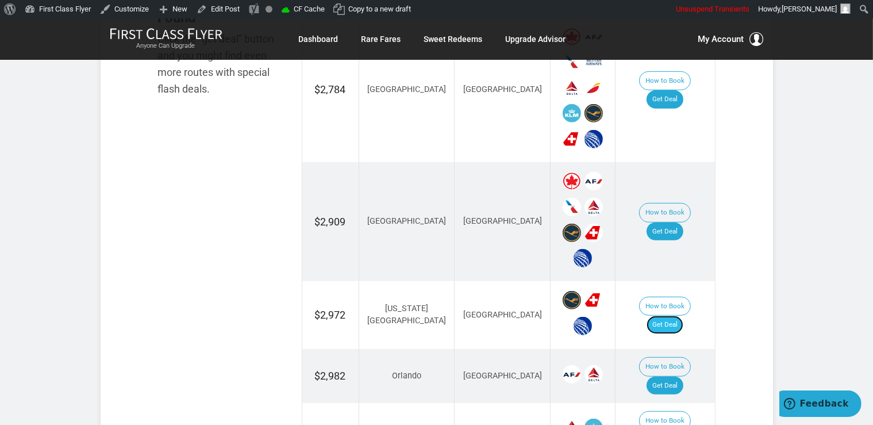
drag, startPoint x: 673, startPoint y: 277, endPoint x: 683, endPoint y: 256, distance: 23.1
click at [673, 315] on link "Get Deal" at bounding box center [664, 324] width 37 height 18
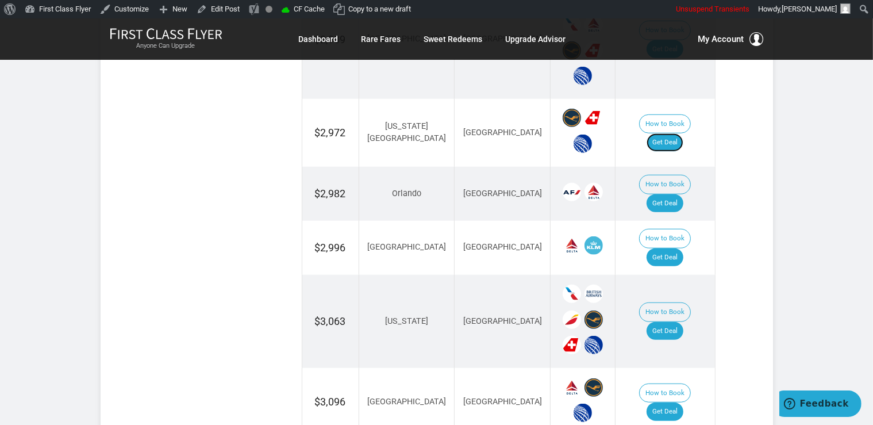
scroll to position [1092, 0]
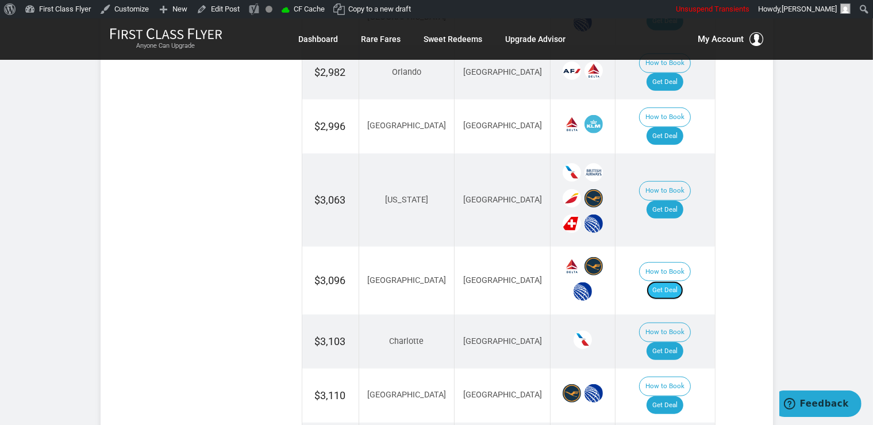
click at [675, 281] on link "Get Deal" at bounding box center [664, 290] width 37 height 18
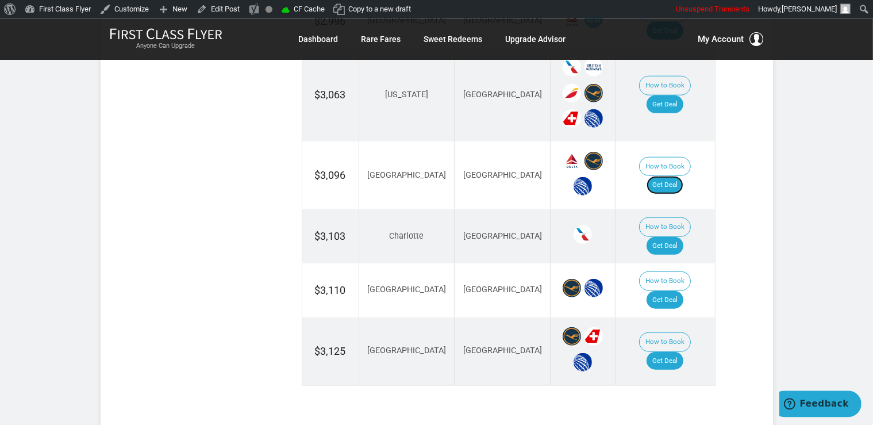
scroll to position [1214, 0]
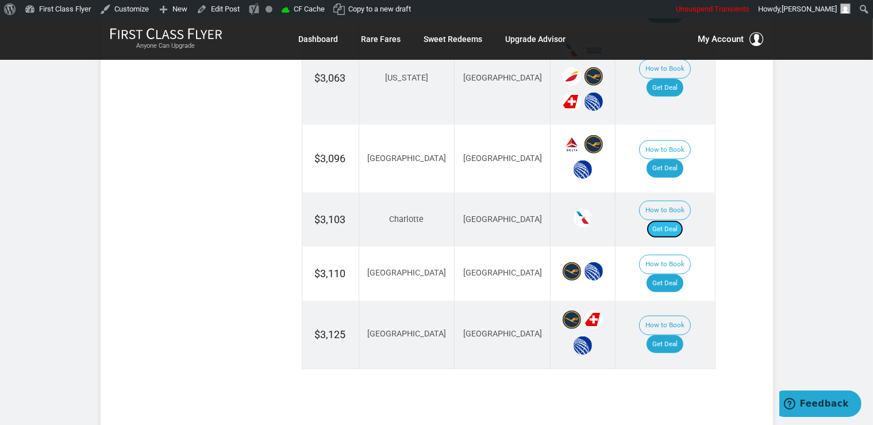
click at [670, 220] on link "Get Deal" at bounding box center [664, 229] width 37 height 18
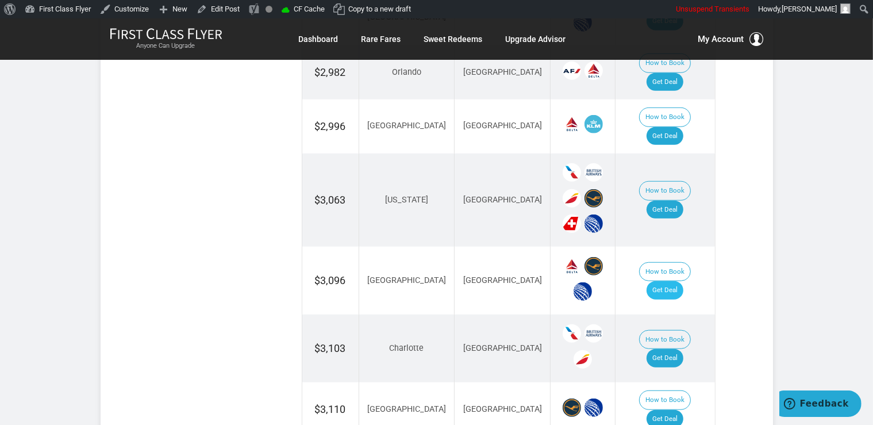
scroll to position [1274, 0]
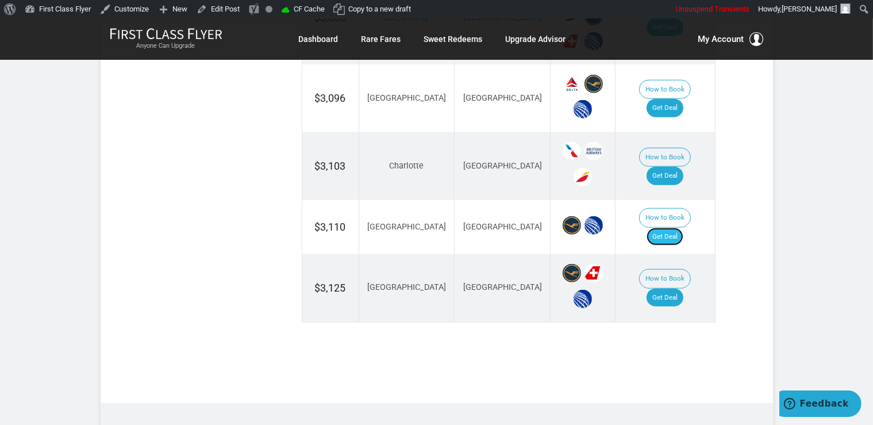
click at [667, 228] on link "Get Deal" at bounding box center [664, 237] width 37 height 18
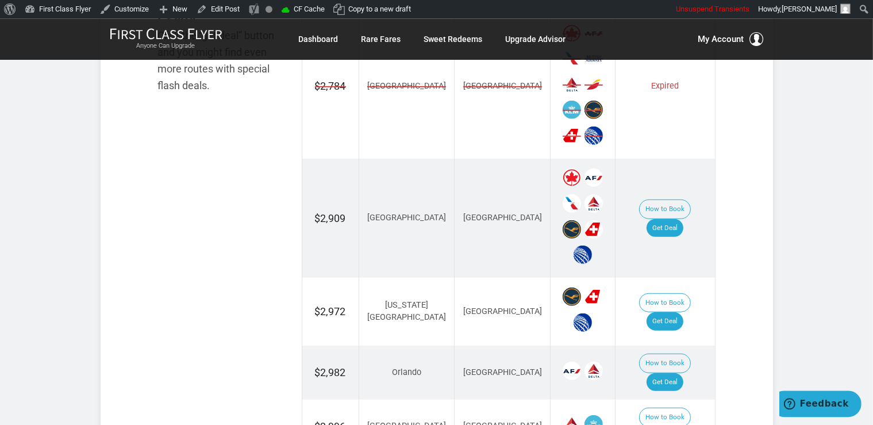
scroll to position [788, 0]
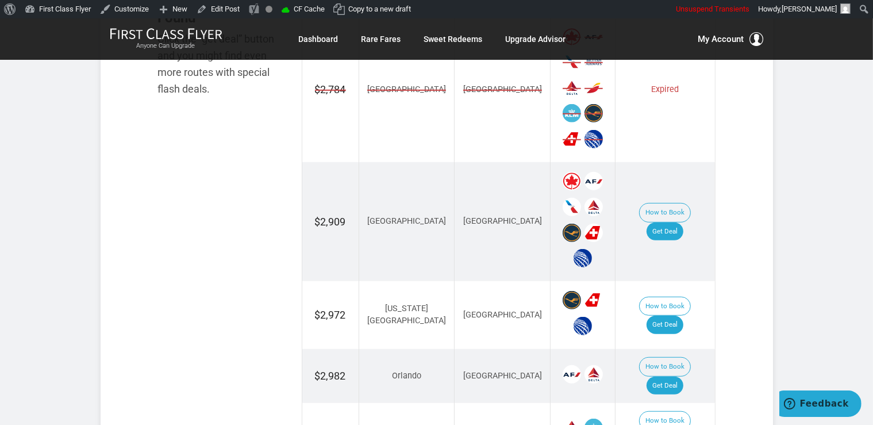
click at [693, 184] on td "How to Book Get Deal" at bounding box center [664, 221] width 99 height 119
click at [673, 222] on link "Get Deal" at bounding box center [664, 231] width 37 height 18
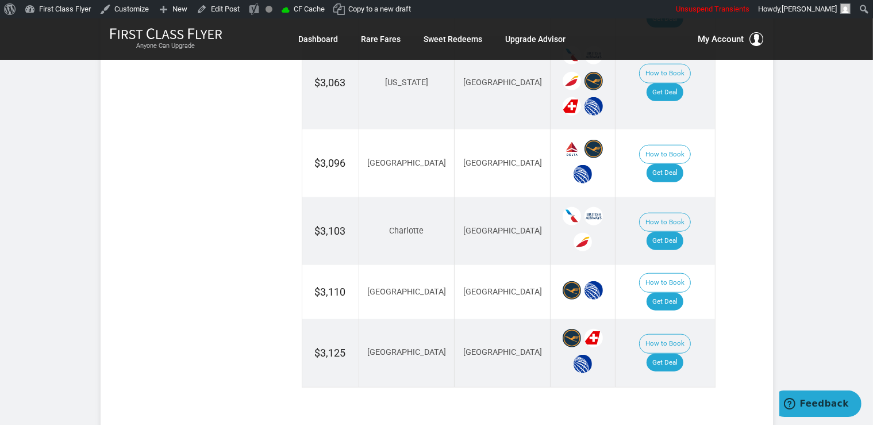
scroll to position [1214, 0]
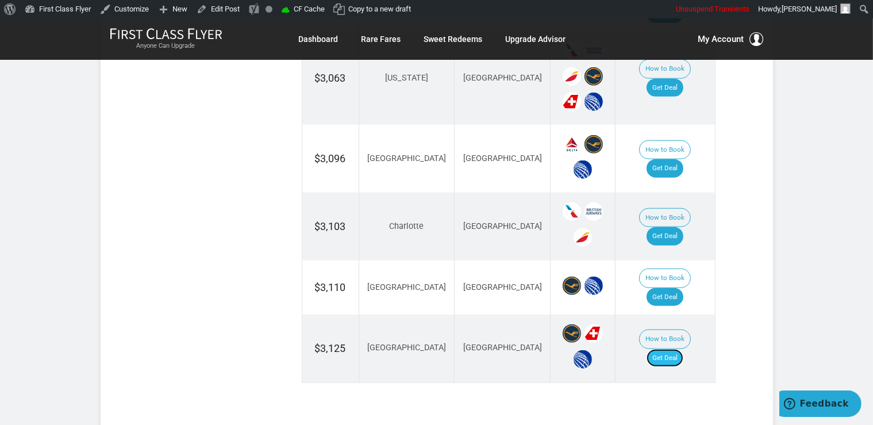
click at [683, 349] on link "Get Deal" at bounding box center [664, 358] width 37 height 18
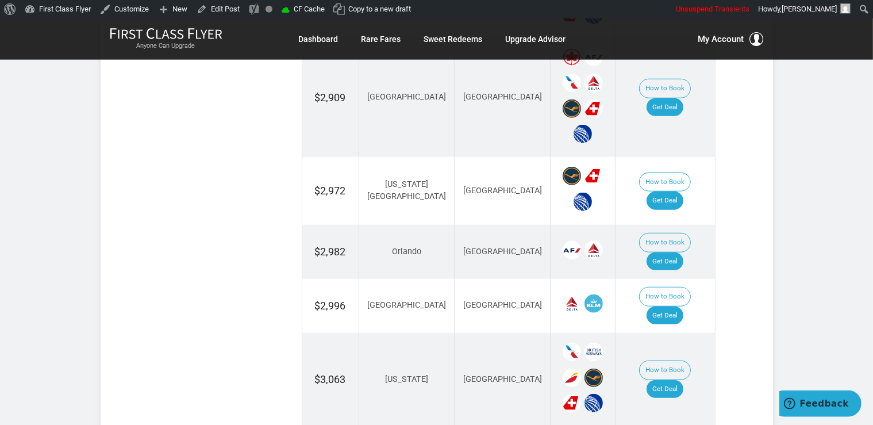
scroll to position [910, 0]
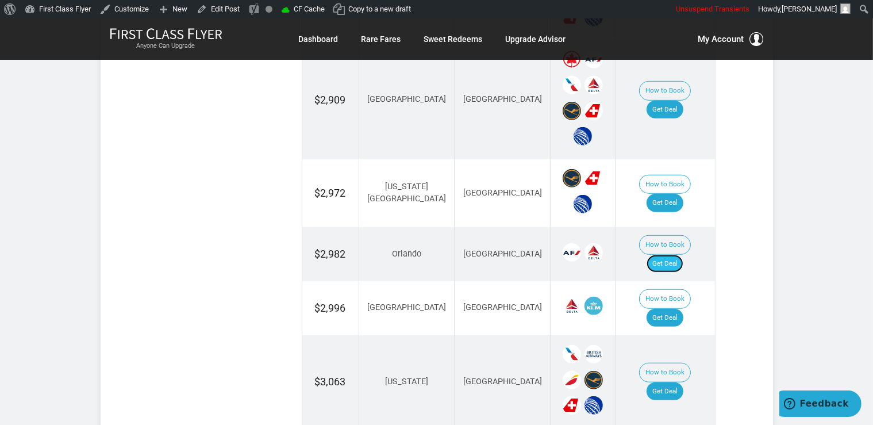
click at [678, 255] on link "Get Deal" at bounding box center [664, 264] width 37 height 18
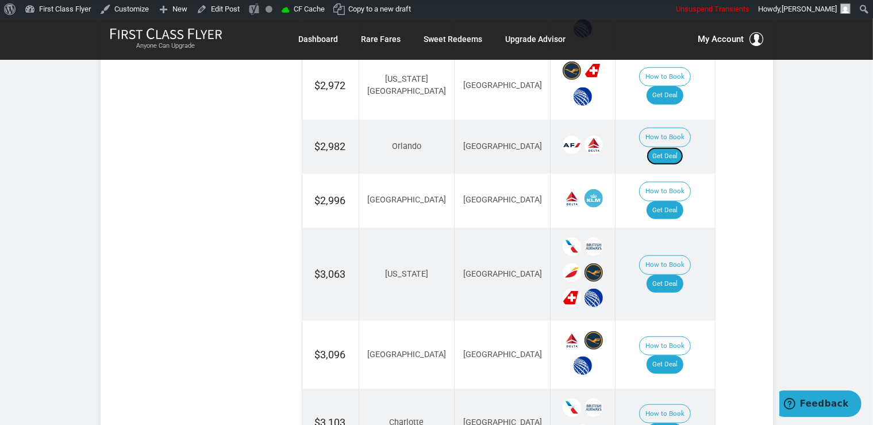
scroll to position [1031, 0]
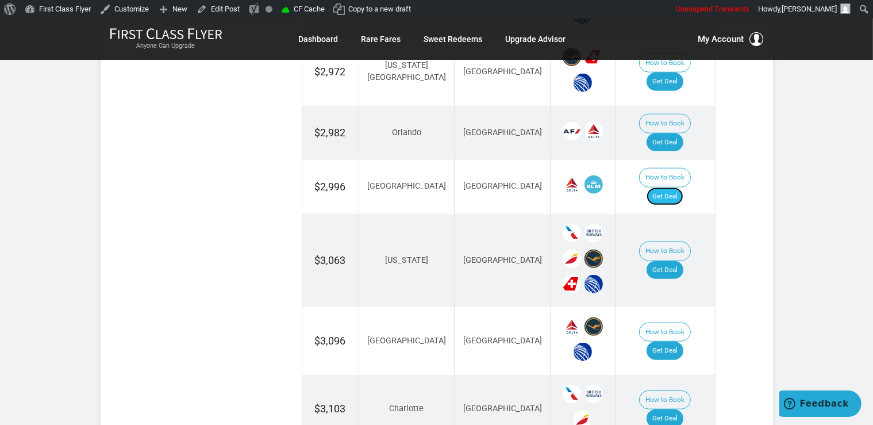
click at [683, 187] on link "Get Deal" at bounding box center [664, 196] width 37 height 18
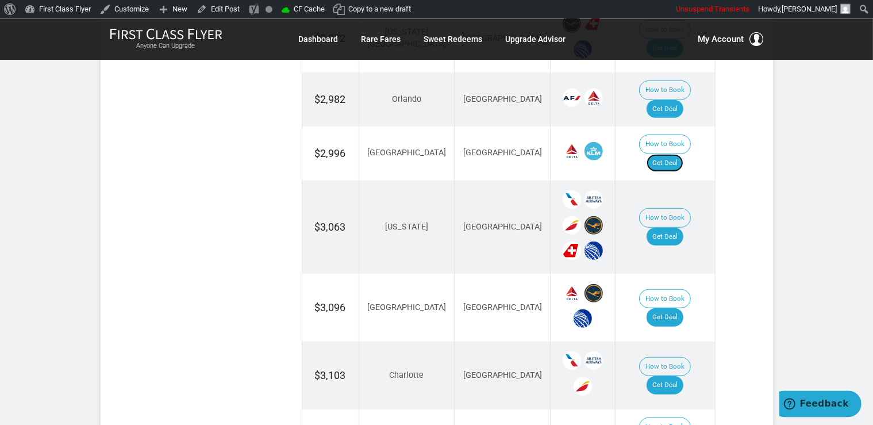
scroll to position [1092, 0]
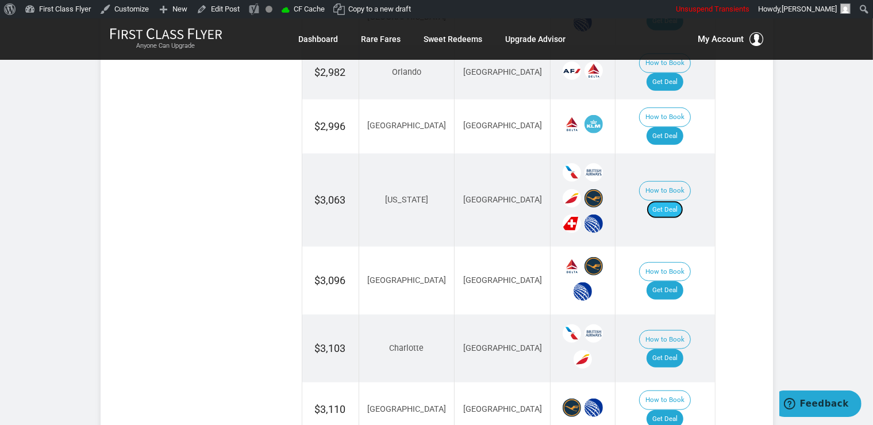
click at [668, 201] on link "Get Deal" at bounding box center [664, 210] width 37 height 18
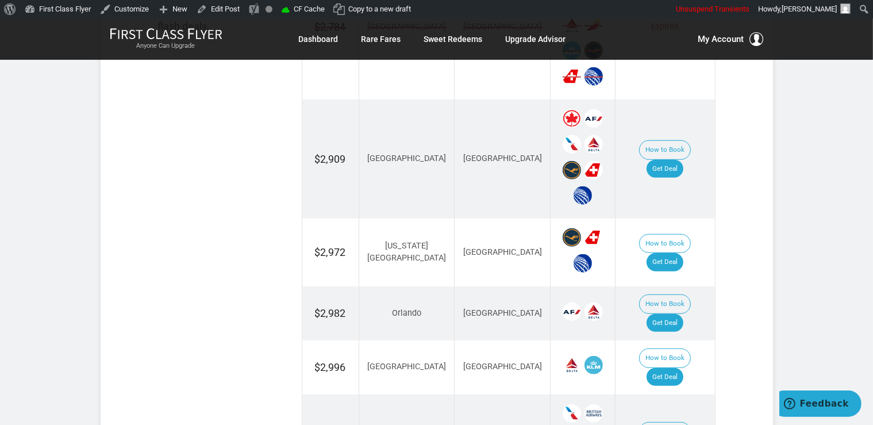
scroll to position [788, 0]
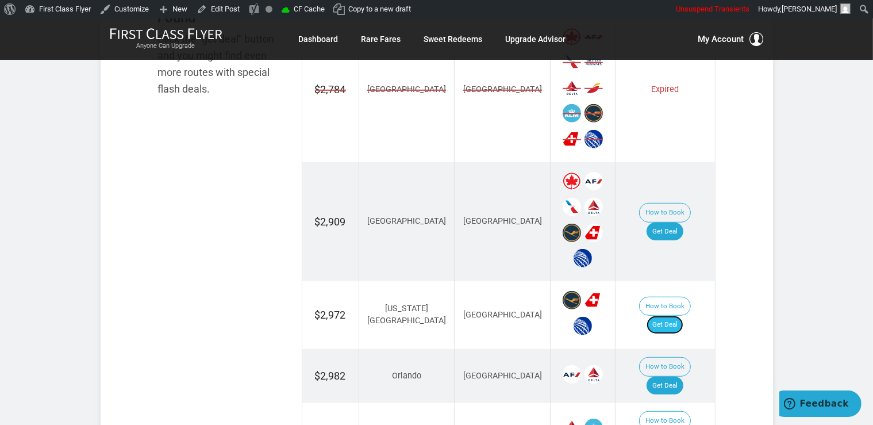
click at [673, 315] on link "Get Deal" at bounding box center [664, 324] width 37 height 18
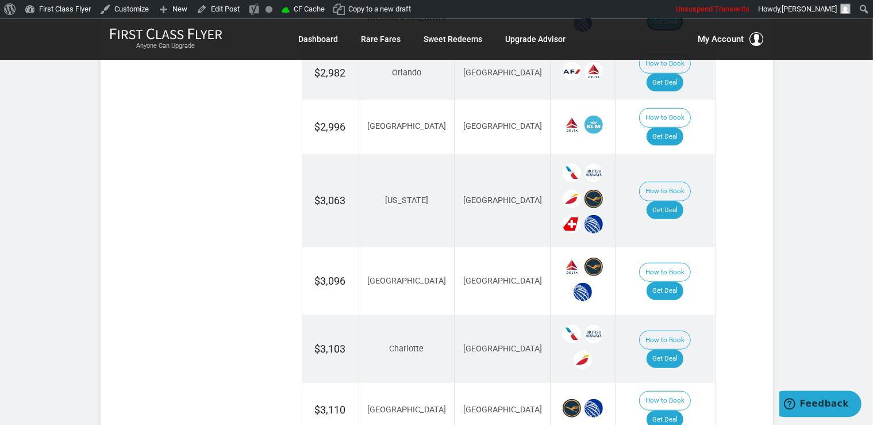
scroll to position [1092, 0]
click at [675, 281] on link "Get Deal" at bounding box center [664, 290] width 37 height 18
click at [667, 349] on link "Get Deal" at bounding box center [664, 358] width 37 height 18
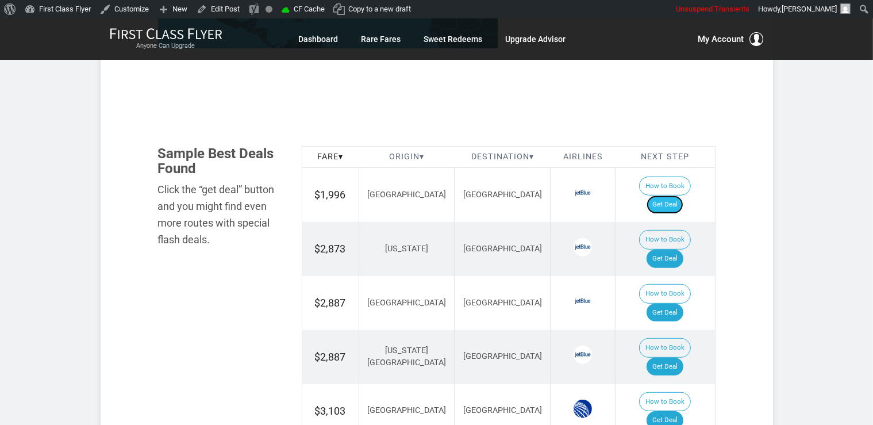
click at [683, 195] on link "Get Deal" at bounding box center [664, 204] width 37 height 18
click at [683, 249] on link "Get Deal" at bounding box center [664, 258] width 37 height 18
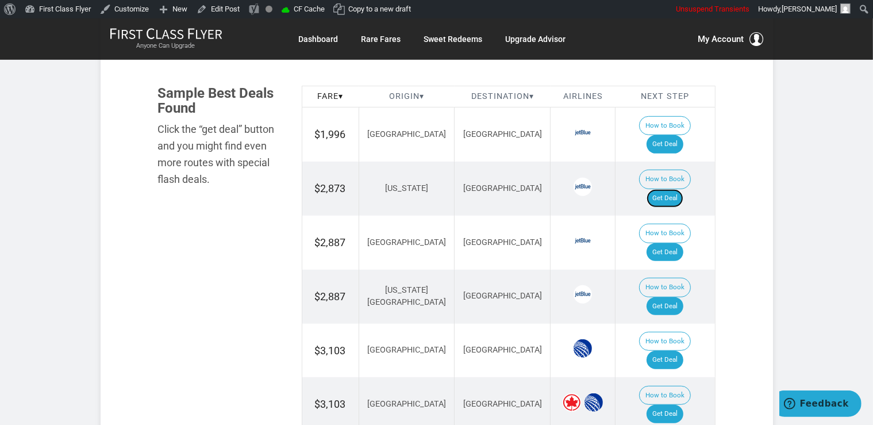
scroll to position [728, 0]
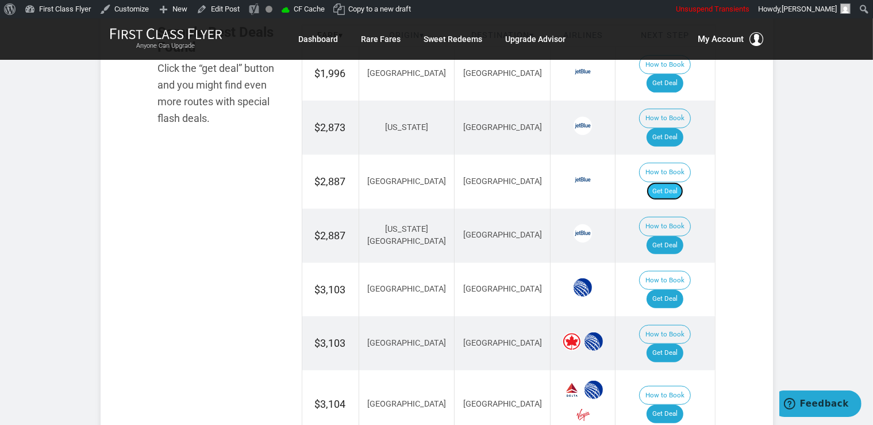
click at [665, 182] on link "Get Deal" at bounding box center [664, 191] width 37 height 18
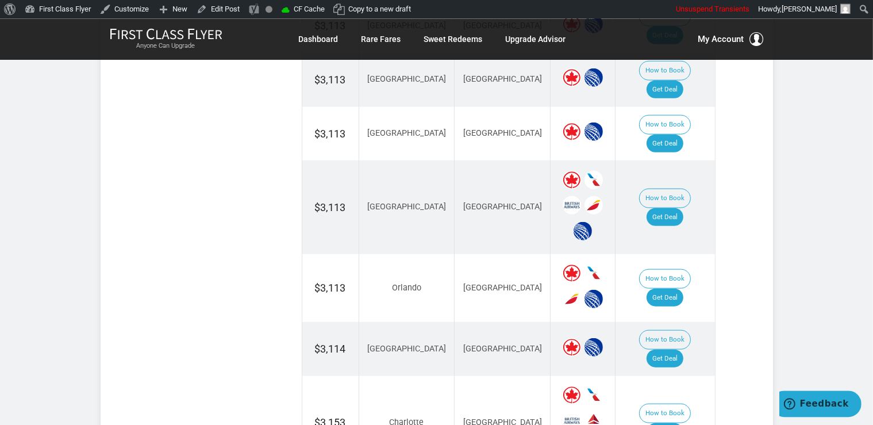
scroll to position [1274, 0]
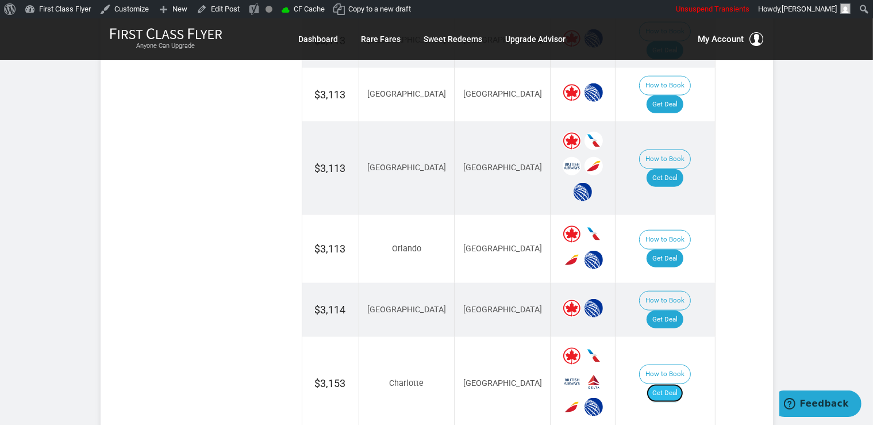
click at [677, 384] on link "Get Deal" at bounding box center [664, 393] width 37 height 18
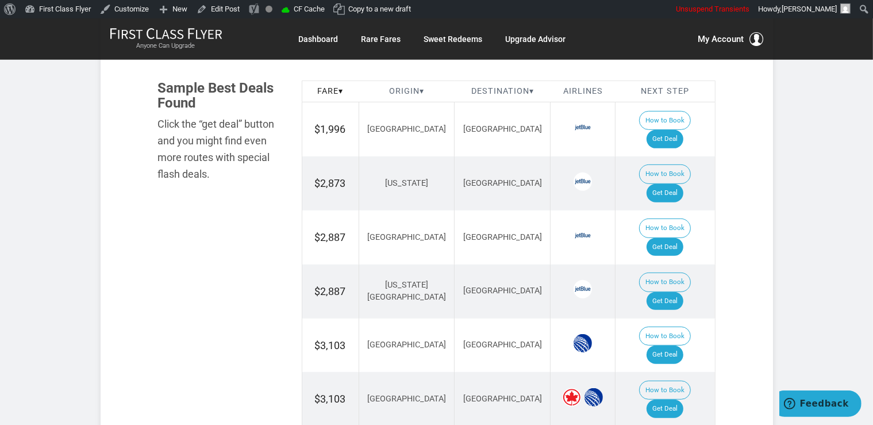
scroll to position [667, 0]
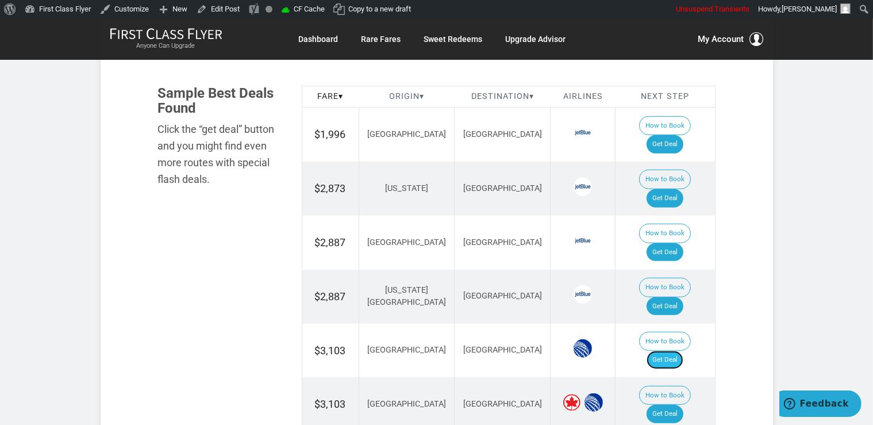
click at [664, 351] on link "Get Deal" at bounding box center [664, 360] width 37 height 18
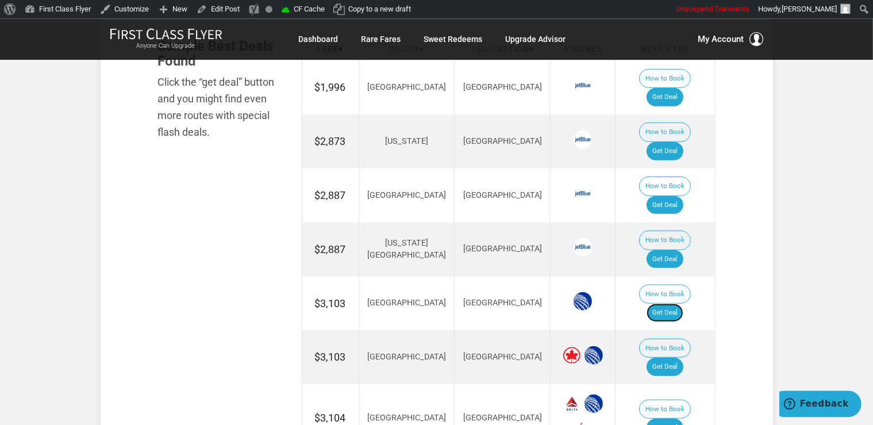
scroll to position [788, 0]
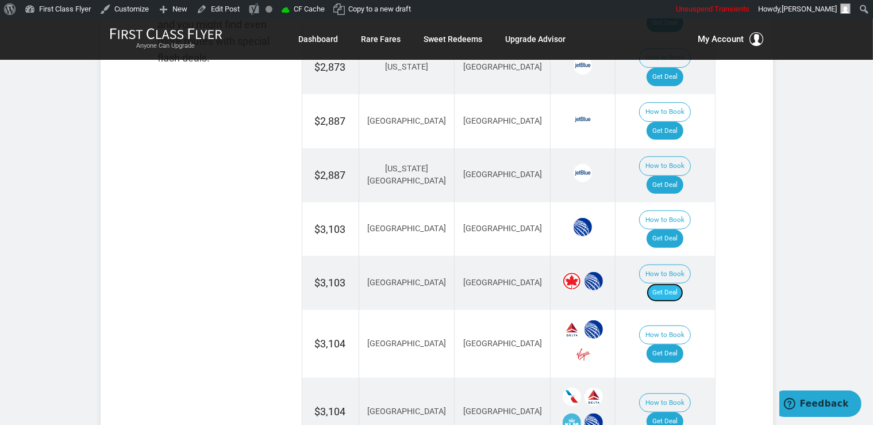
click at [682, 283] on link "Get Deal" at bounding box center [664, 292] width 37 height 18
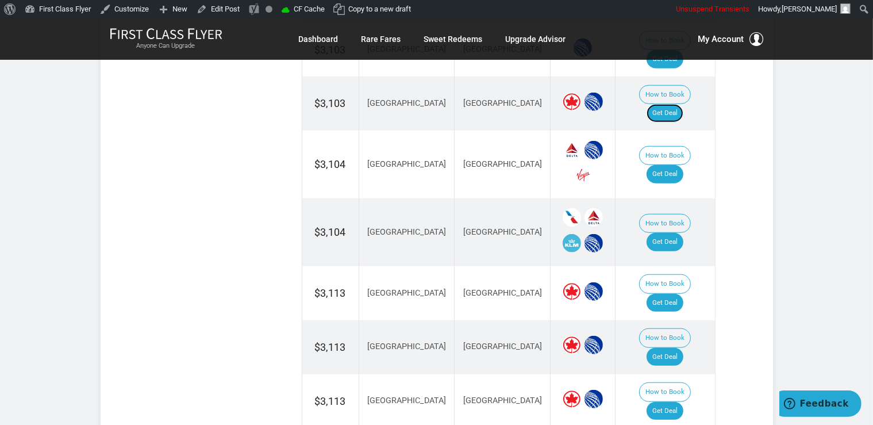
scroll to position [971, 0]
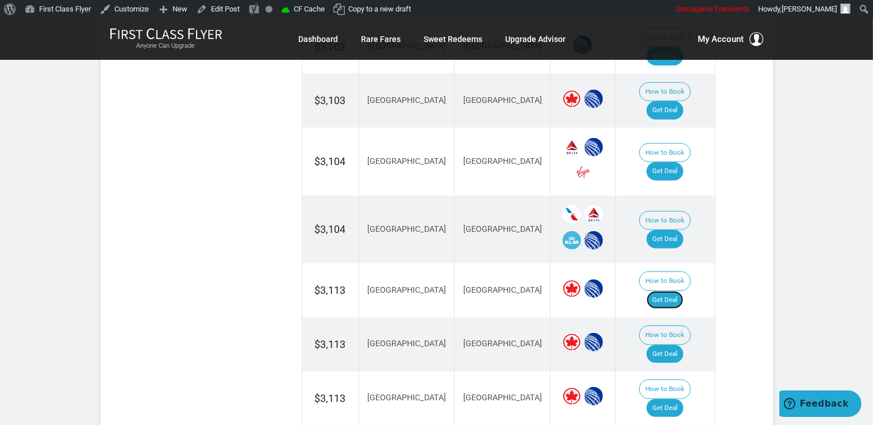
click at [675, 291] on link "Get Deal" at bounding box center [664, 300] width 37 height 18
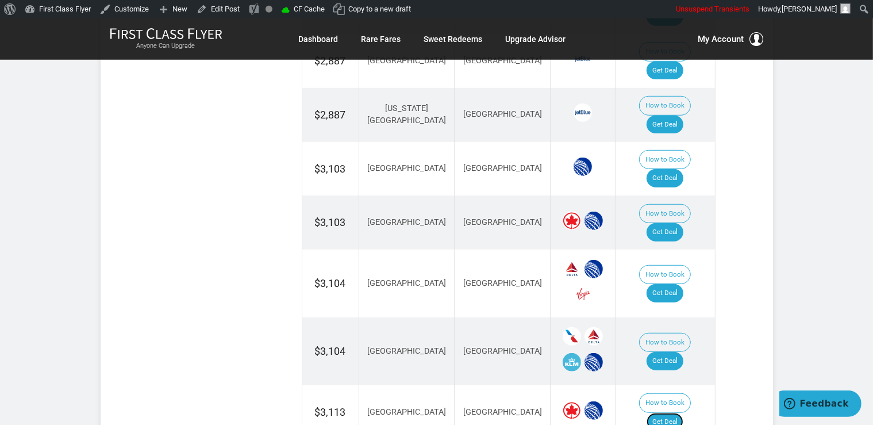
scroll to position [910, 0]
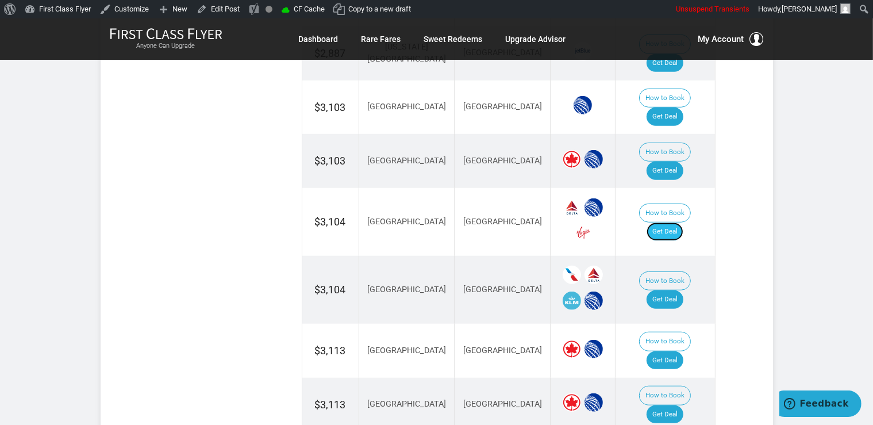
click at [672, 222] on link "Get Deal" at bounding box center [664, 231] width 37 height 18
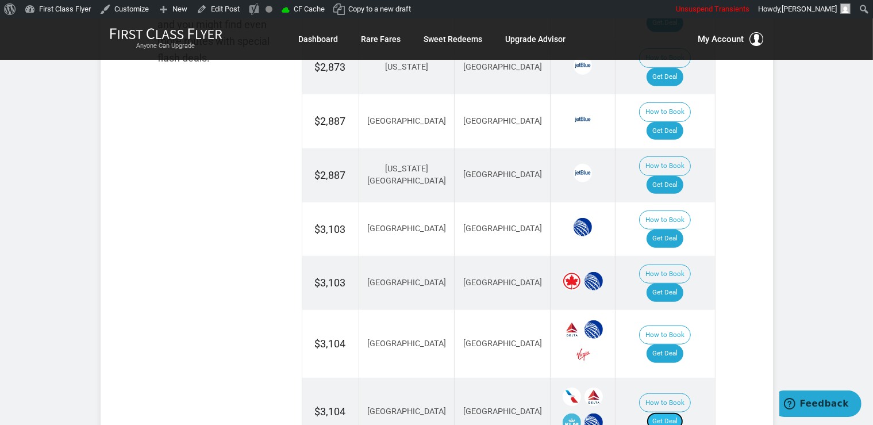
click at [677, 412] on link "Get Deal" at bounding box center [664, 421] width 37 height 18
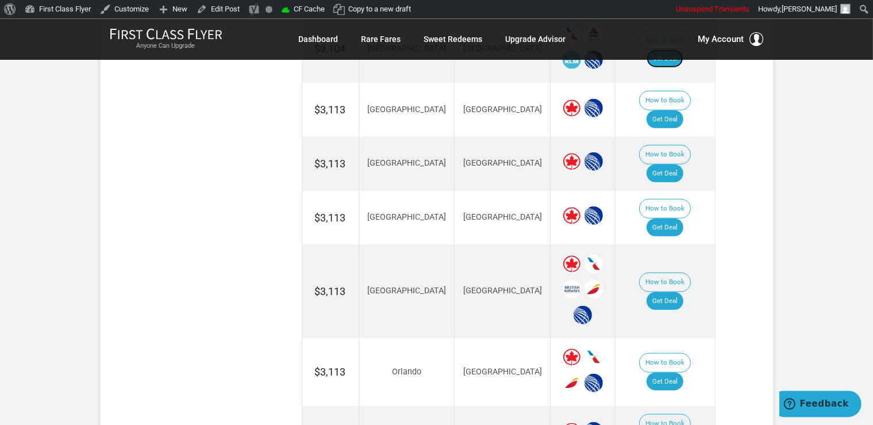
scroll to position [1214, 0]
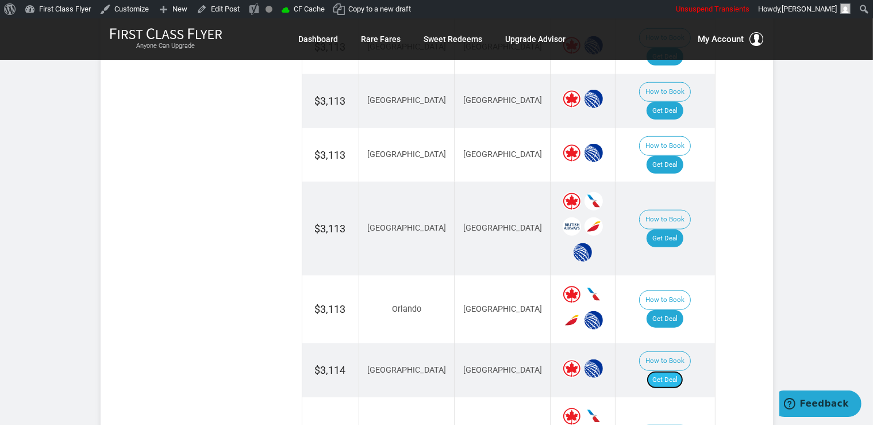
click at [675, 371] on link "Get Deal" at bounding box center [664, 380] width 37 height 18
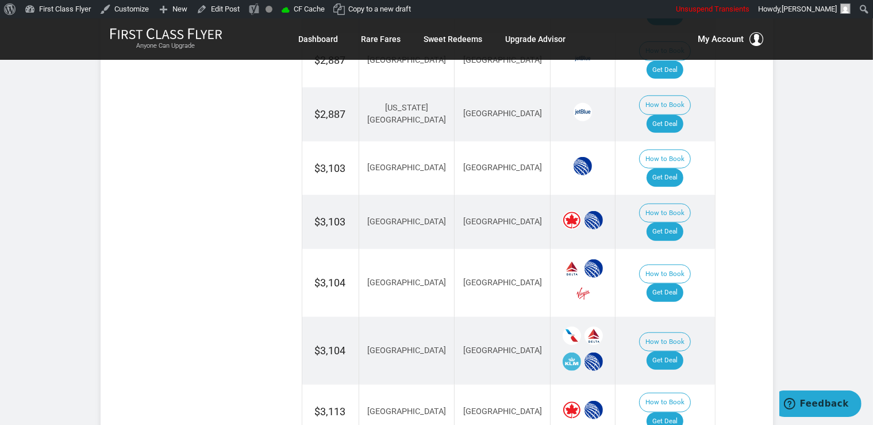
scroll to position [1031, 0]
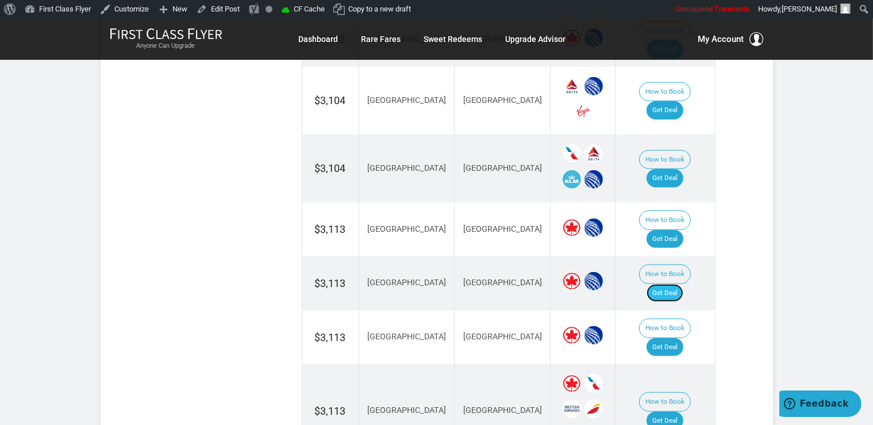
click at [666, 284] on link "Get Deal" at bounding box center [664, 293] width 37 height 18
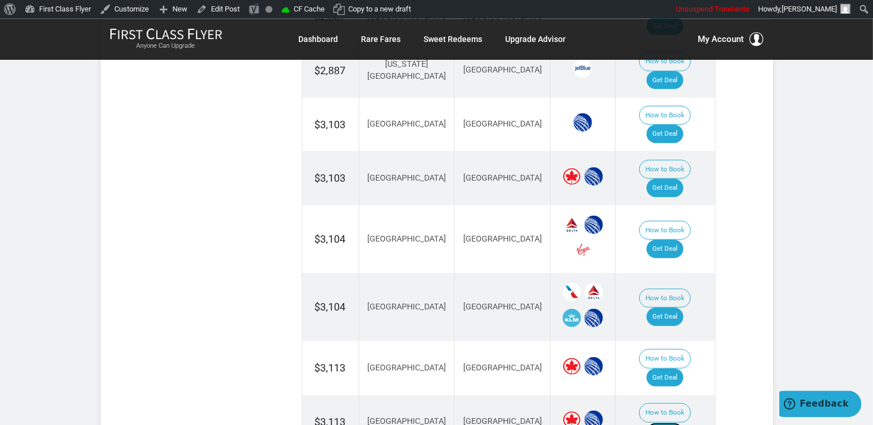
scroll to position [849, 0]
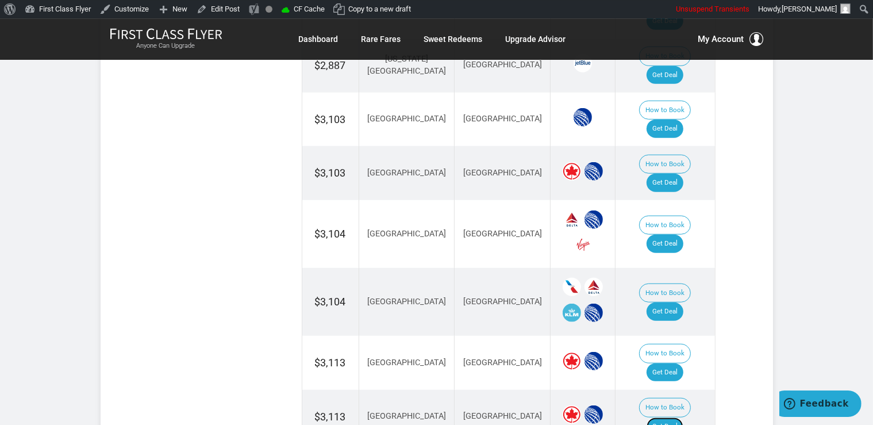
scroll to position [971, 0]
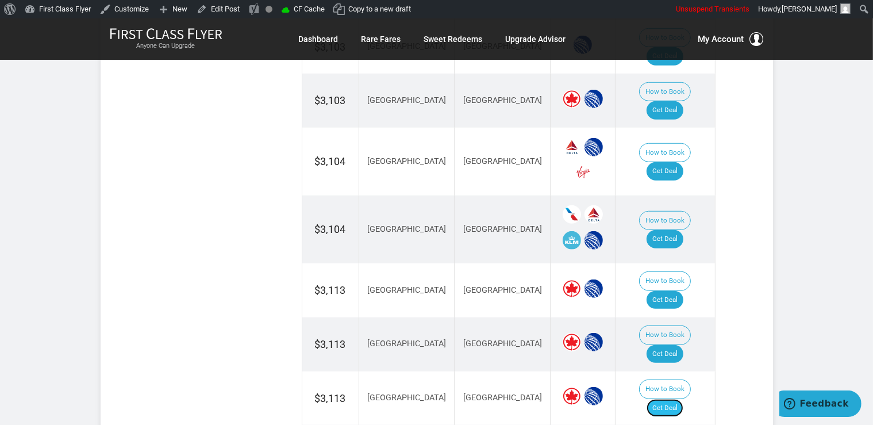
click at [676, 399] on link "Get Deal" at bounding box center [664, 408] width 37 height 18
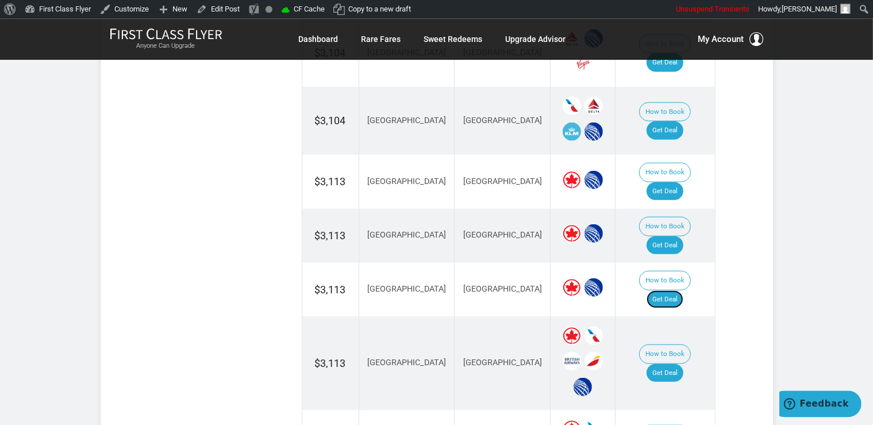
scroll to position [1153, 0]
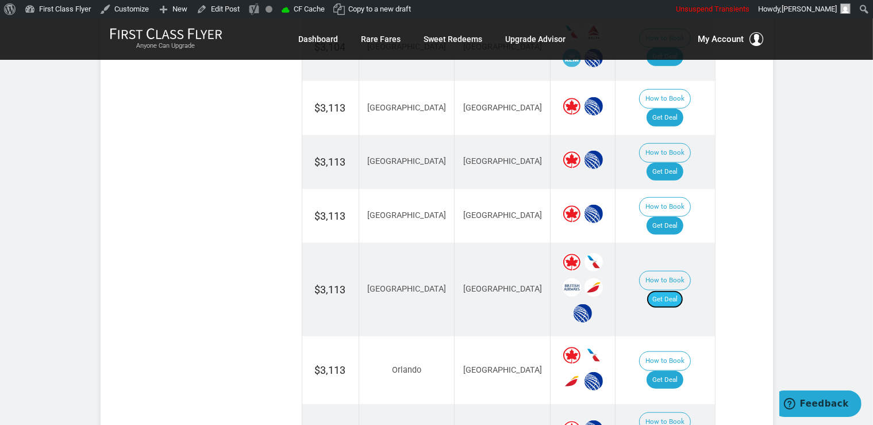
click at [683, 290] on link "Get Deal" at bounding box center [664, 299] width 37 height 18
click at [671, 371] on link "Get Deal" at bounding box center [664, 380] width 37 height 18
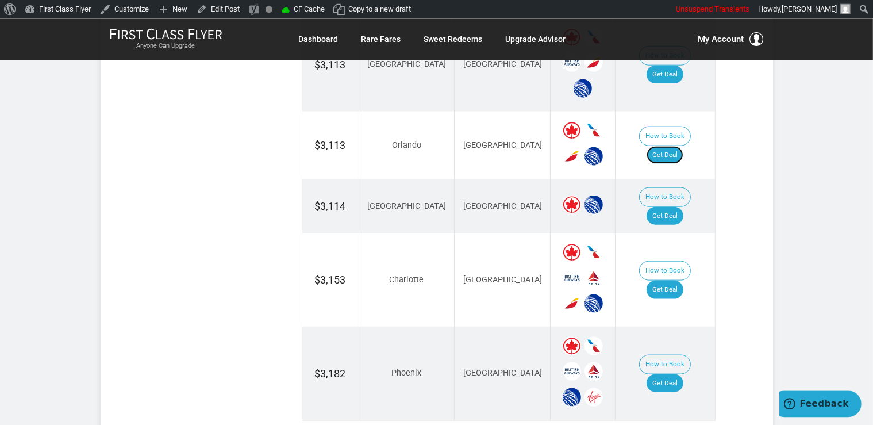
scroll to position [1395, 0]
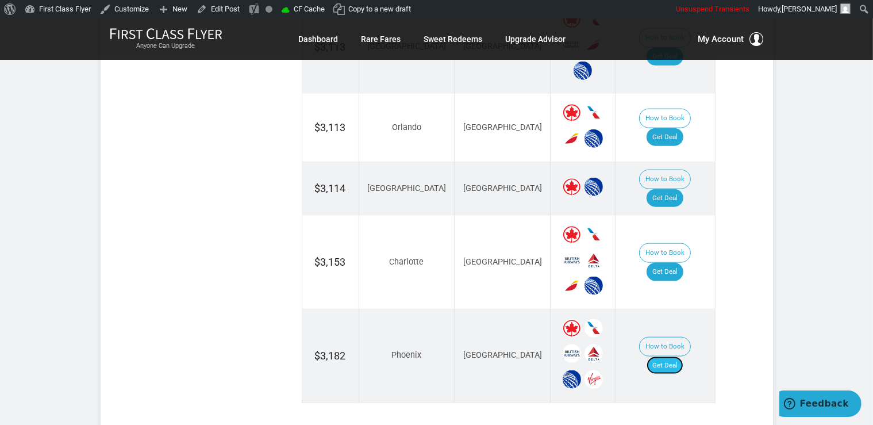
click at [683, 356] on link "Get Deal" at bounding box center [664, 365] width 37 height 18
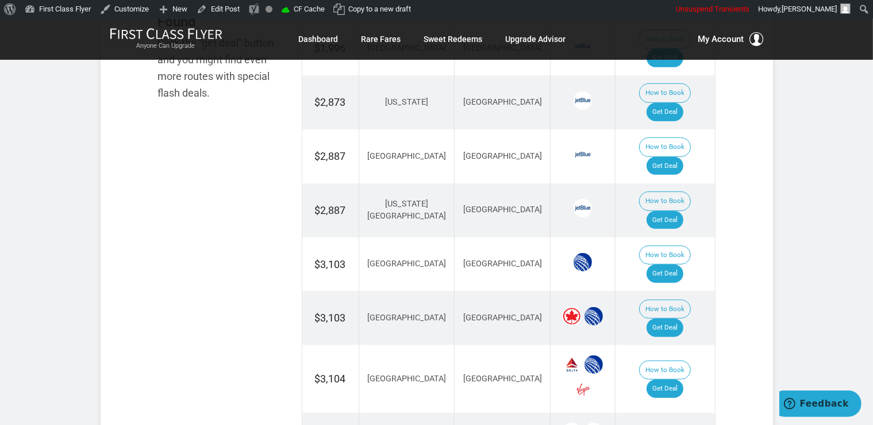
scroll to position [728, 0]
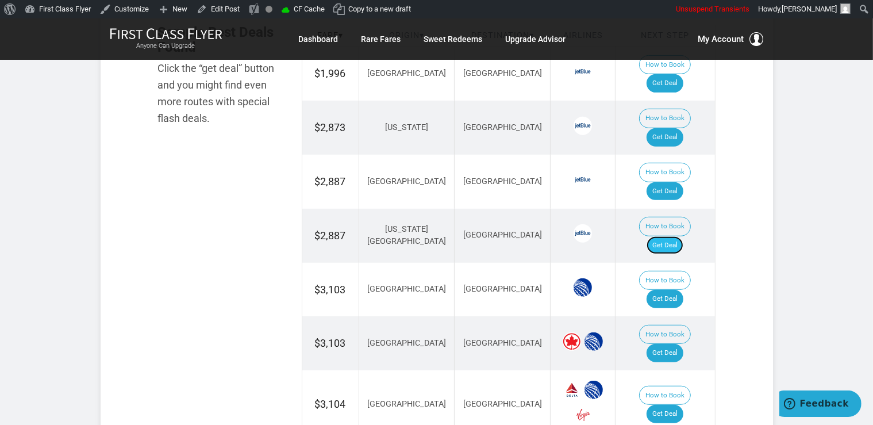
click at [679, 236] on link "Get Deal" at bounding box center [664, 245] width 37 height 18
click at [672, 236] on link "Get Deal" at bounding box center [664, 245] width 37 height 18
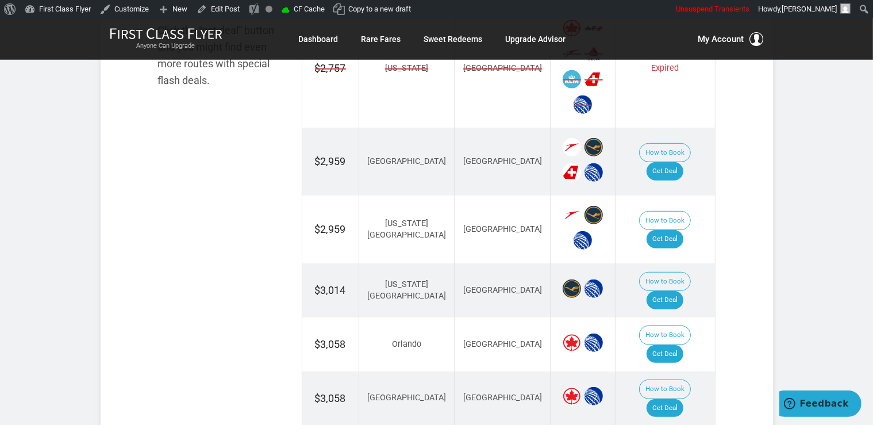
scroll to position [910, 0]
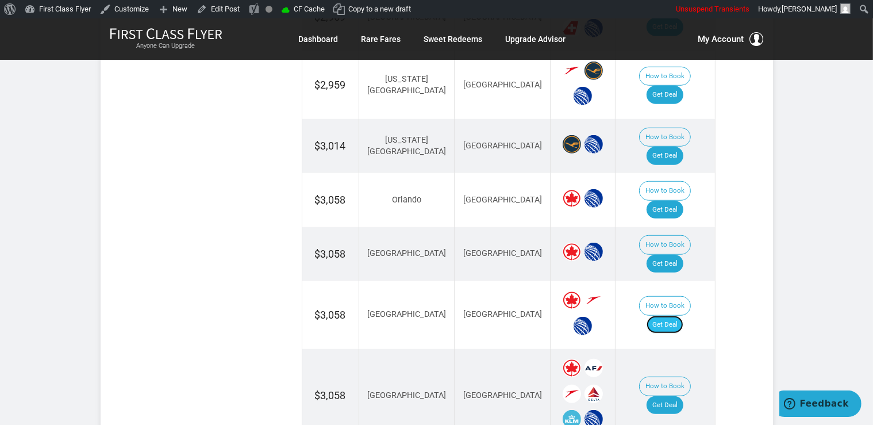
click at [676, 315] on link "Get Deal" at bounding box center [664, 324] width 37 height 18
click at [671, 255] on link "Get Deal" at bounding box center [664, 264] width 37 height 18
click at [664, 201] on link "Get Deal" at bounding box center [664, 210] width 37 height 18
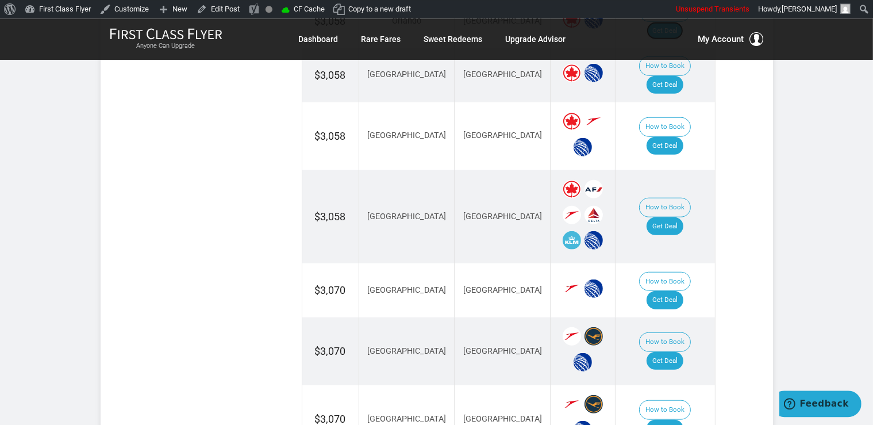
scroll to position [1092, 0]
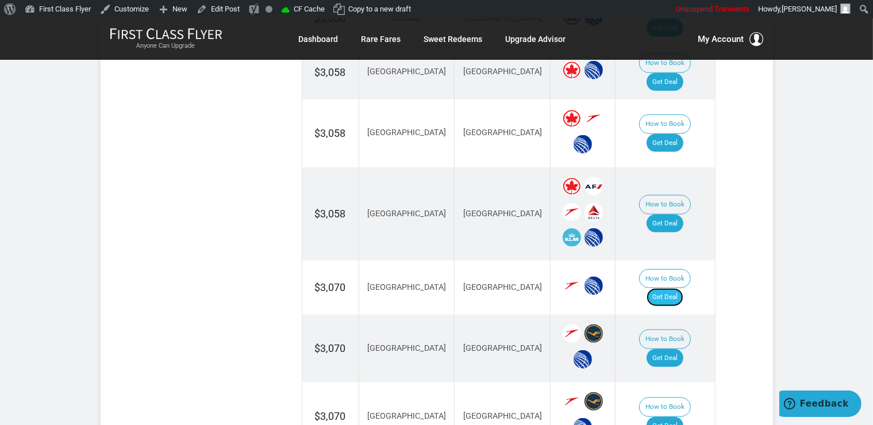
click at [676, 288] on link "Get Deal" at bounding box center [664, 297] width 37 height 18
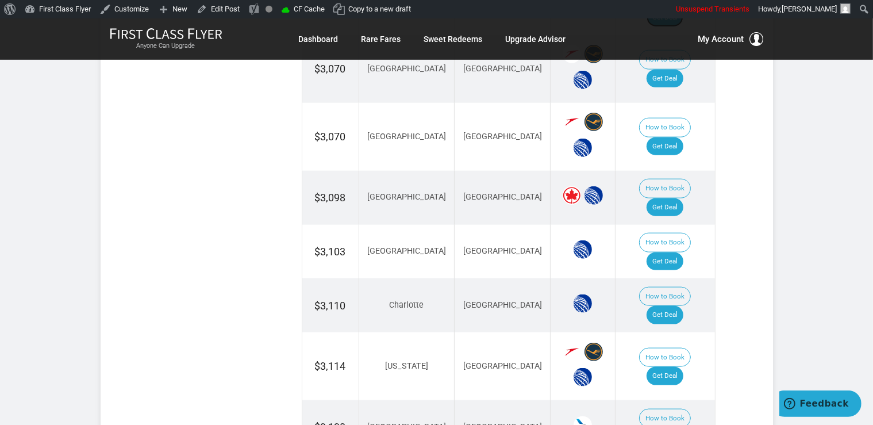
scroll to position [1395, 0]
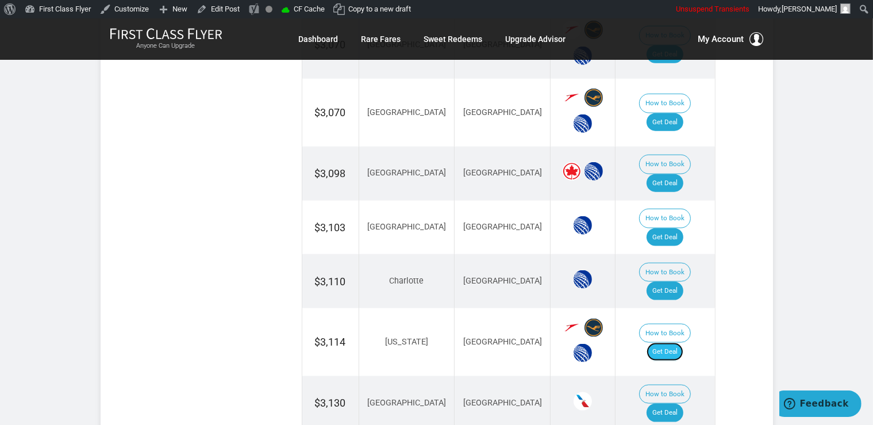
click at [677, 342] on link "Get Deal" at bounding box center [664, 351] width 37 height 18
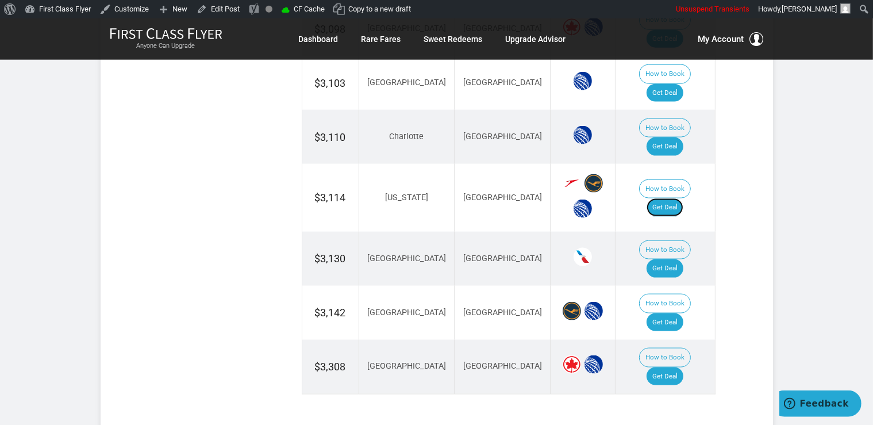
scroll to position [1577, 0]
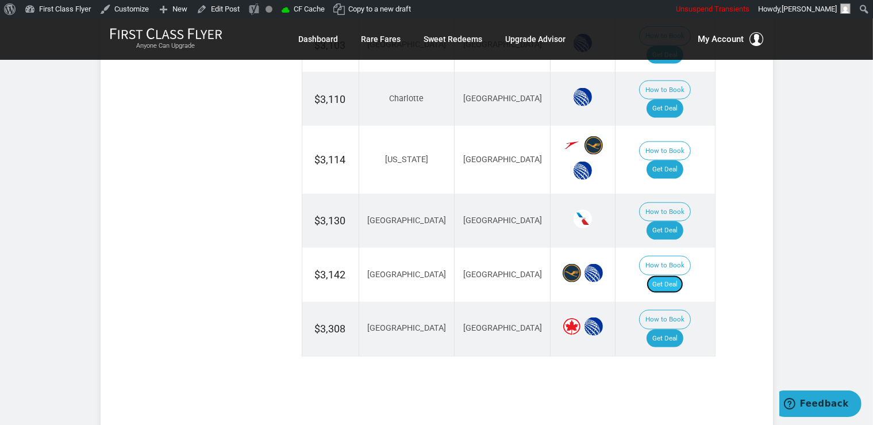
click at [670, 275] on link "Get Deal" at bounding box center [664, 284] width 37 height 18
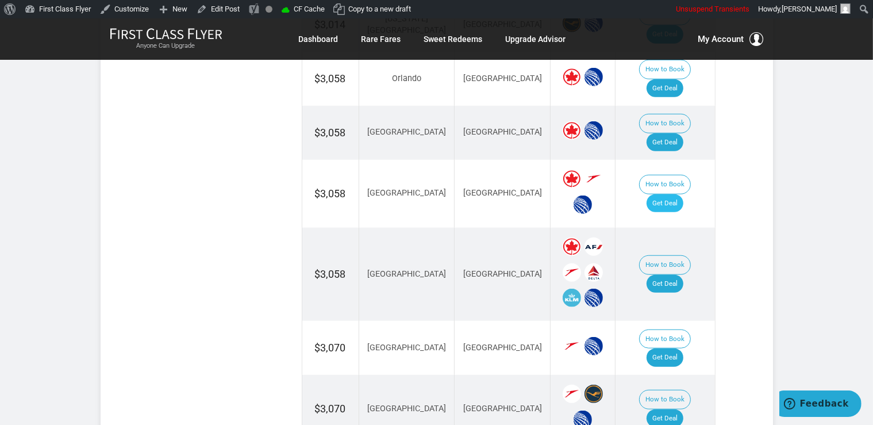
scroll to position [788, 0]
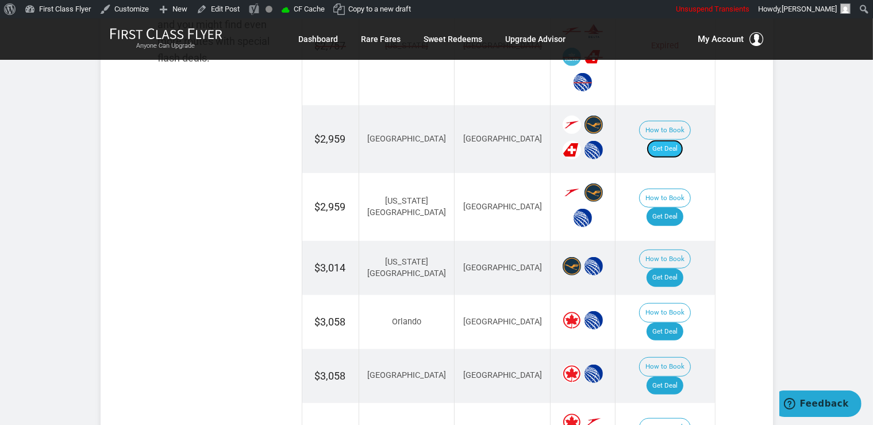
click at [671, 140] on link "Get Deal" at bounding box center [664, 149] width 37 height 18
click at [681, 268] on link "Get Deal" at bounding box center [664, 277] width 37 height 18
click at [673, 207] on link "Get Deal" at bounding box center [664, 216] width 37 height 18
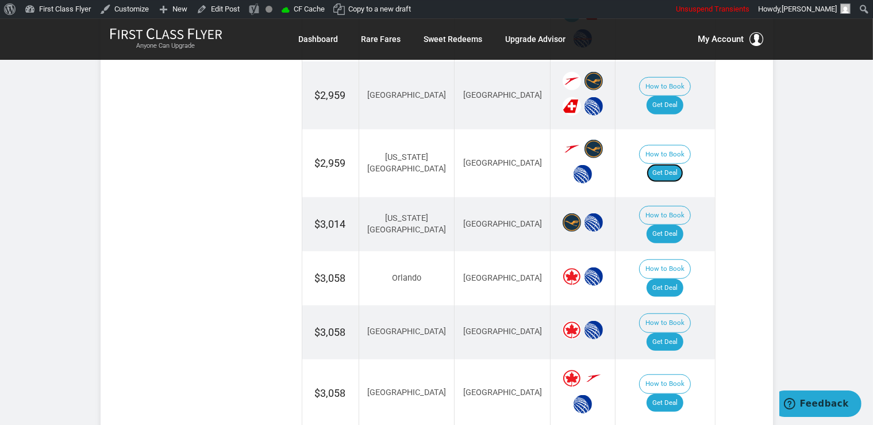
scroll to position [849, 0]
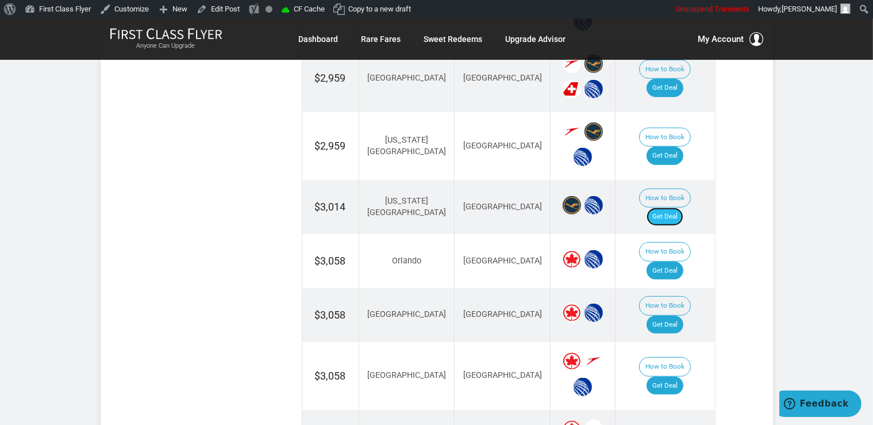
click at [678, 207] on link "Get Deal" at bounding box center [664, 216] width 37 height 18
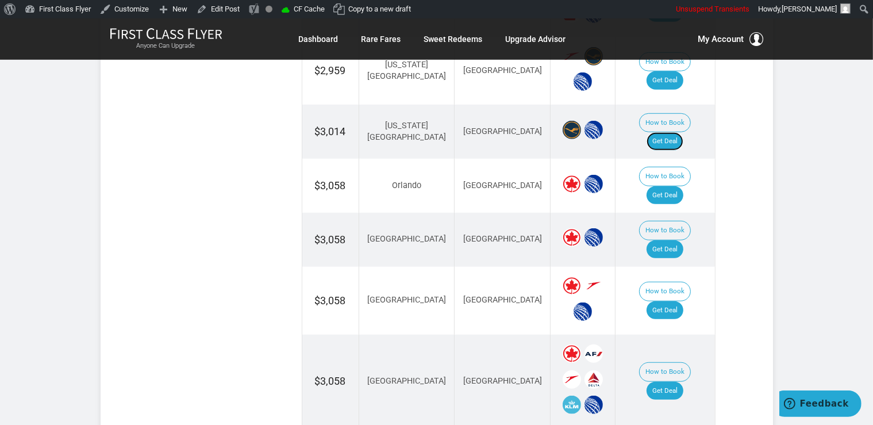
scroll to position [971, 0]
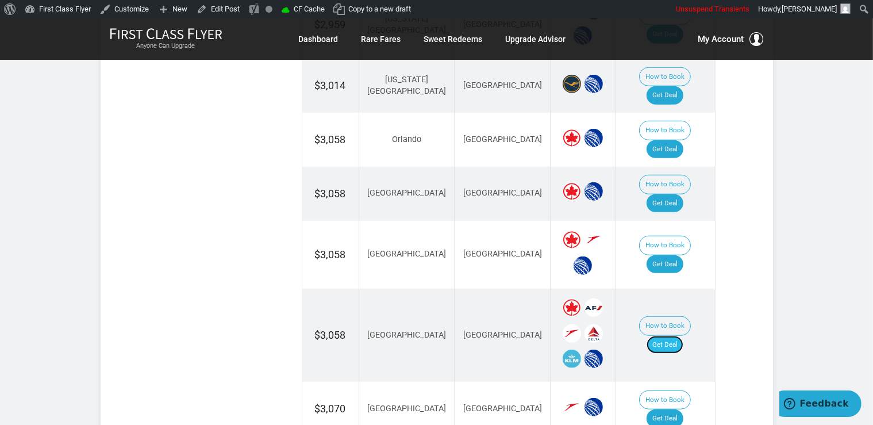
click at [678, 336] on link "Get Deal" at bounding box center [664, 345] width 37 height 18
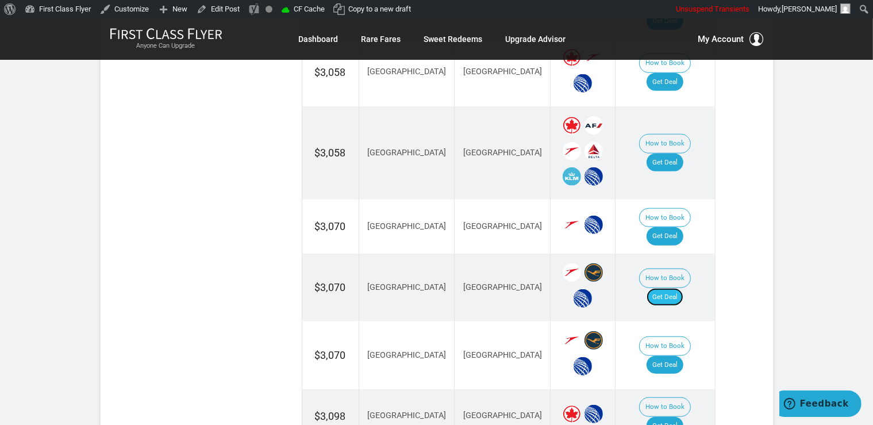
click at [666, 288] on link "Get Deal" at bounding box center [664, 297] width 37 height 18
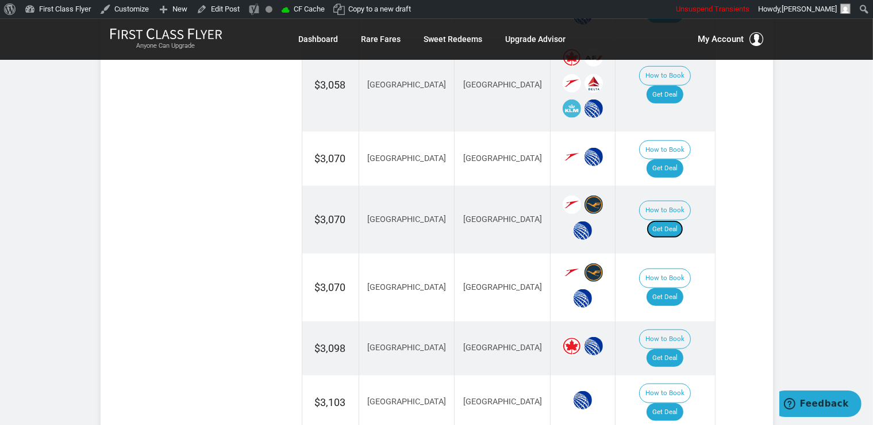
scroll to position [1274, 0]
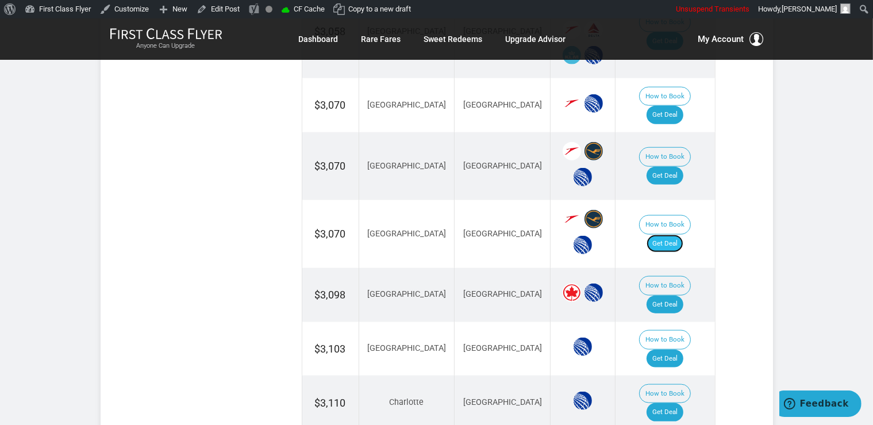
click at [663, 234] on link "Get Deal" at bounding box center [664, 243] width 37 height 18
click at [661, 295] on link "Get Deal" at bounding box center [664, 304] width 37 height 18
click at [673, 349] on link "Get Deal" at bounding box center [664, 358] width 37 height 18
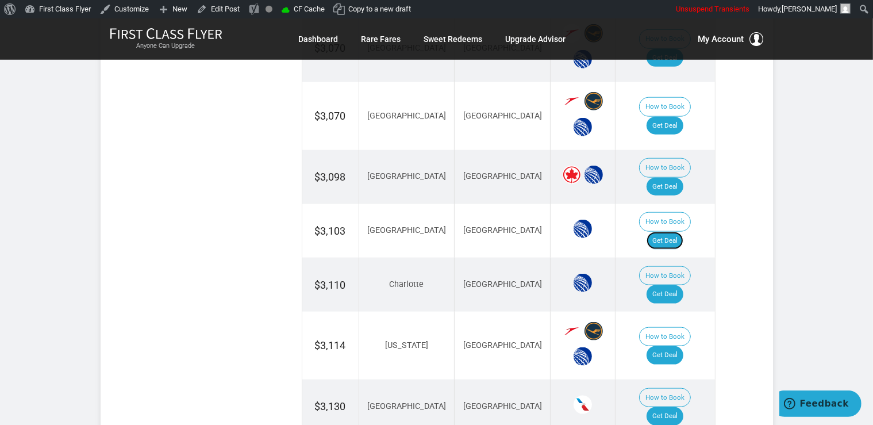
scroll to position [1395, 0]
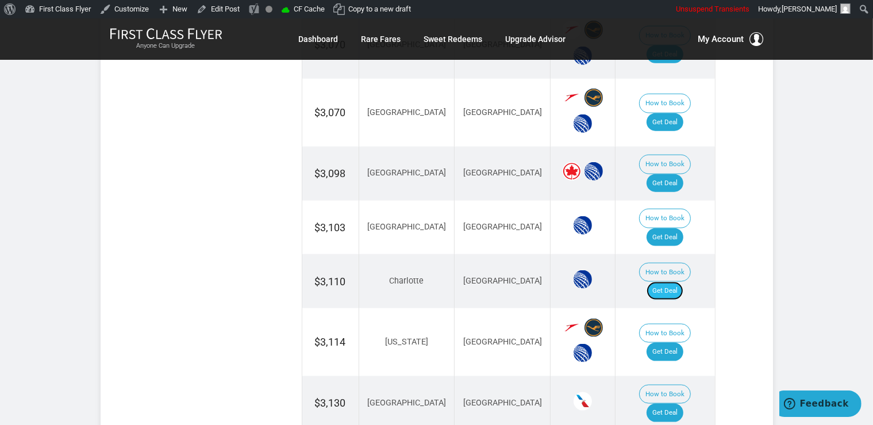
click at [673, 282] on link "Get Deal" at bounding box center [664, 291] width 37 height 18
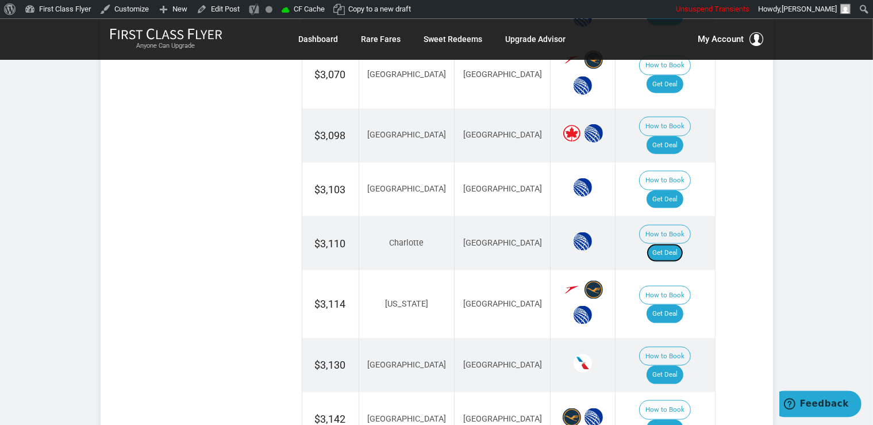
scroll to position [1456, 0]
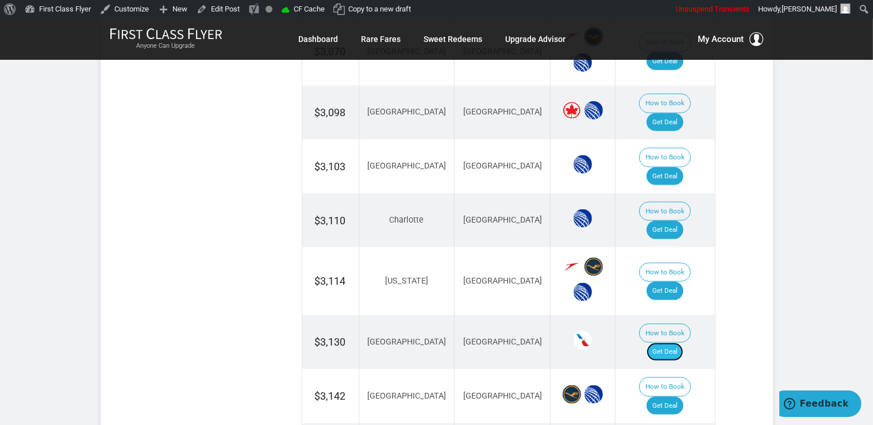
click at [683, 342] on link "Get Deal" at bounding box center [664, 351] width 37 height 18
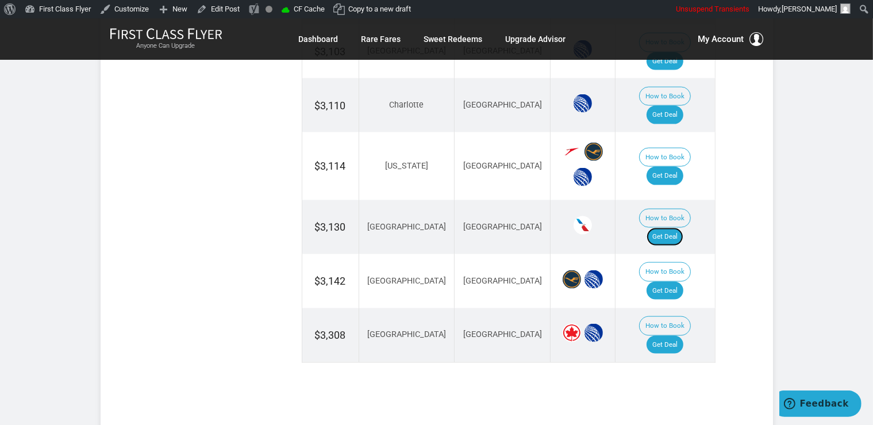
scroll to position [1638, 0]
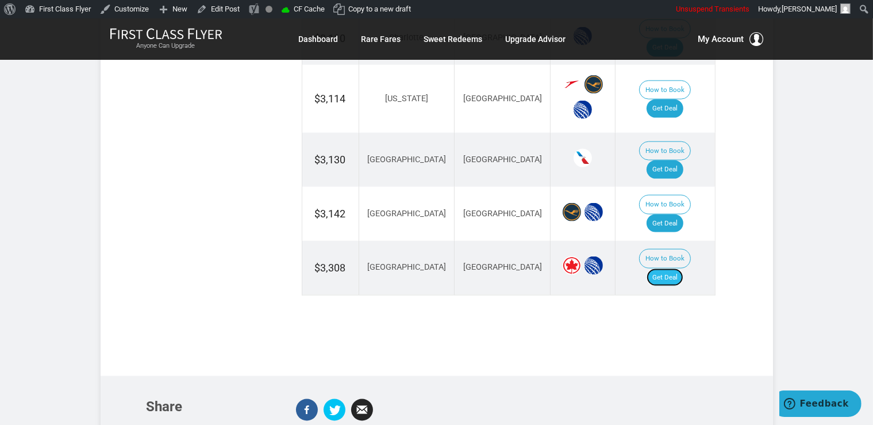
click at [683, 268] on link "Get Deal" at bounding box center [664, 277] width 37 height 18
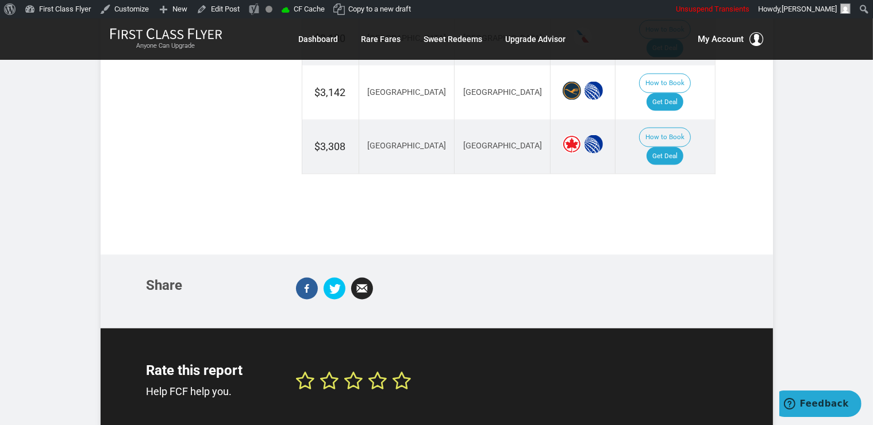
scroll to position [1577, 0]
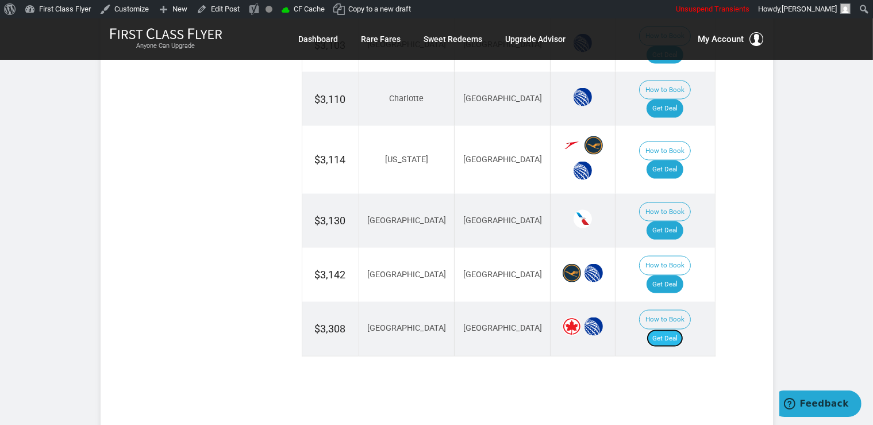
click at [672, 329] on link "Get Deal" at bounding box center [664, 338] width 37 height 18
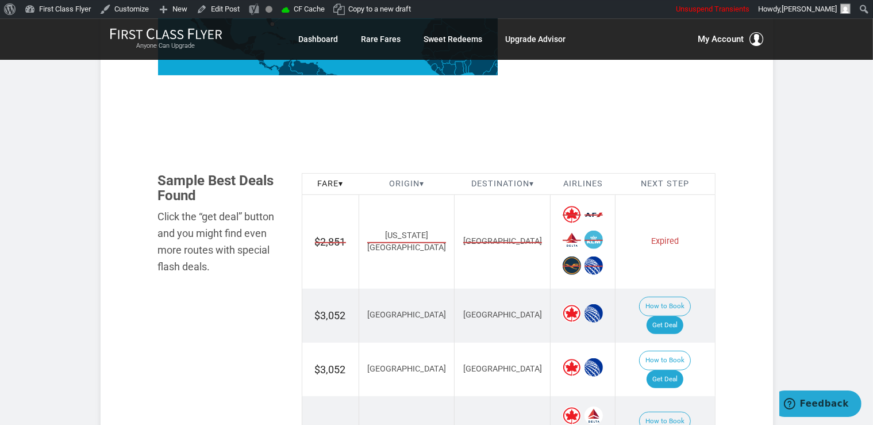
scroll to position [607, 0]
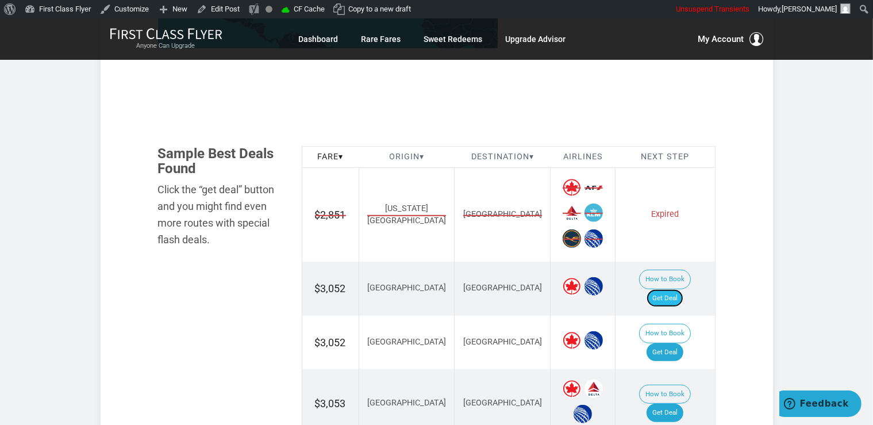
click at [676, 289] on link "Get Deal" at bounding box center [664, 298] width 37 height 18
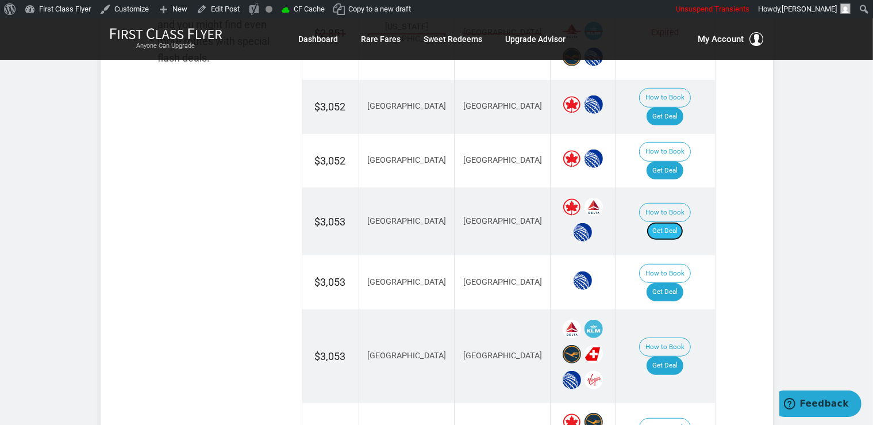
click at [672, 222] on link "Get Deal" at bounding box center [664, 231] width 37 height 18
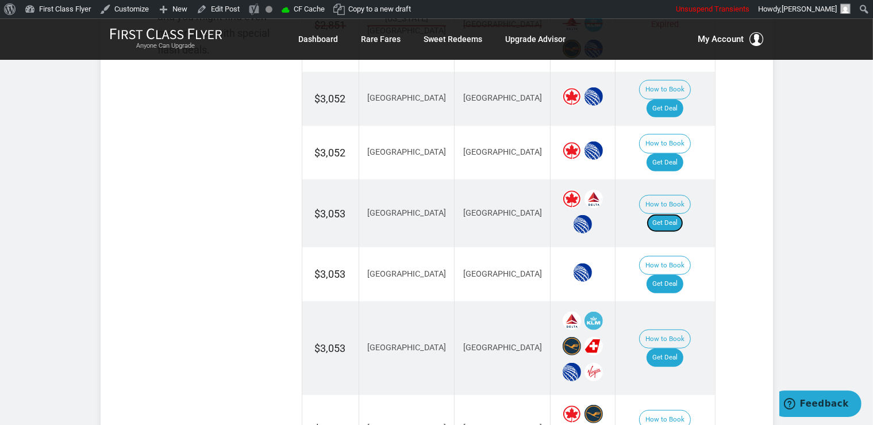
scroll to position [728, 0]
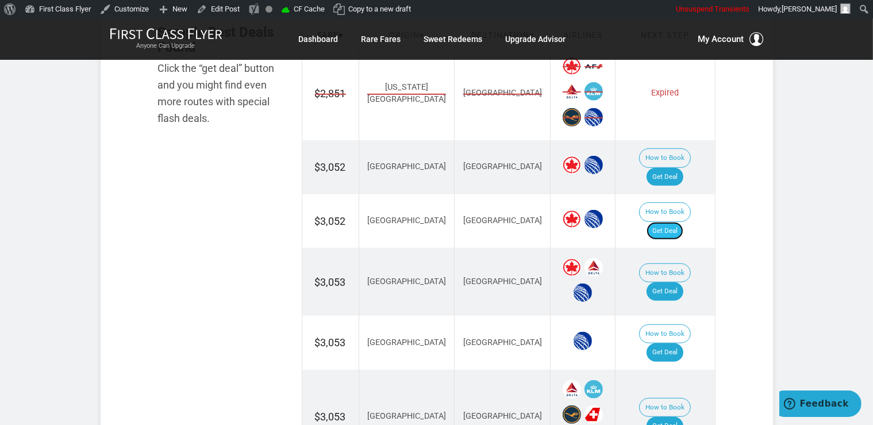
click at [682, 222] on link "Get Deal" at bounding box center [664, 231] width 37 height 18
click at [683, 343] on link "Get Deal" at bounding box center [664, 352] width 37 height 18
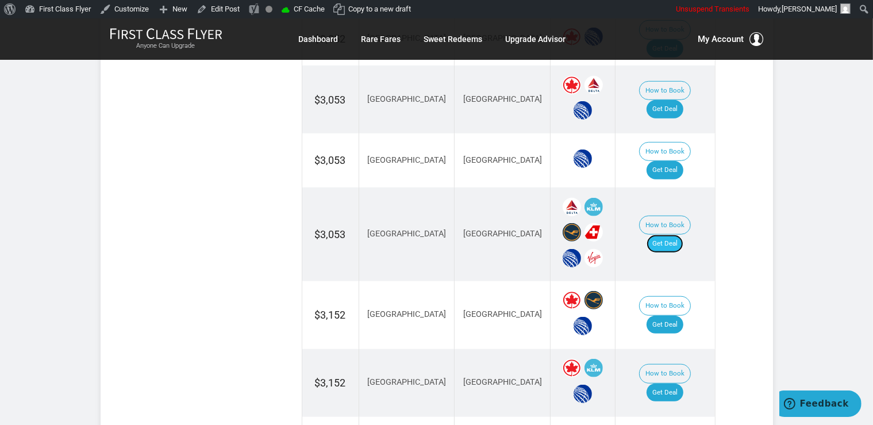
click at [680, 234] on link "Get Deal" at bounding box center [664, 243] width 37 height 18
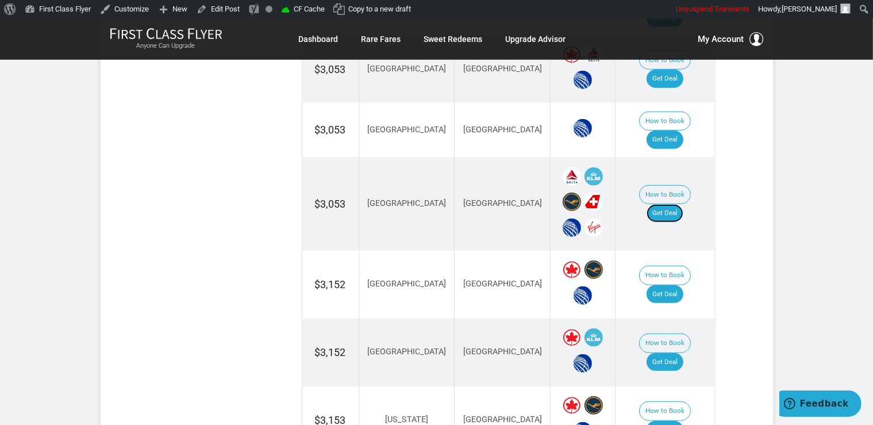
scroll to position [971, 0]
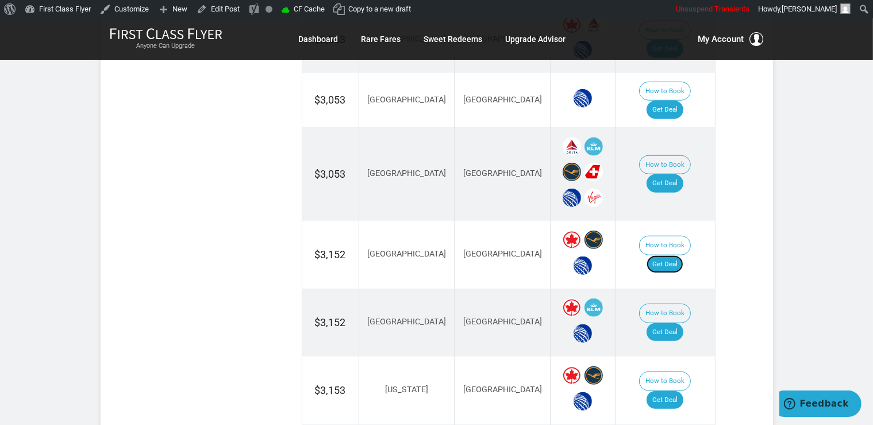
click at [675, 255] on link "Get Deal" at bounding box center [664, 264] width 37 height 18
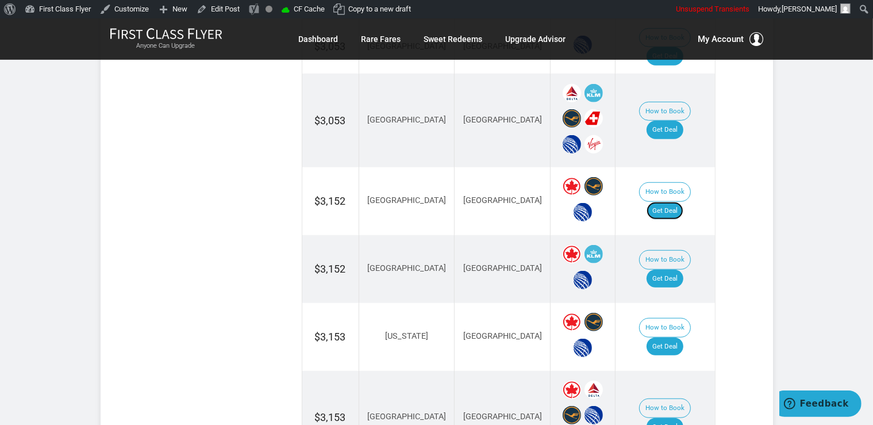
scroll to position [1092, 0]
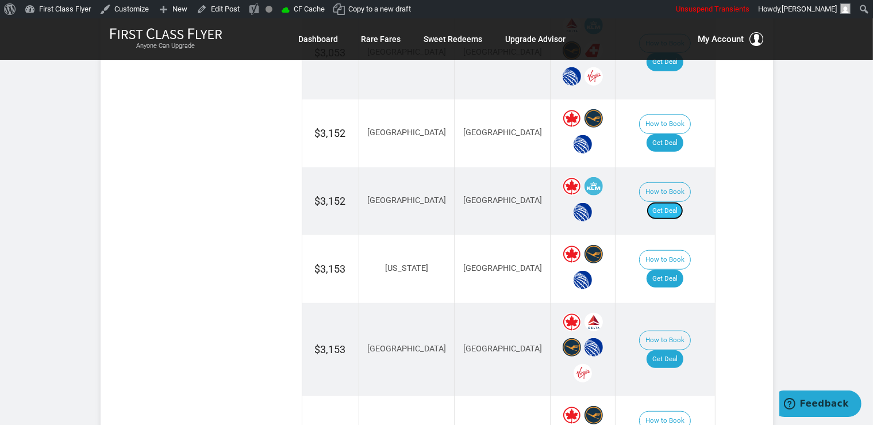
click at [671, 202] on link "Get Deal" at bounding box center [664, 211] width 37 height 18
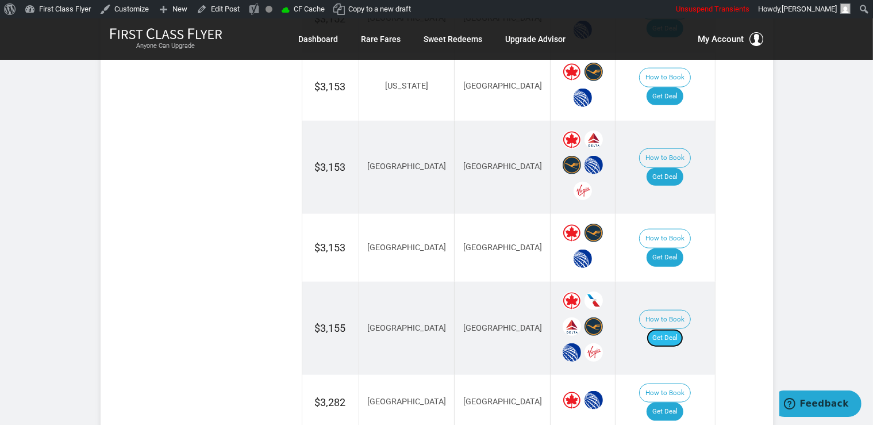
click at [679, 329] on link "Get Deal" at bounding box center [664, 338] width 37 height 18
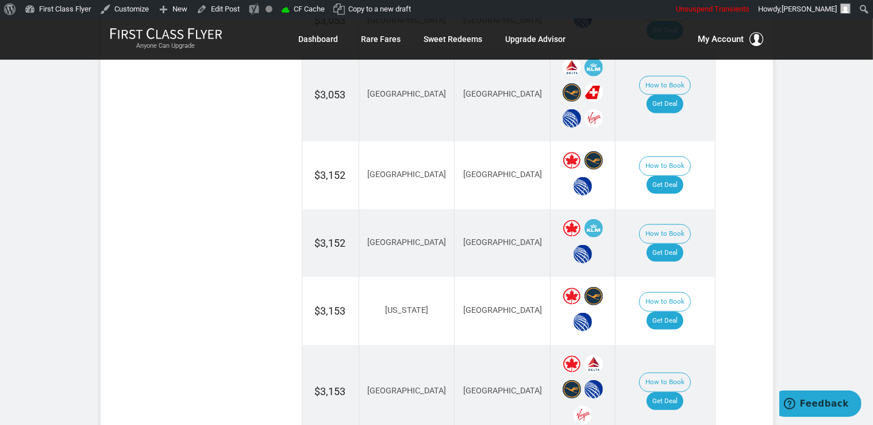
scroll to position [1031, 0]
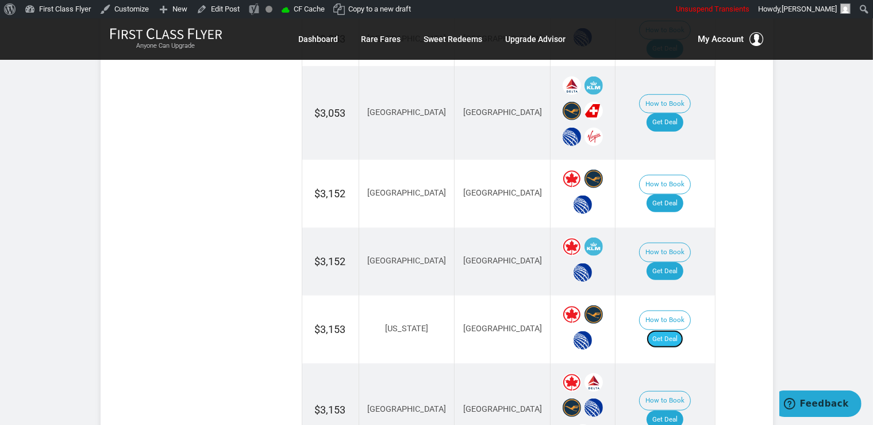
click at [661, 330] on link "Get Deal" at bounding box center [664, 339] width 37 height 18
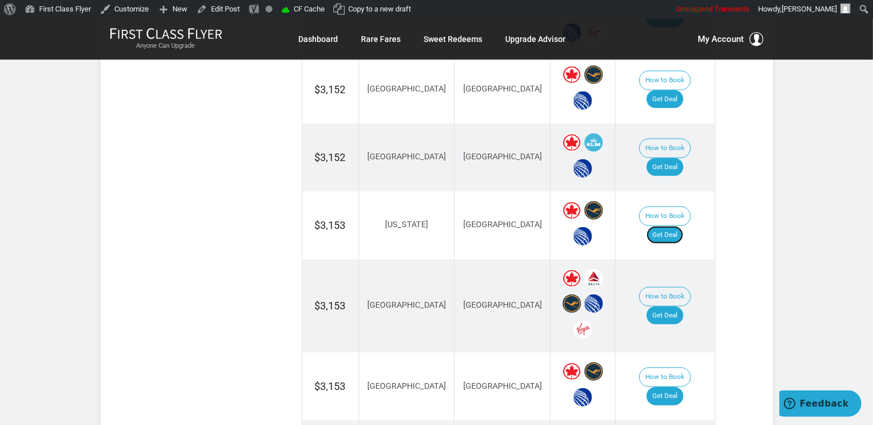
scroll to position [1153, 0]
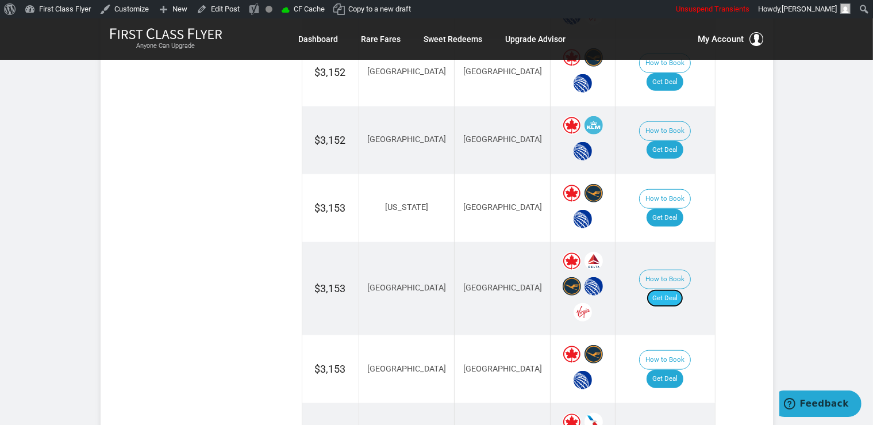
click at [668, 289] on link "Get Deal" at bounding box center [664, 298] width 37 height 18
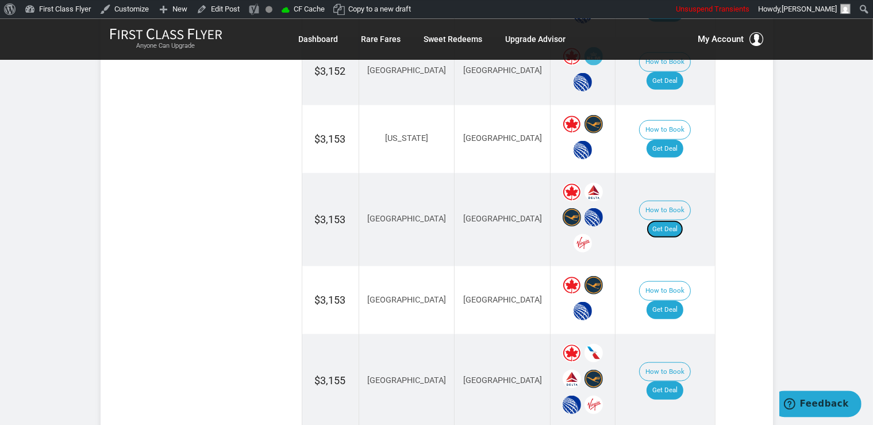
scroll to position [1395, 0]
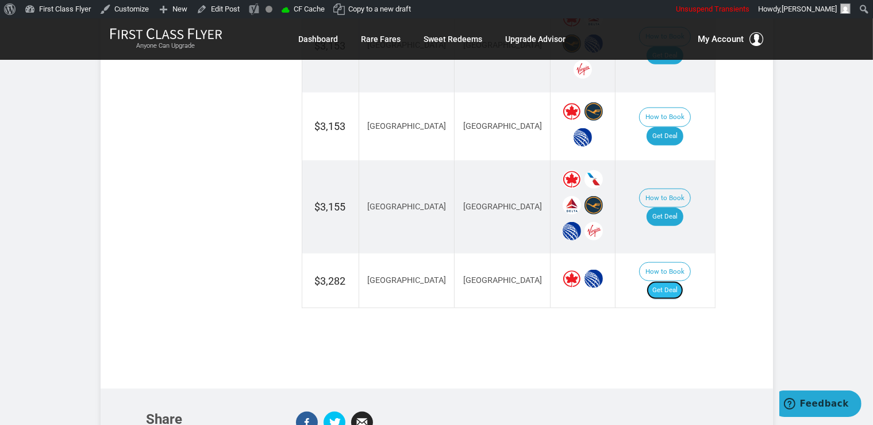
click at [670, 281] on link "Get Deal" at bounding box center [664, 290] width 37 height 18
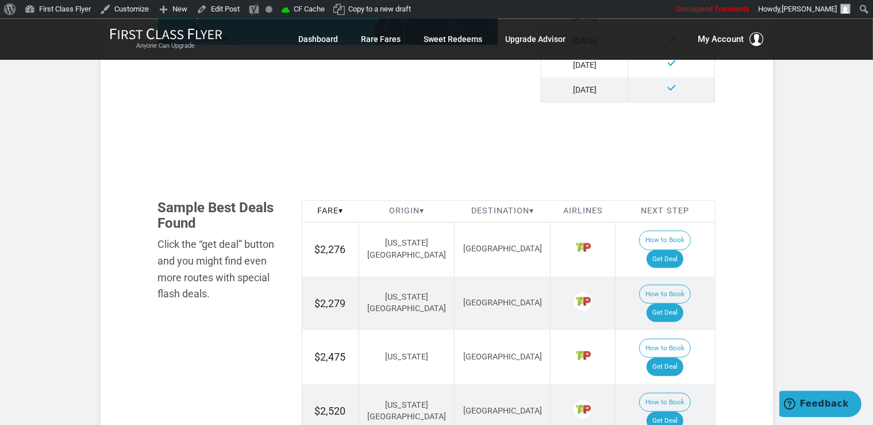
scroll to position [667, 0]
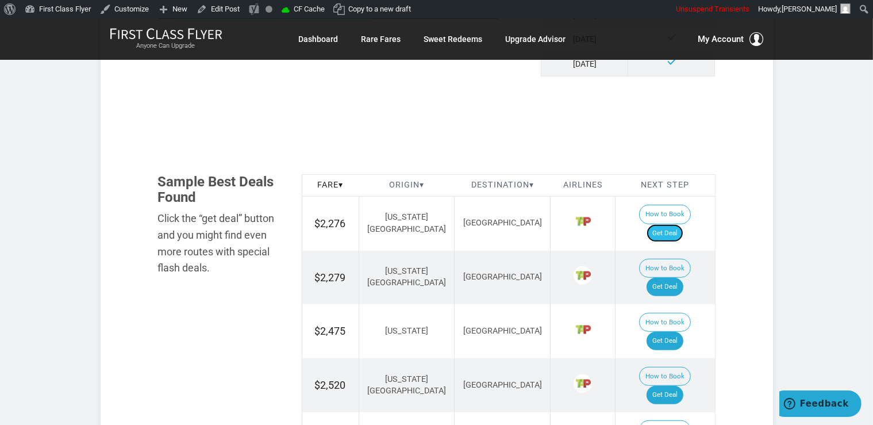
click at [682, 224] on link "Get Deal" at bounding box center [664, 233] width 37 height 18
click at [672, 278] on link "Get Deal" at bounding box center [664, 287] width 37 height 18
click at [675, 332] on link "Get Deal" at bounding box center [664, 341] width 37 height 18
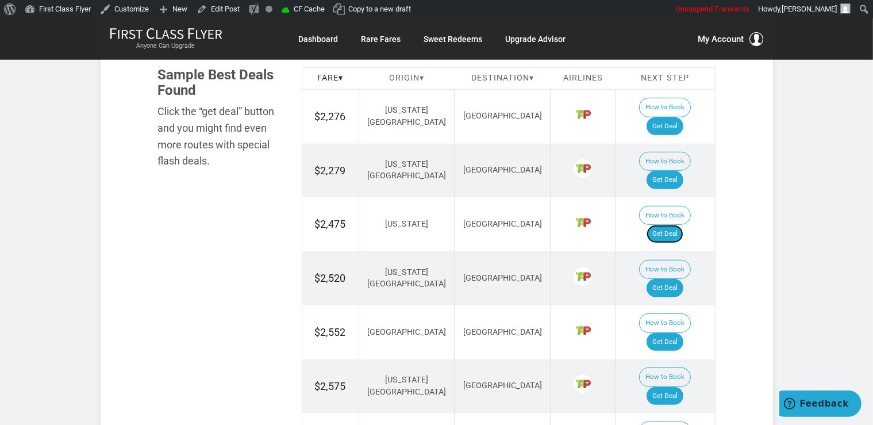
scroll to position [788, 0]
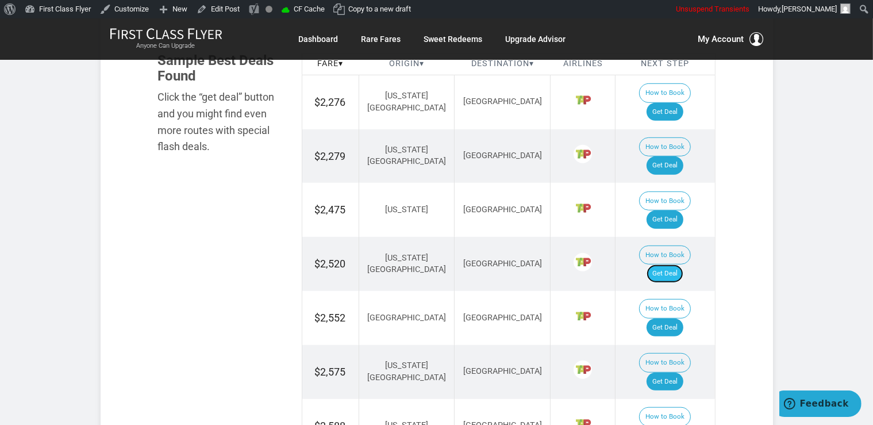
click at [677, 264] on link "Get Deal" at bounding box center [664, 273] width 37 height 18
drag, startPoint x: 672, startPoint y: 236, endPoint x: 671, endPoint y: 226, distance: 9.3
click at [672, 318] on link "Get Deal" at bounding box center [664, 327] width 37 height 18
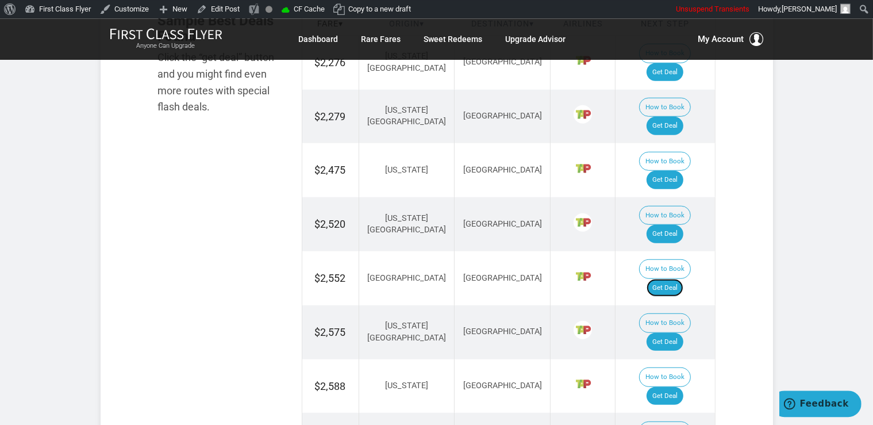
scroll to position [910, 0]
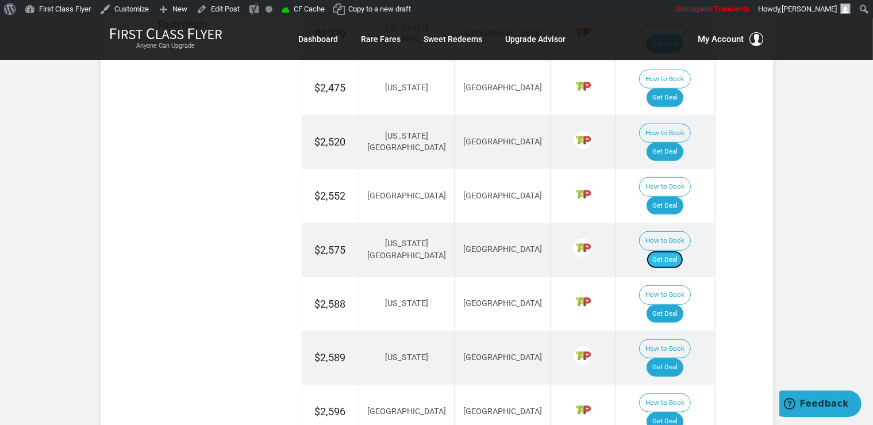
click at [676, 251] on link "Get Deal" at bounding box center [664, 260] width 37 height 18
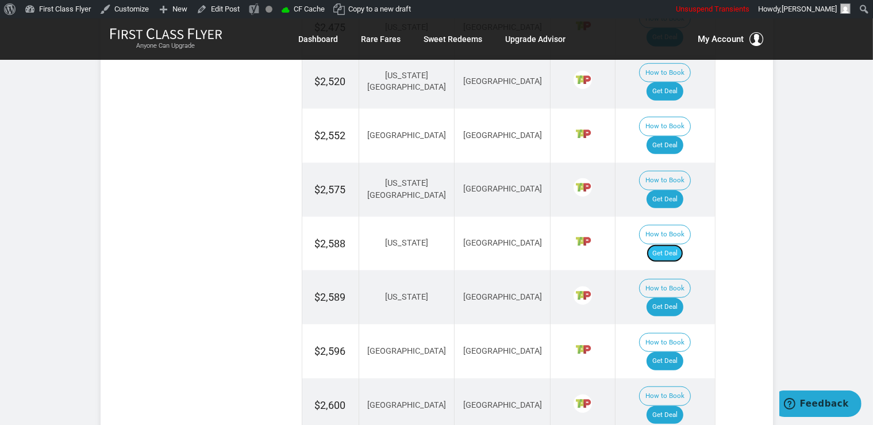
click at [681, 244] on link "Get Deal" at bounding box center [664, 253] width 37 height 18
click at [679, 298] on link "Get Deal" at bounding box center [664, 307] width 37 height 18
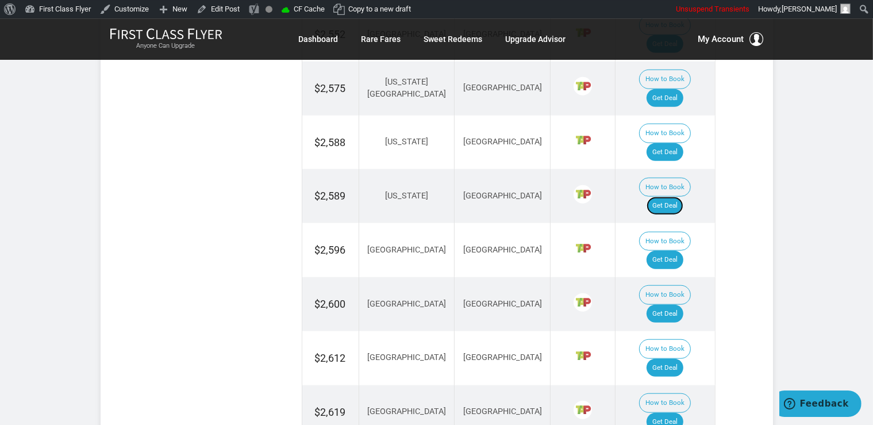
scroll to position [1092, 0]
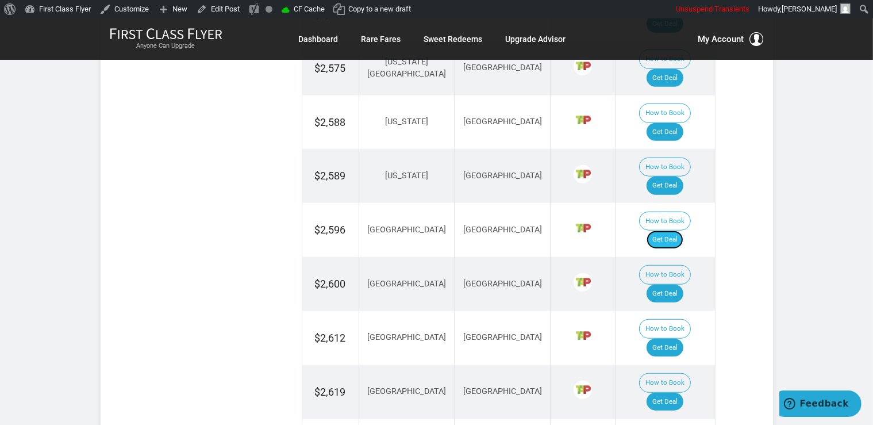
click at [675, 230] on link "Get Deal" at bounding box center [664, 239] width 37 height 18
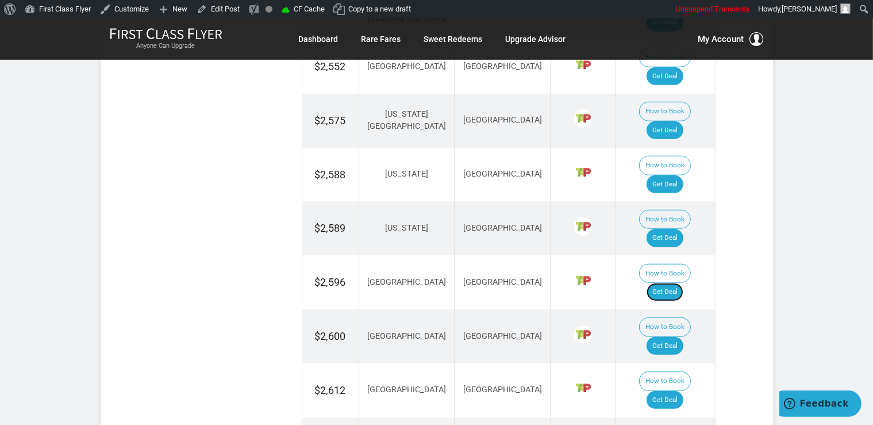
scroll to position [1031, 0]
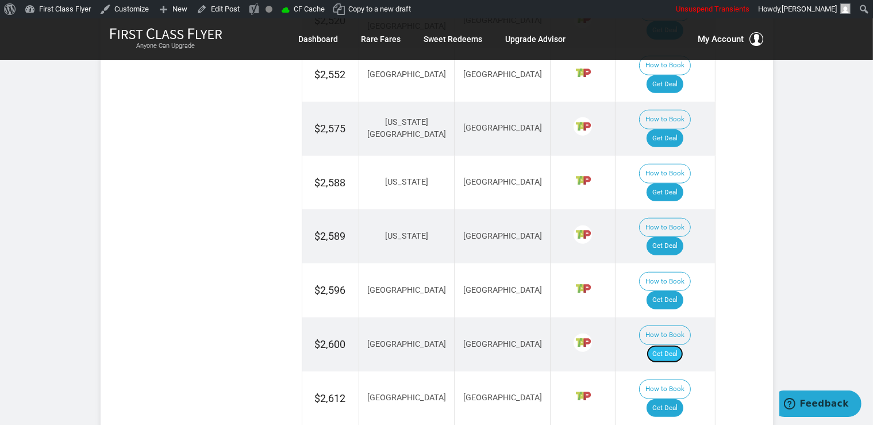
click at [672, 345] on link "Get Deal" at bounding box center [664, 354] width 37 height 18
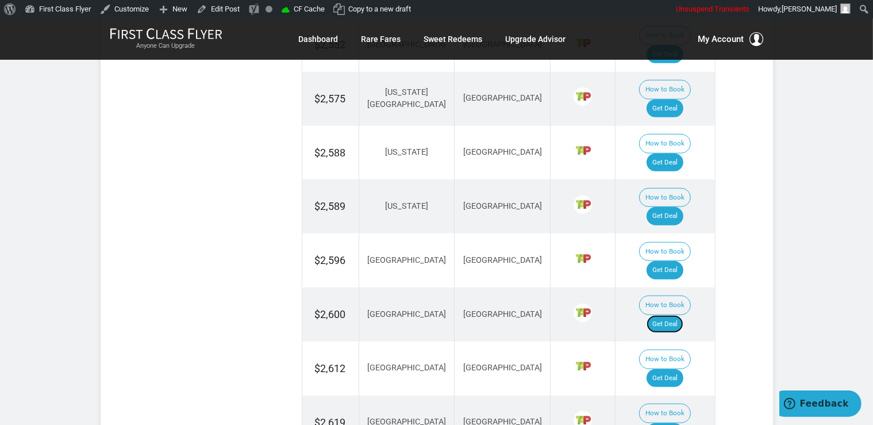
scroll to position [1092, 0]
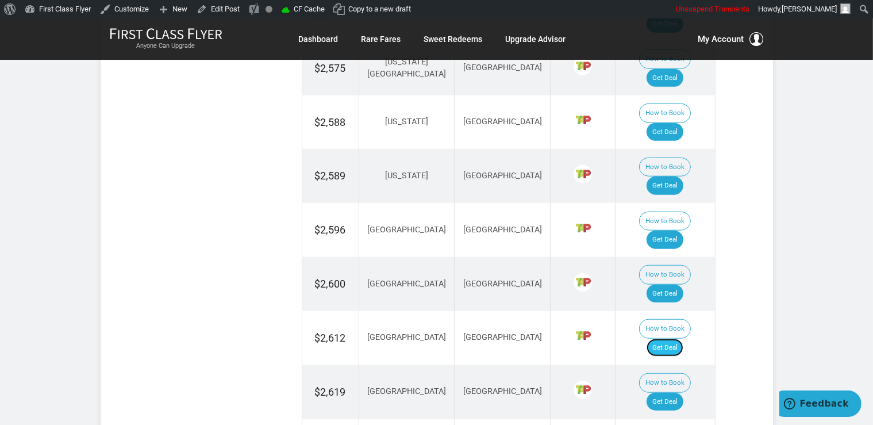
click at [668, 338] on link "Get Deal" at bounding box center [664, 347] width 37 height 18
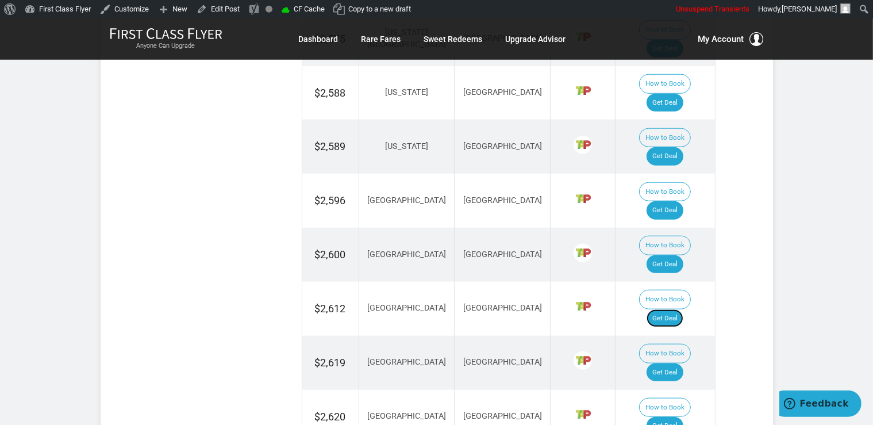
scroll to position [1153, 0]
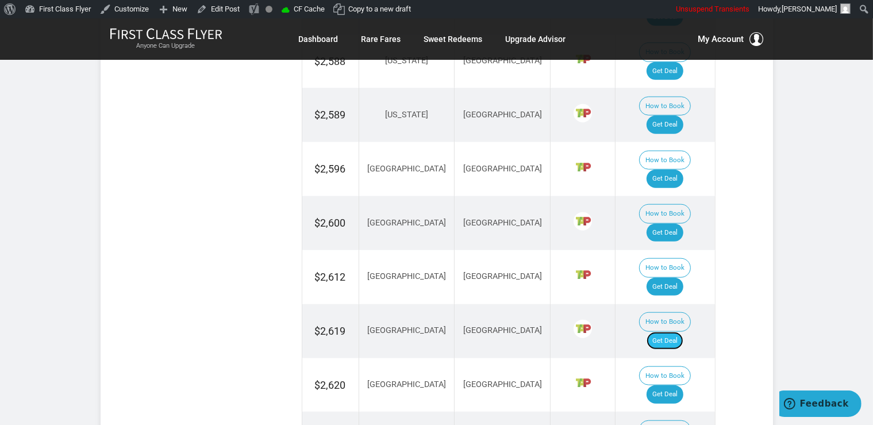
click at [671, 332] on link "Get Deal" at bounding box center [664, 341] width 37 height 18
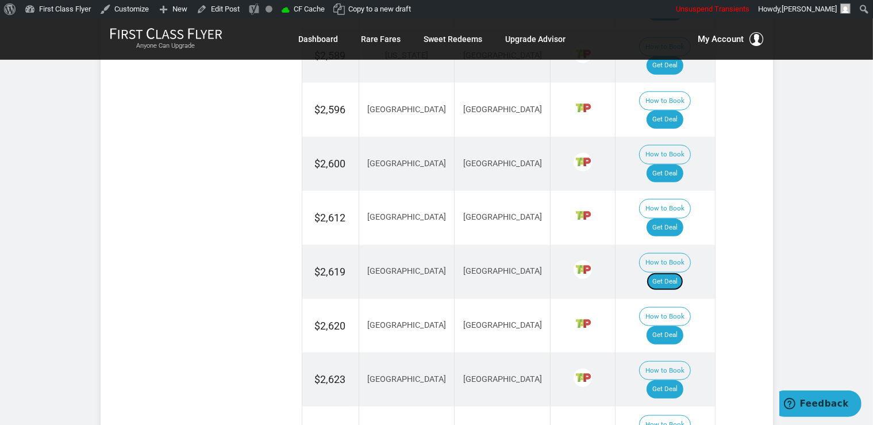
scroll to position [1214, 0]
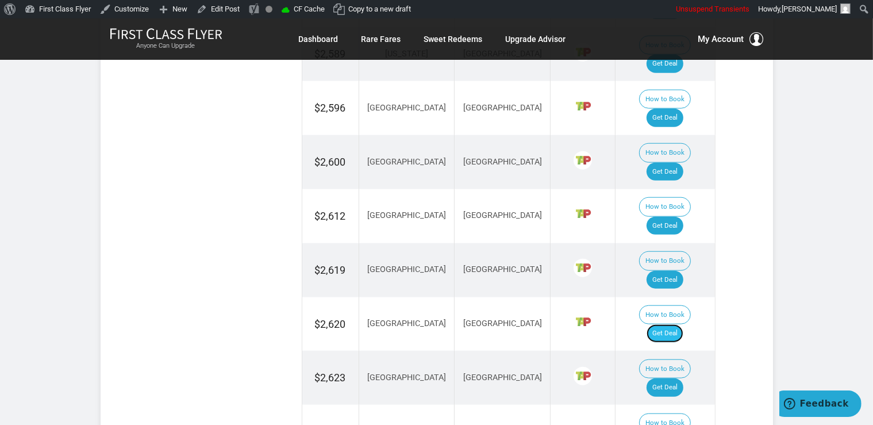
click at [676, 324] on link "Get Deal" at bounding box center [664, 333] width 37 height 18
click at [672, 378] on link "Get Deal" at bounding box center [664, 387] width 37 height 18
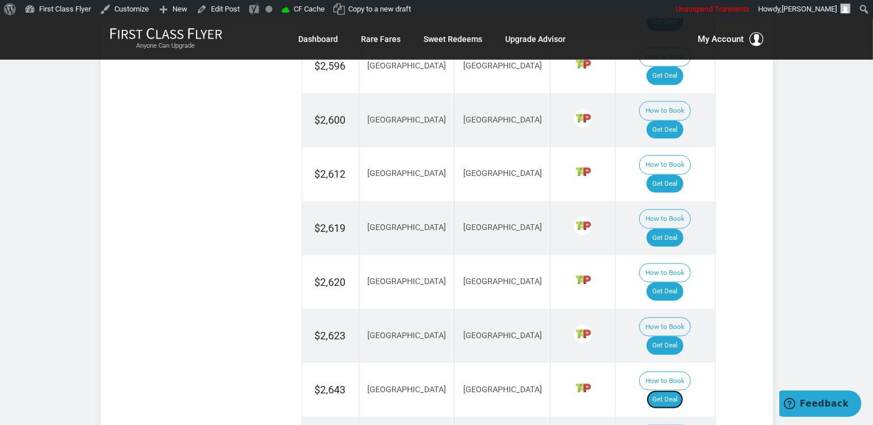
scroll to position [1274, 0]
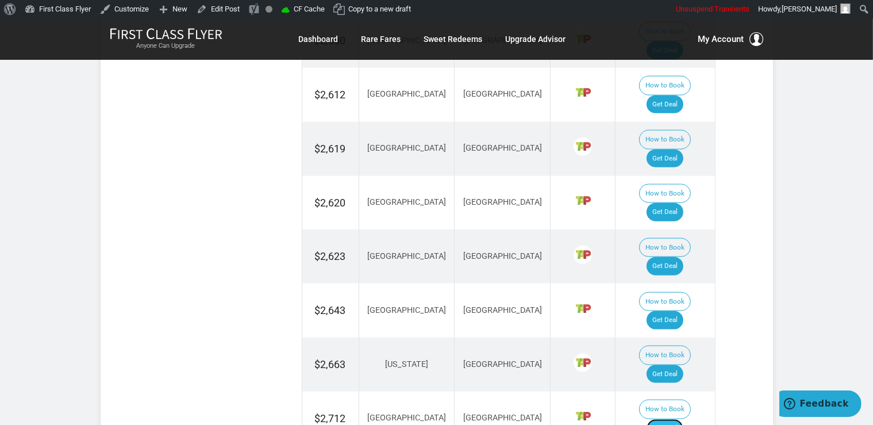
click at [682, 419] on link "Get Deal" at bounding box center [664, 428] width 37 height 18
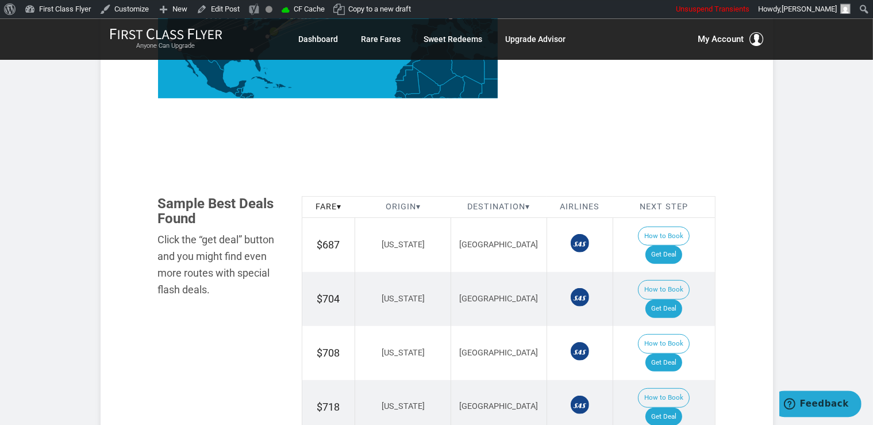
scroll to position [607, 0]
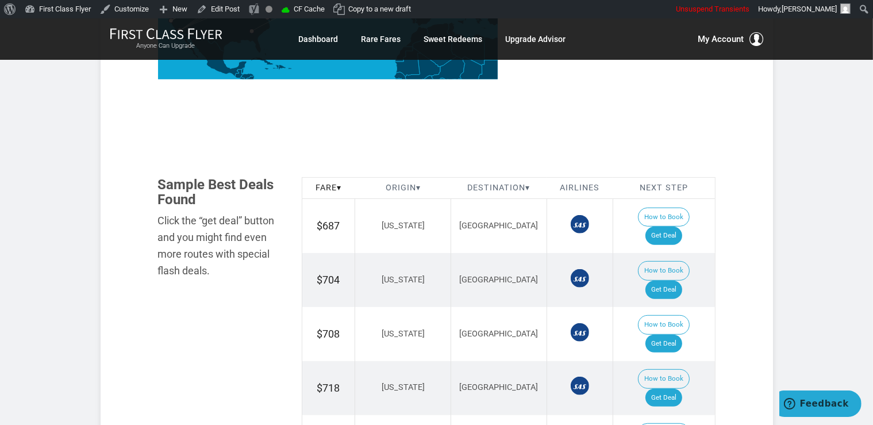
click at [676, 209] on td "How to Book Get Deal" at bounding box center [664, 226] width 102 height 54
click at [690, 211] on td "How to Book Get Deal" at bounding box center [664, 226] width 102 height 54
click at [664, 226] on link "Get Deal" at bounding box center [663, 235] width 37 height 18
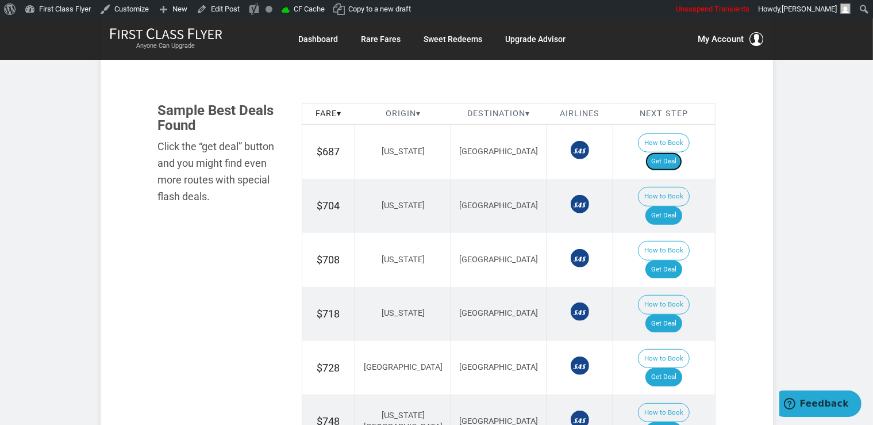
scroll to position [667, 0]
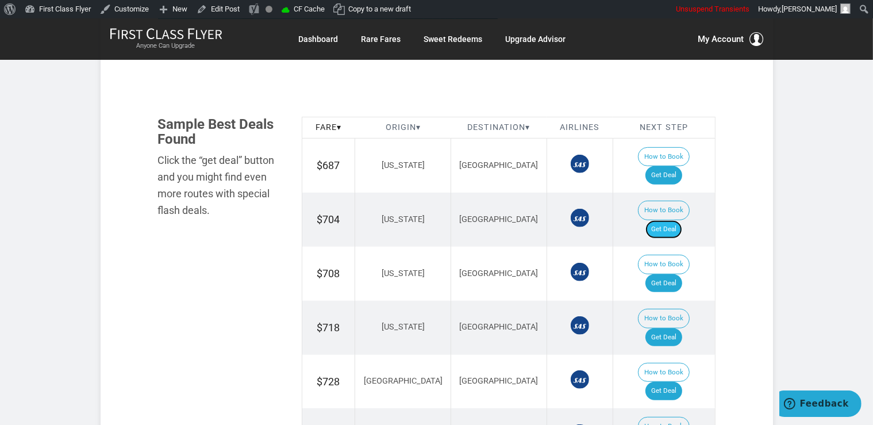
click at [676, 220] on link "Get Deal" at bounding box center [663, 229] width 37 height 18
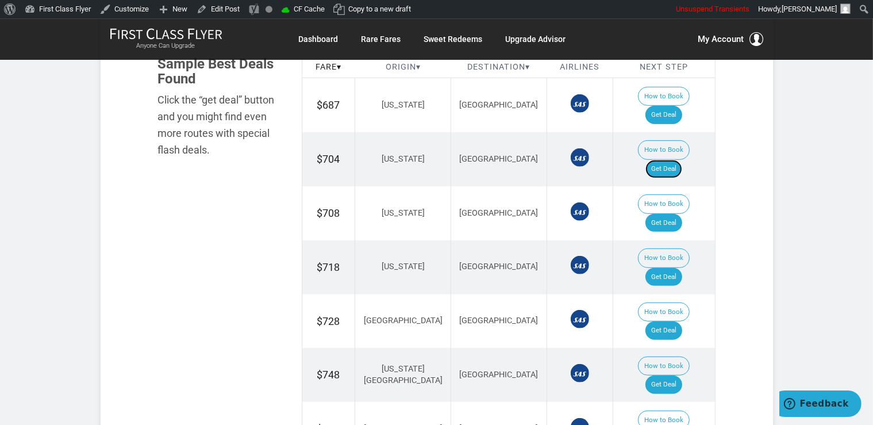
scroll to position [728, 0]
click at [682, 213] on link "Get Deal" at bounding box center [663, 222] width 37 height 18
click at [670, 267] on link "Get Deal" at bounding box center [663, 276] width 37 height 18
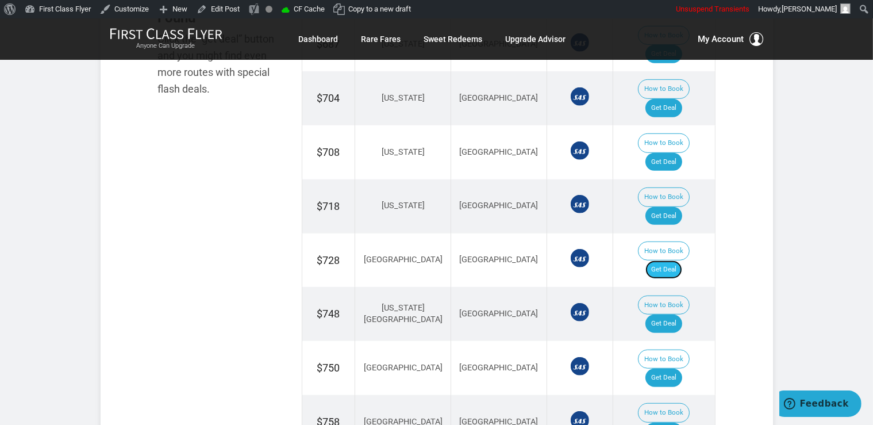
click at [682, 260] on link "Get Deal" at bounding box center [663, 269] width 37 height 18
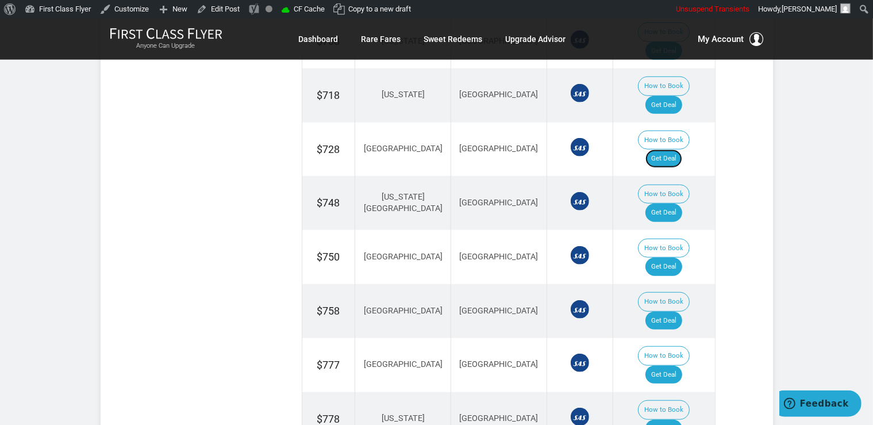
scroll to position [910, 0]
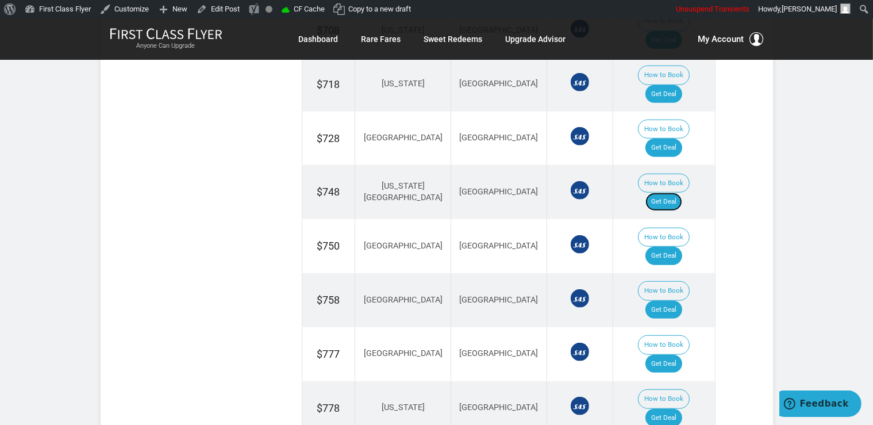
click at [679, 193] on link "Get Deal" at bounding box center [663, 202] width 37 height 18
click at [669, 247] on link "Get Deal" at bounding box center [663, 256] width 37 height 18
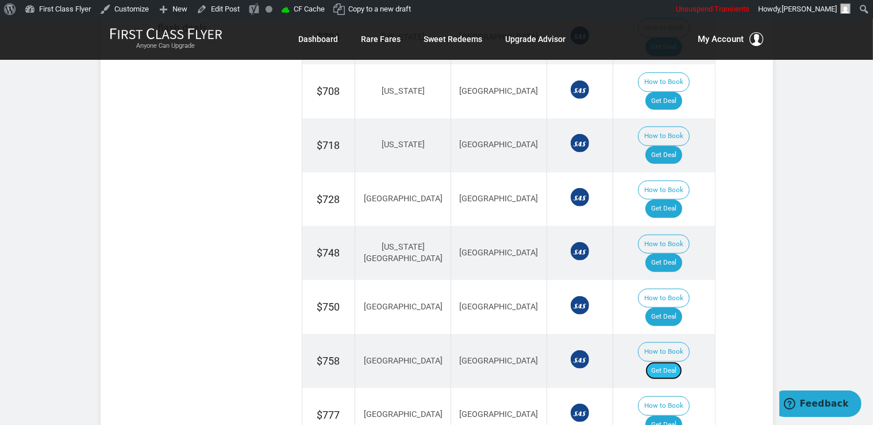
click at [677, 361] on link "Get Deal" at bounding box center [663, 370] width 37 height 18
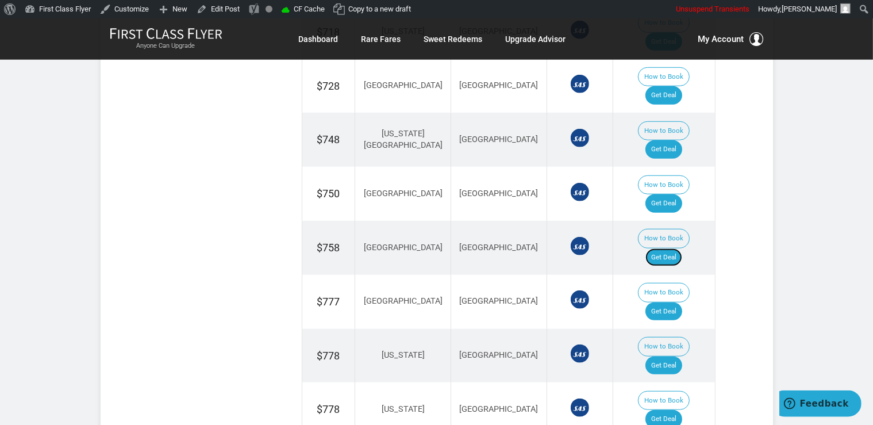
scroll to position [971, 0]
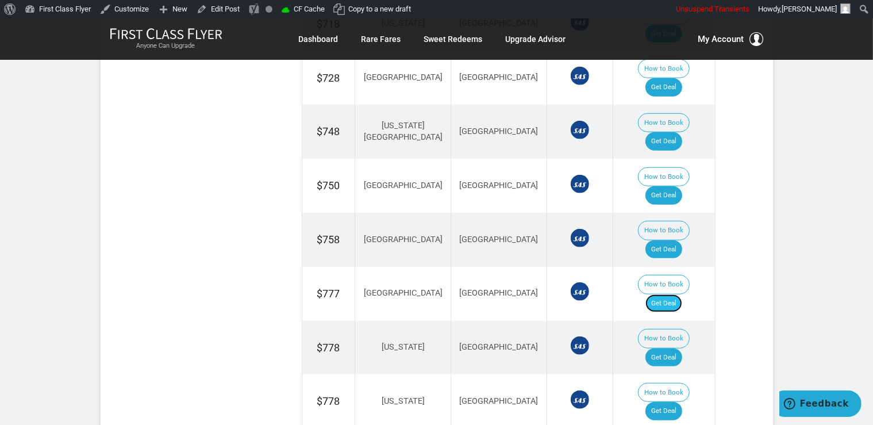
click at [670, 294] on link "Get Deal" at bounding box center [663, 303] width 37 height 18
click at [680, 294] on link "Get Deal" at bounding box center [663, 303] width 37 height 18
click at [680, 348] on link "Get Deal" at bounding box center [663, 357] width 37 height 18
drag, startPoint x: 683, startPoint y: 263, endPoint x: 694, endPoint y: 268, distance: 12.4
click at [682, 402] on link "Get Deal" at bounding box center [663, 411] width 37 height 18
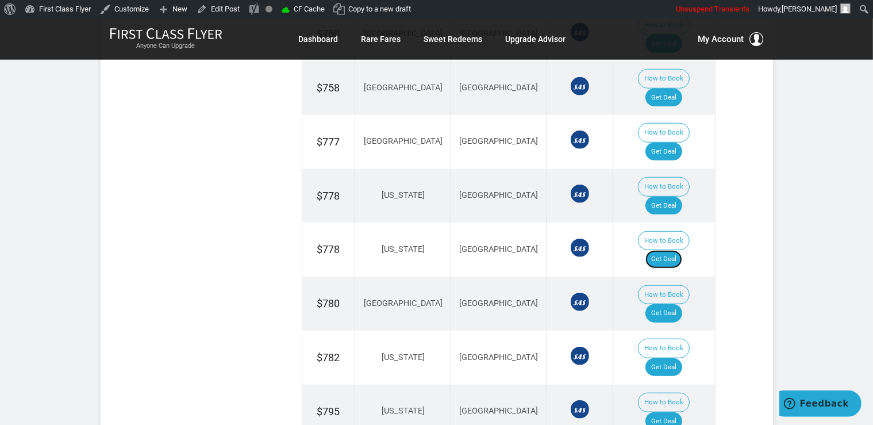
scroll to position [1153, 0]
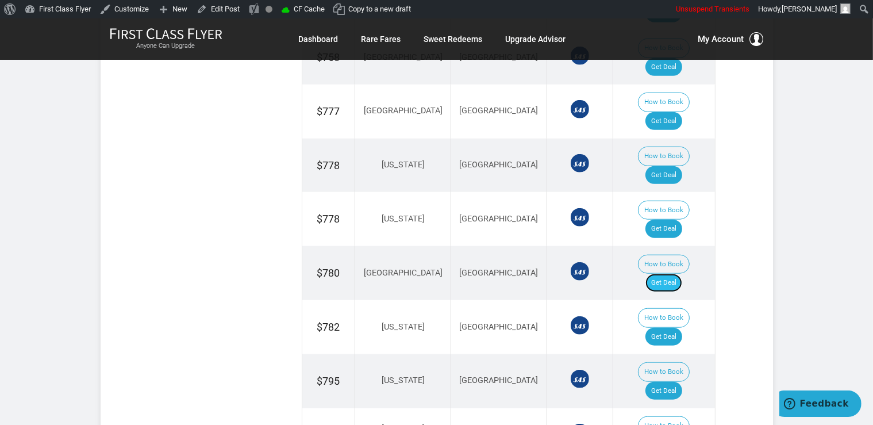
click at [675, 274] on link "Get Deal" at bounding box center [663, 283] width 37 height 18
drag, startPoint x: 680, startPoint y: 170, endPoint x: 684, endPoint y: 181, distance: 11.4
click at [680, 328] on link "Get Deal" at bounding box center [663, 337] width 37 height 18
click at [661, 382] on link "Get Deal" at bounding box center [663, 391] width 37 height 18
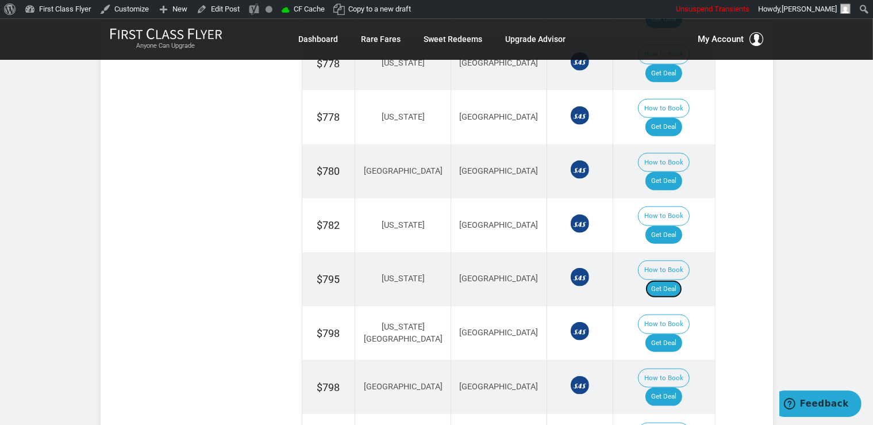
scroll to position [1274, 0]
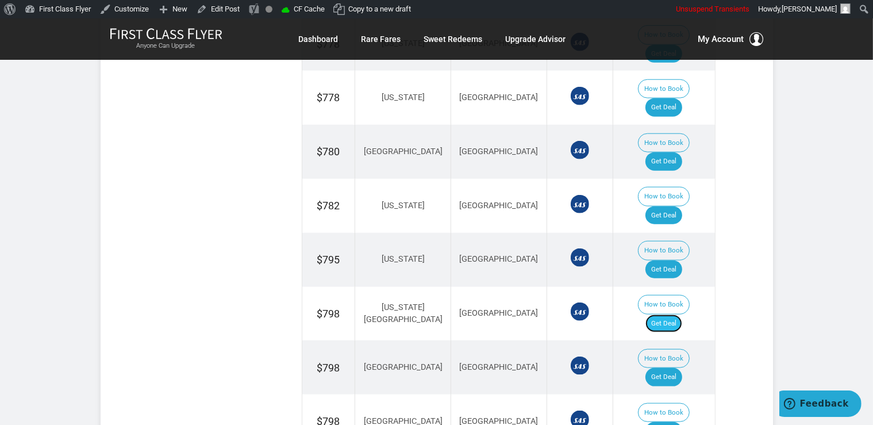
click at [682, 314] on link "Get Deal" at bounding box center [663, 323] width 37 height 18
click at [682, 368] on link "Get Deal" at bounding box center [663, 377] width 37 height 18
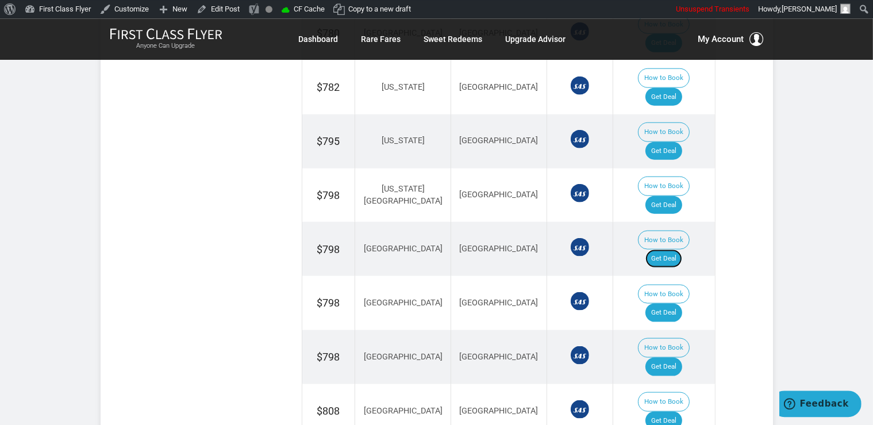
scroll to position [1395, 0]
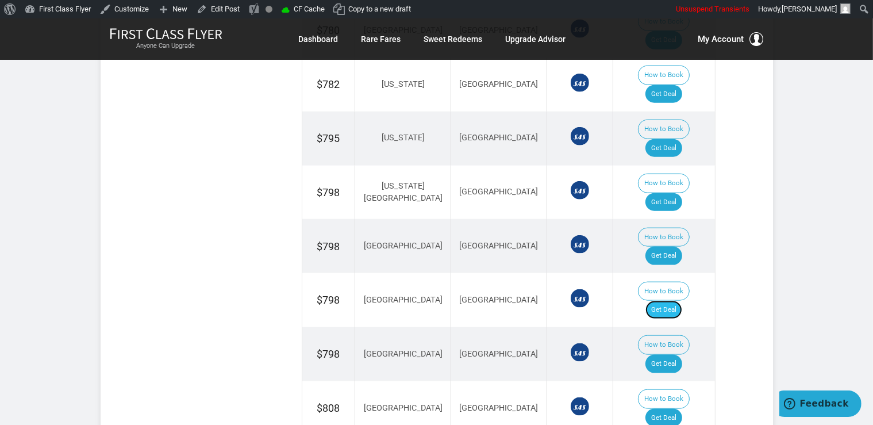
click at [682, 301] on link "Get Deal" at bounding box center [663, 310] width 37 height 18
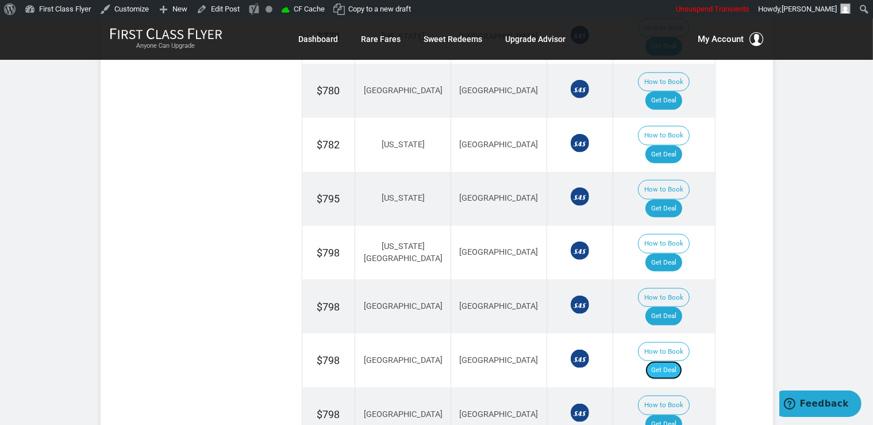
click at [673, 361] on link "Get Deal" at bounding box center [663, 370] width 37 height 18
click at [692, 387] on td "How to Book Get Deal" at bounding box center [664, 414] width 102 height 54
click at [682, 415] on link "Get Deal" at bounding box center [663, 424] width 37 height 18
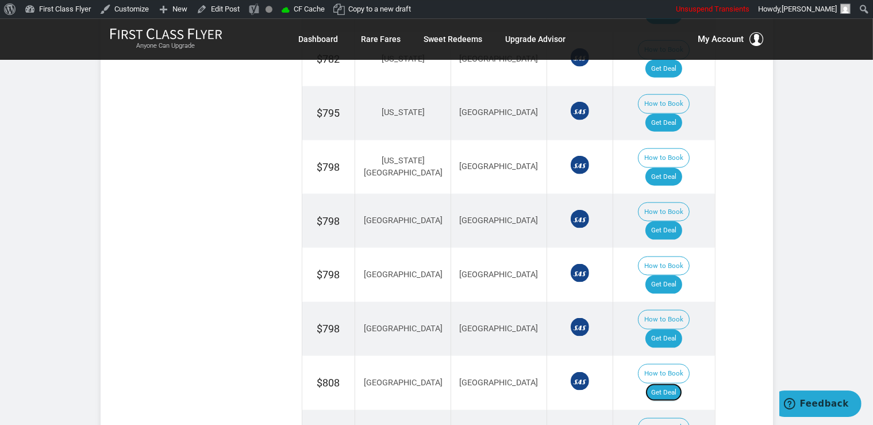
scroll to position [1456, 0]
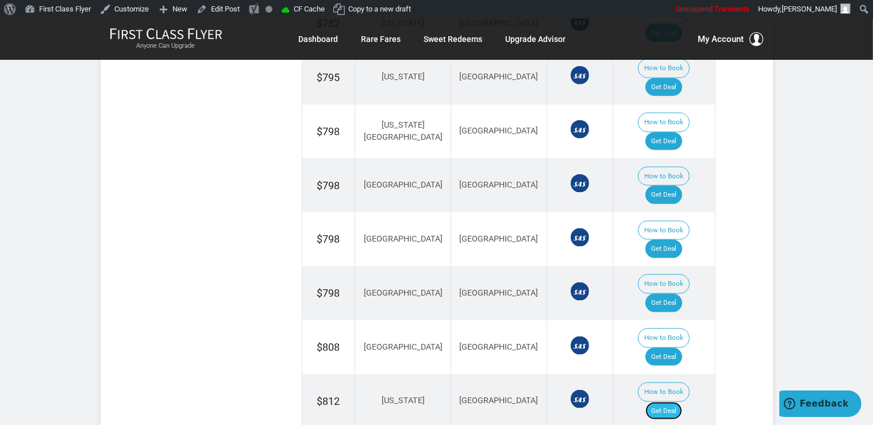
click at [677, 402] on link "Get Deal" at bounding box center [663, 411] width 37 height 18
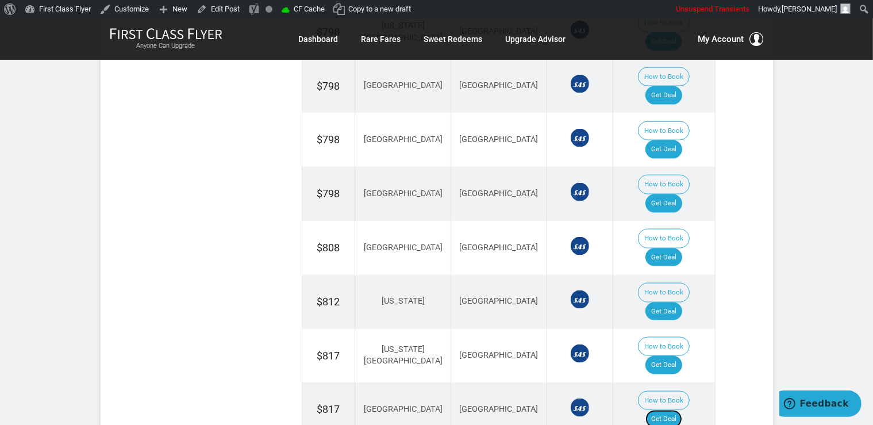
scroll to position [1577, 0]
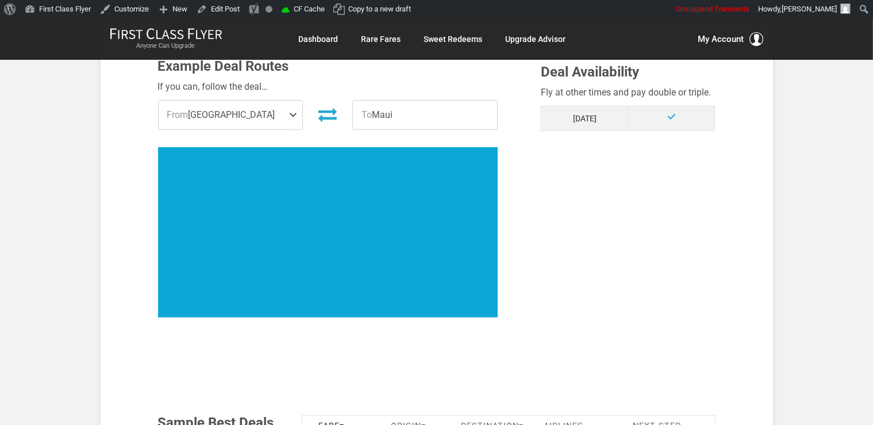
scroll to position [581, 0]
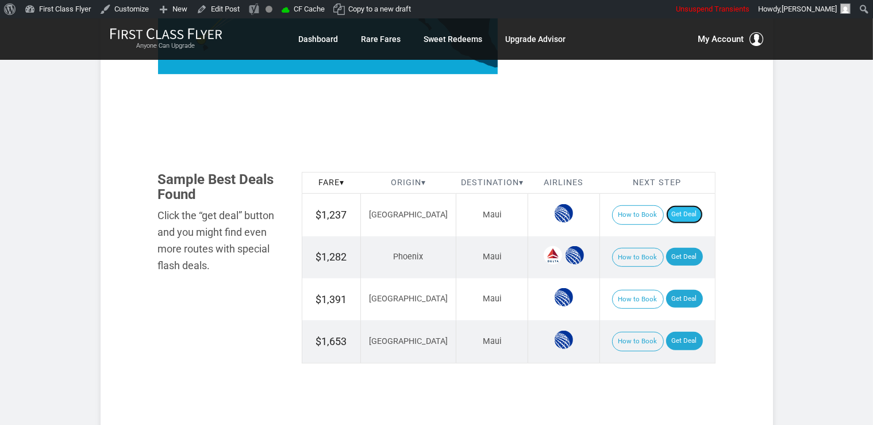
click at [676, 209] on link "Get Deal" at bounding box center [684, 214] width 37 height 18
drag, startPoint x: 670, startPoint y: 251, endPoint x: 671, endPoint y: 245, distance: 6.3
click at [670, 251] on link "Get Deal" at bounding box center [684, 257] width 37 height 18
drag, startPoint x: 668, startPoint y: 296, endPoint x: 678, endPoint y: 292, distance: 11.1
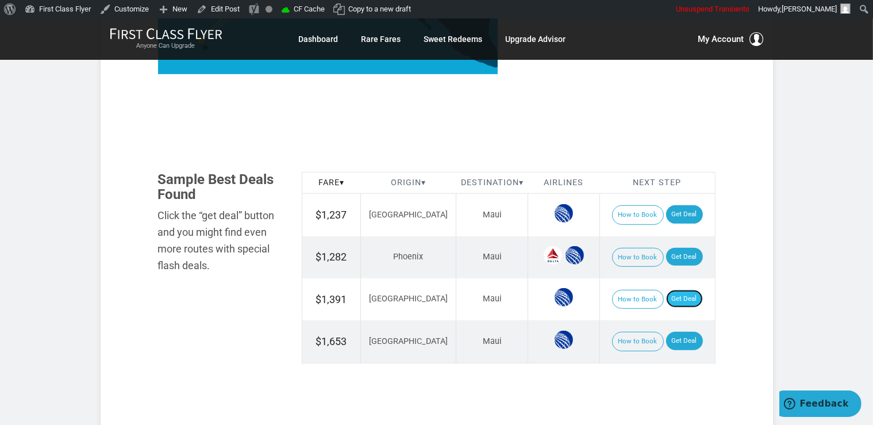
click at [668, 296] on link "Get Deal" at bounding box center [684, 299] width 37 height 18
click at [674, 340] on link "Get Deal" at bounding box center [684, 341] width 37 height 18
click at [669, 333] on link "Get Deal" at bounding box center [684, 341] width 37 height 18
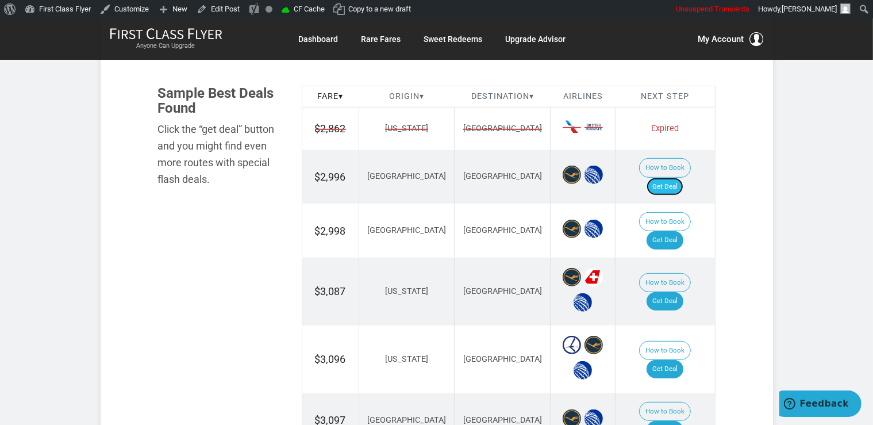
click at [683, 178] on link "Get Deal" at bounding box center [664, 187] width 37 height 18
click at [683, 231] on link "Get Deal" at bounding box center [664, 240] width 37 height 18
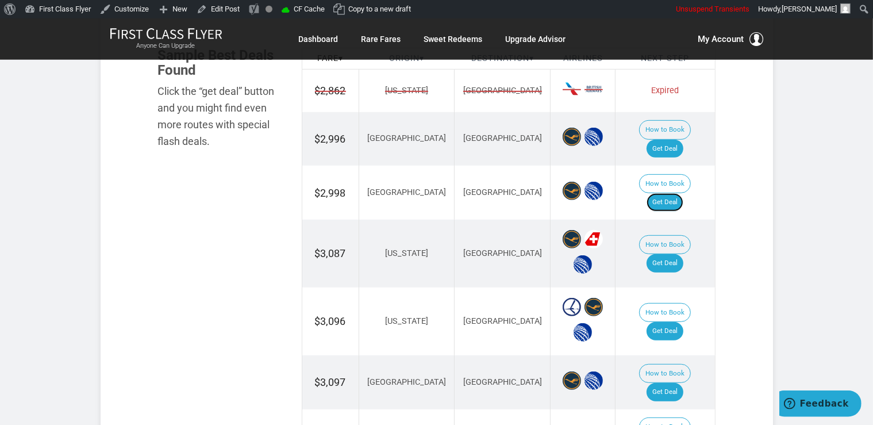
scroll to position [788, 0]
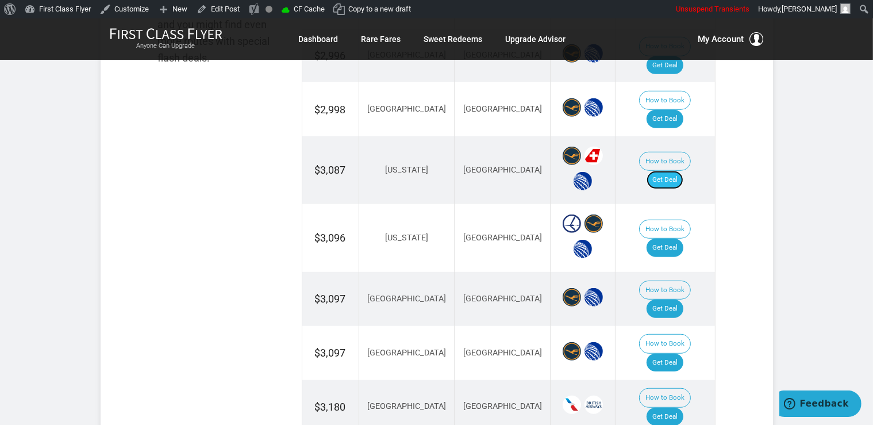
click at [667, 171] on link "Get Deal" at bounding box center [664, 180] width 37 height 18
click at [670, 299] on link "Get Deal" at bounding box center [664, 308] width 37 height 18
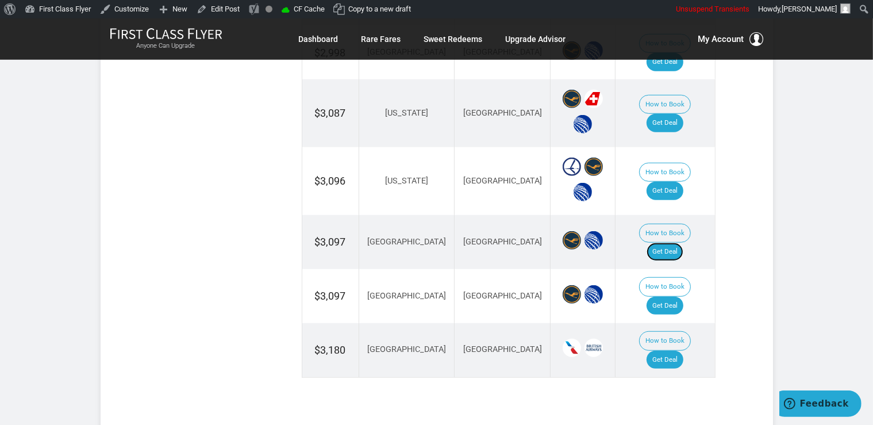
scroll to position [910, 0]
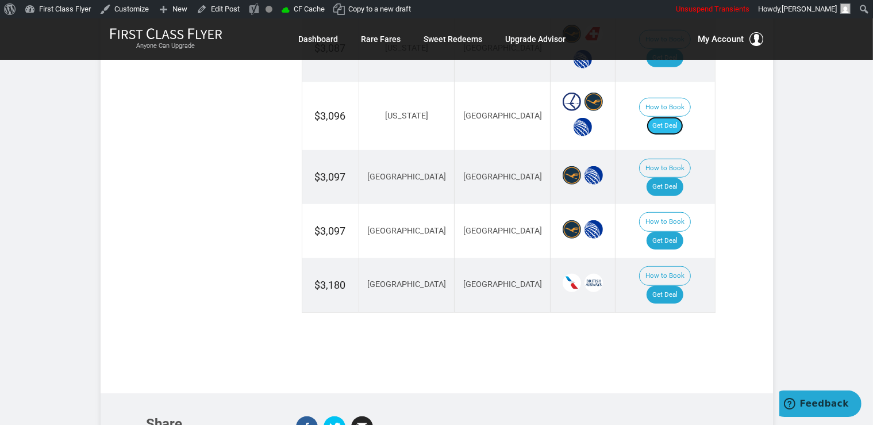
click at [680, 117] on link "Get Deal" at bounding box center [664, 126] width 37 height 18
click at [683, 286] on link "Get Deal" at bounding box center [664, 295] width 37 height 18
